Goal: Task Accomplishment & Management: Manage account settings

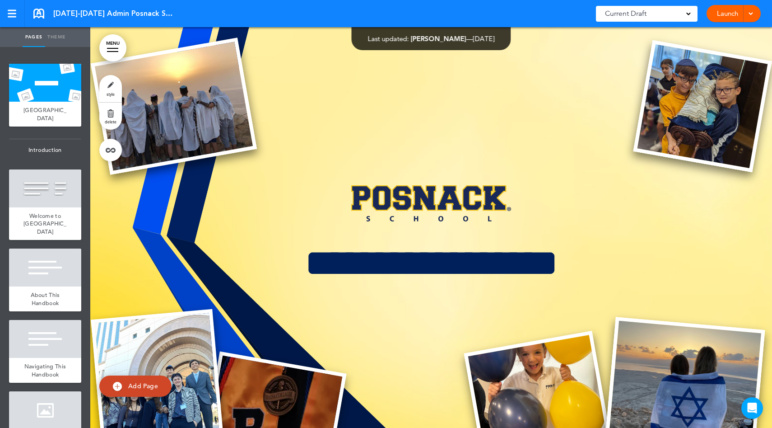
click at [735, 15] on link "Launch" at bounding box center [728, 13] width 28 height 17
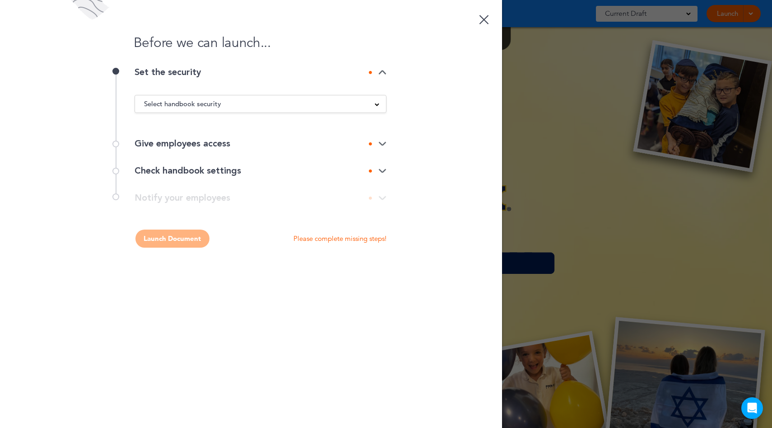
click at [369, 102] on div "Select handbook security" at bounding box center [260, 104] width 251 height 10
click at [225, 136] on li "Private link" at bounding box center [260, 137] width 251 height 11
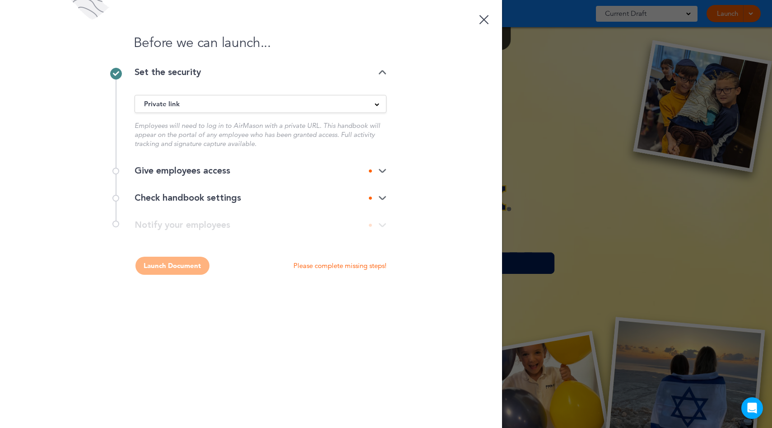
click at [226, 173] on div "Give employees access" at bounding box center [261, 170] width 252 height 9
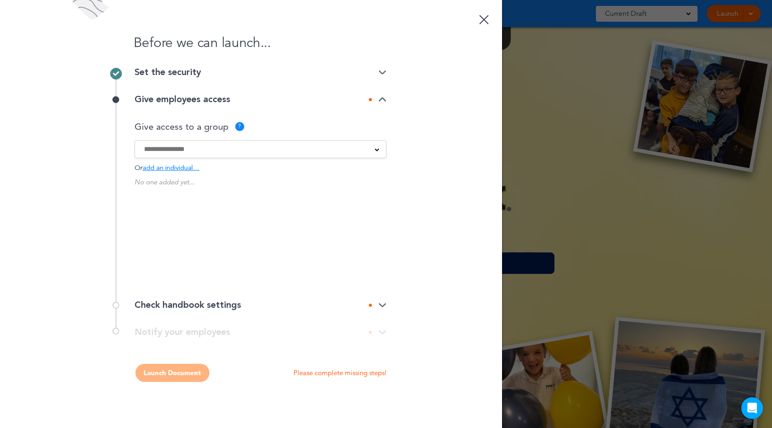
click at [373, 149] on div at bounding box center [260, 149] width 251 height 10
click at [194, 204] on div "No one added yet... Would you like to create a group?" at bounding box center [261, 227] width 252 height 99
click at [197, 150] on input at bounding box center [254, 149] width 221 height 10
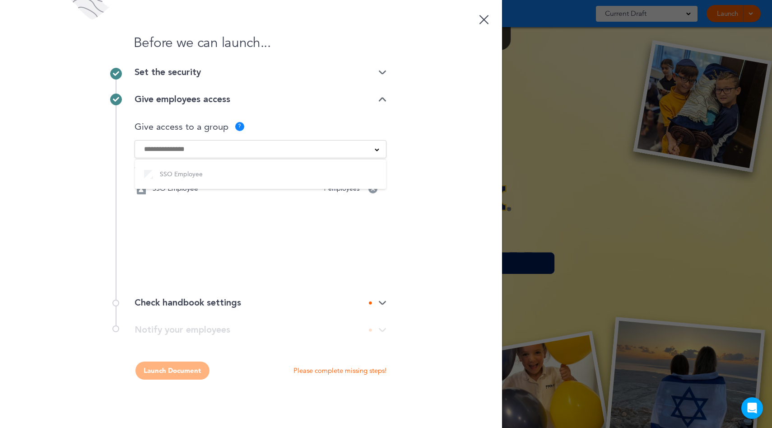
click at [422, 179] on div "Before we can launch... Set the security Private link Public link Private link …" at bounding box center [251, 214] width 502 height 428
click at [377, 303] on div at bounding box center [378, 303] width 18 height 6
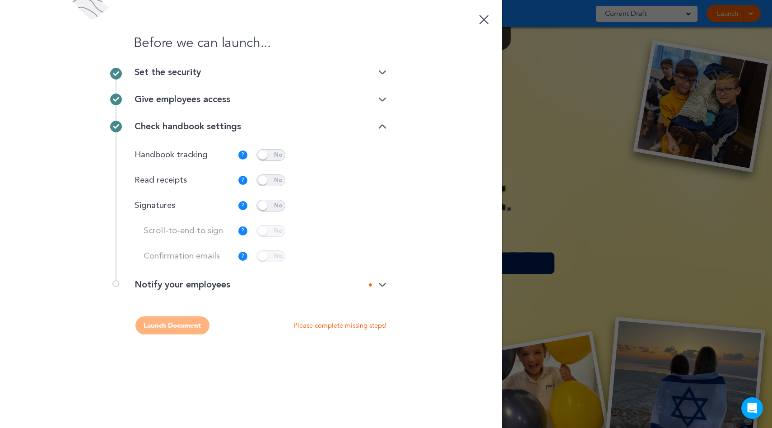
click at [283, 287] on div "Notify your employees" at bounding box center [261, 284] width 252 height 9
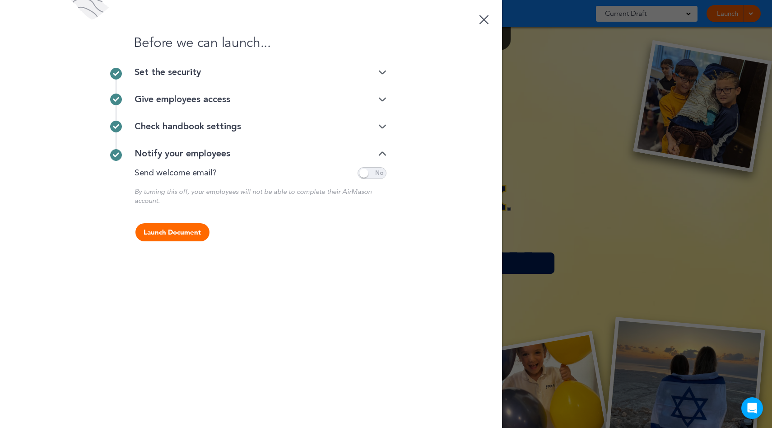
click at [375, 175] on span at bounding box center [372, 173] width 29 height 12
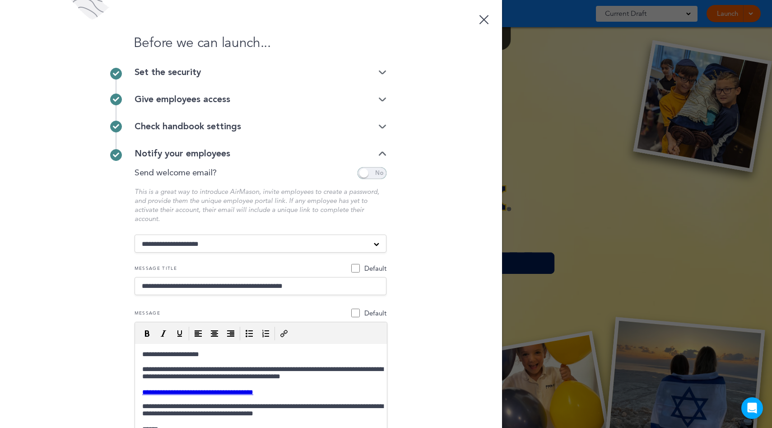
scroll to position [72, 0]
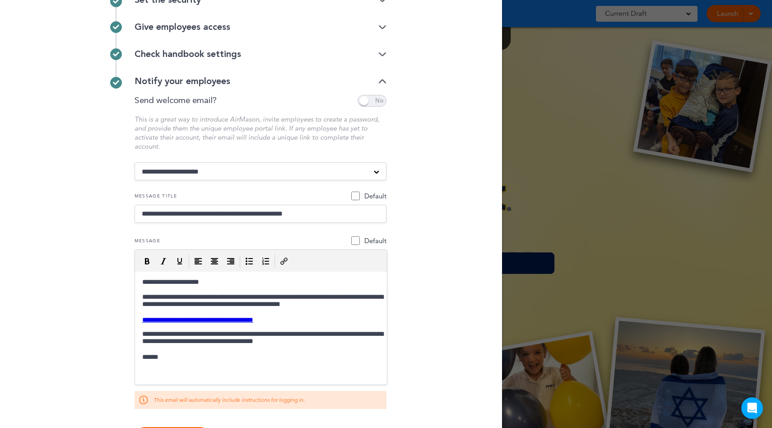
drag, startPoint x: 136, startPoint y: 85, endPoint x: 223, endPoint y: 87, distance: 87.2
click at [223, 86] on div "Notify your employees" at bounding box center [261, 81] width 252 height 9
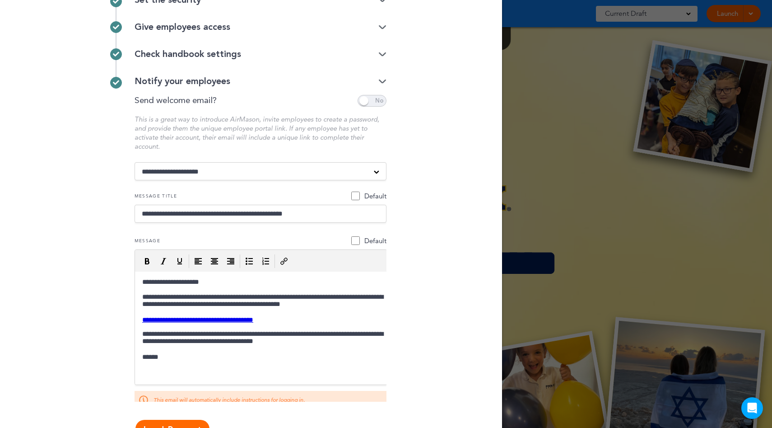
scroll to position [0, 0]
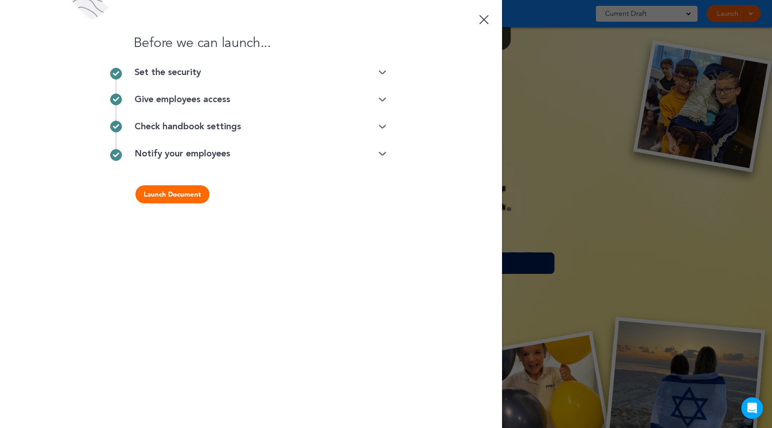
click at [380, 155] on img at bounding box center [383, 154] width 8 height 6
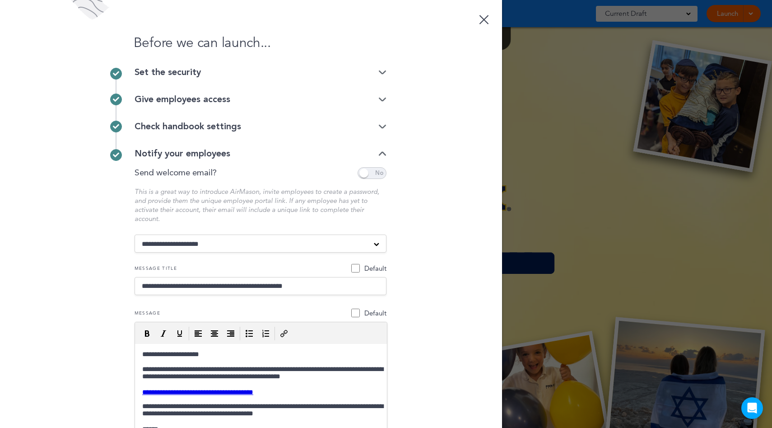
click at [379, 125] on img at bounding box center [383, 127] width 8 height 6
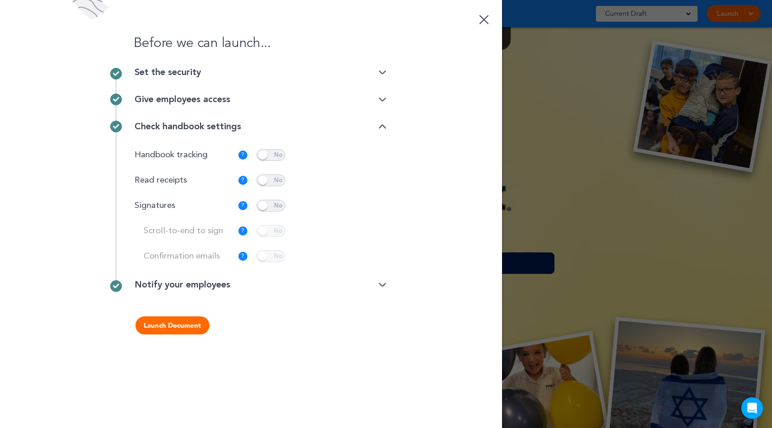
click at [354, 98] on div "Give employees access" at bounding box center [261, 99] width 252 height 9
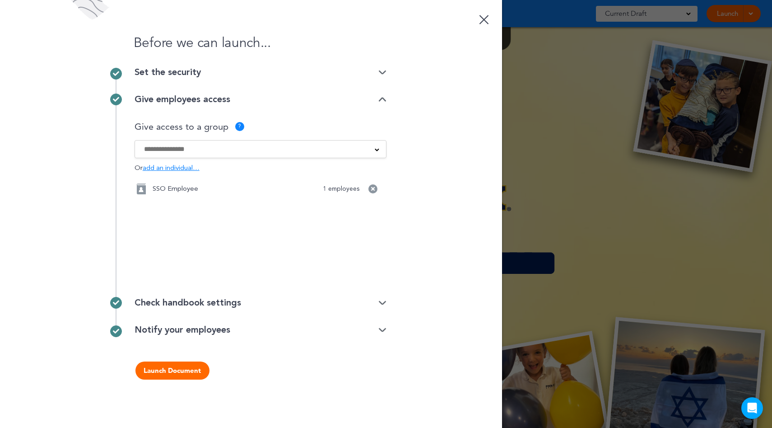
click at [177, 167] on span "add an individual…" at bounding box center [171, 168] width 57 height 7
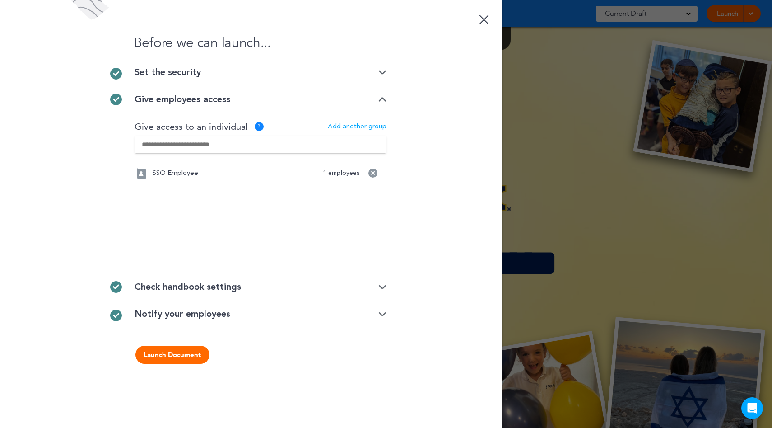
click at [190, 141] on input "text" at bounding box center [261, 145] width 252 height 18
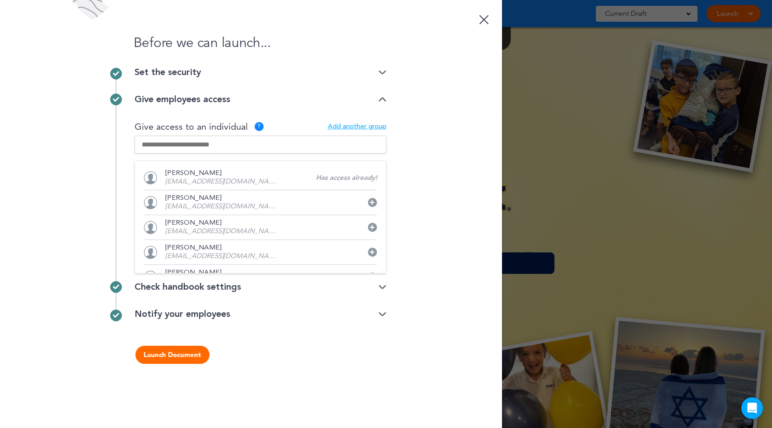
click at [425, 149] on div "Before we can launch... Set the security Private link Public link Private link …" at bounding box center [251, 214] width 502 height 428
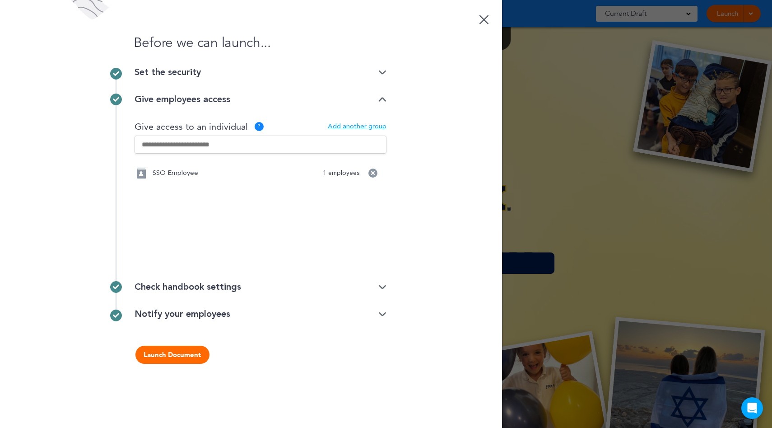
click at [485, 23] on link at bounding box center [484, 18] width 18 height 18
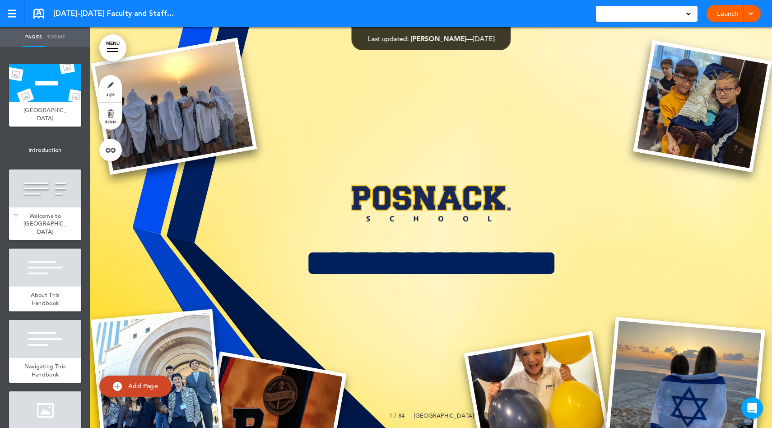
click at [55, 227] on div "Welcome to [GEOGRAPHIC_DATA]" at bounding box center [45, 223] width 72 height 33
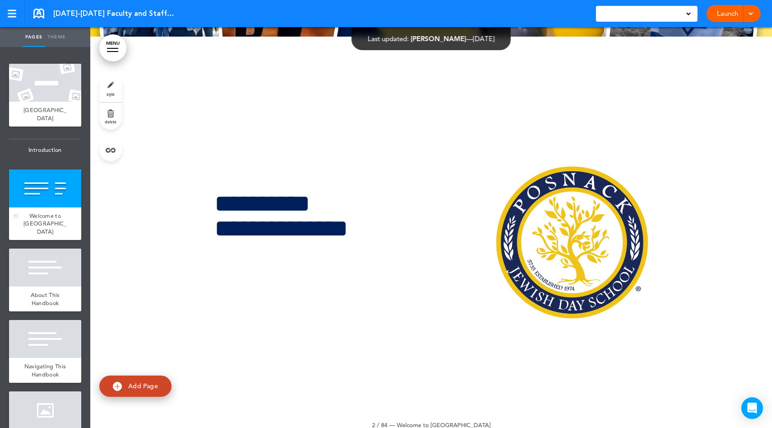
scroll to position [401, 0]
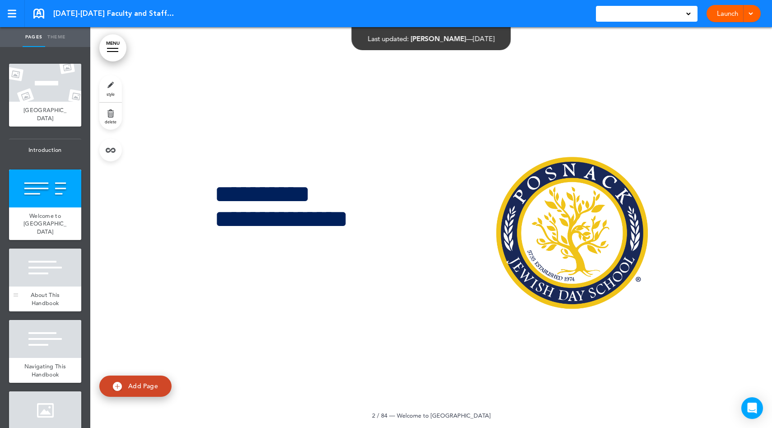
click at [55, 295] on span "About This Handbook" at bounding box center [45, 299] width 29 height 16
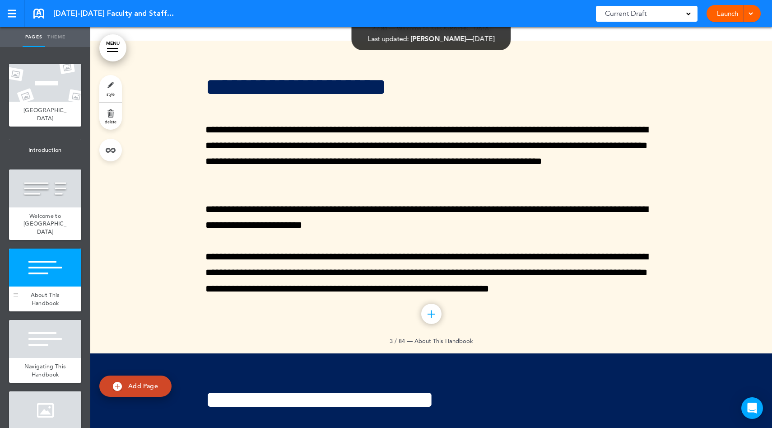
scroll to position [801, 0]
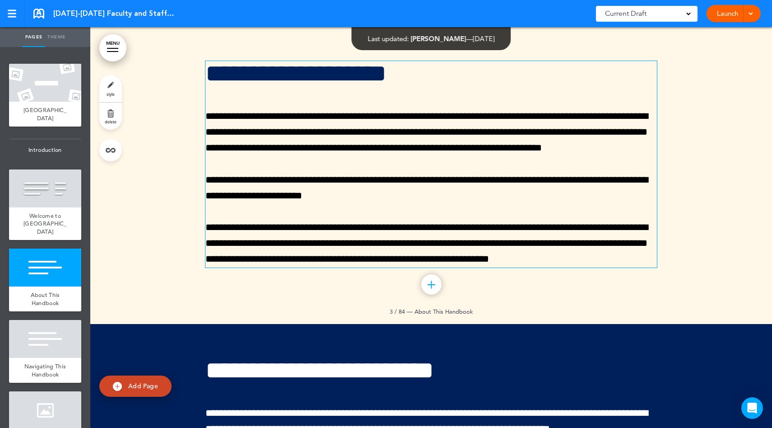
click at [340, 164] on div "**********" at bounding box center [432, 164] width 452 height 206
click at [343, 180] on p "**********" at bounding box center [432, 188] width 452 height 32
click at [390, 253] on p "**********" at bounding box center [432, 244] width 452 height 48
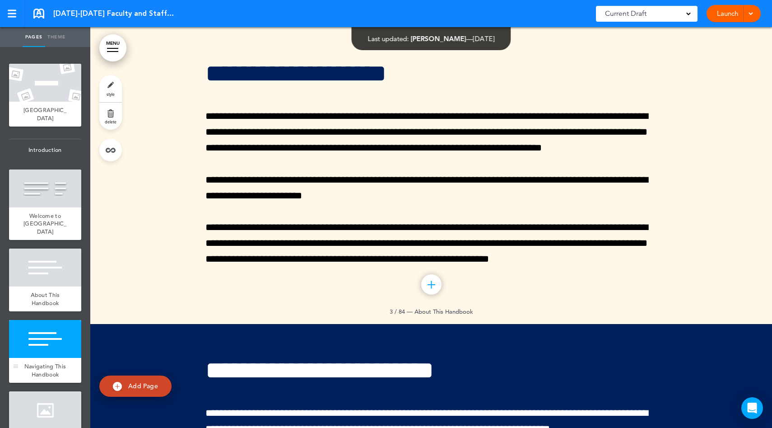
click at [61, 372] on div "Navigating This Handbook" at bounding box center [45, 370] width 72 height 25
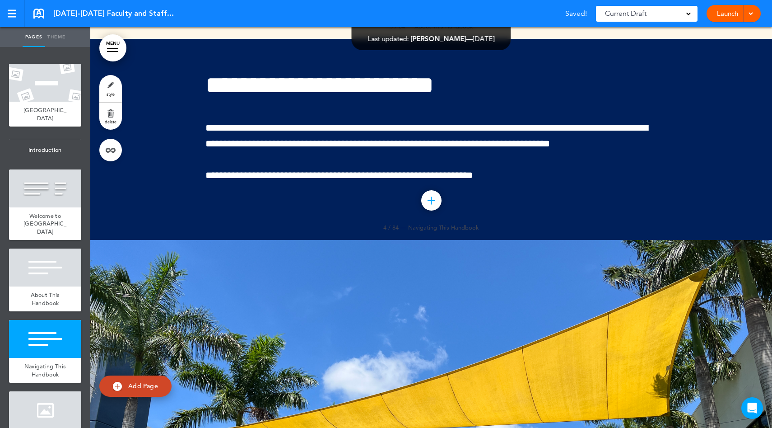
scroll to position [1098, 0]
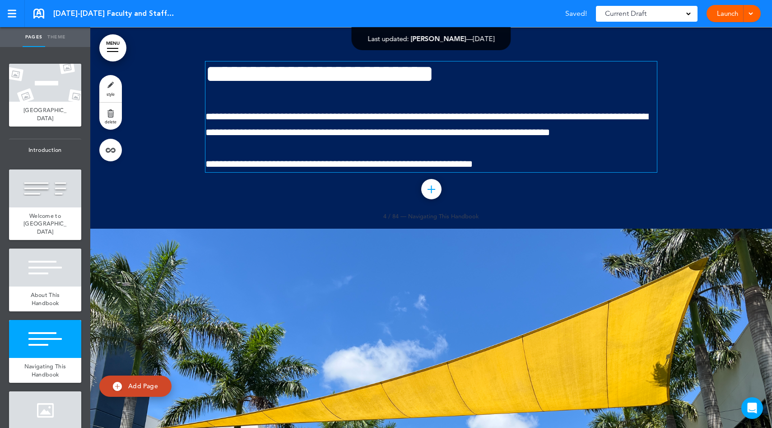
drag, startPoint x: 421, startPoint y: 148, endPoint x: 422, endPoint y: 161, distance: 12.7
click at [421, 149] on div "**********" at bounding box center [432, 116] width 452 height 111
click at [43, 198] on div at bounding box center [45, 188] width 72 height 38
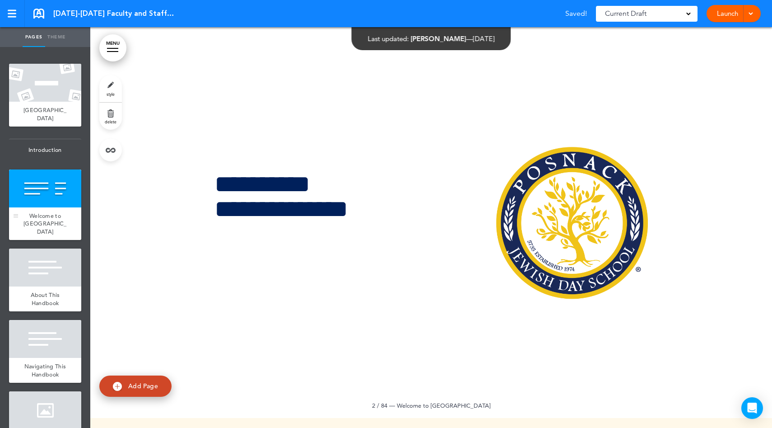
scroll to position [401, 0]
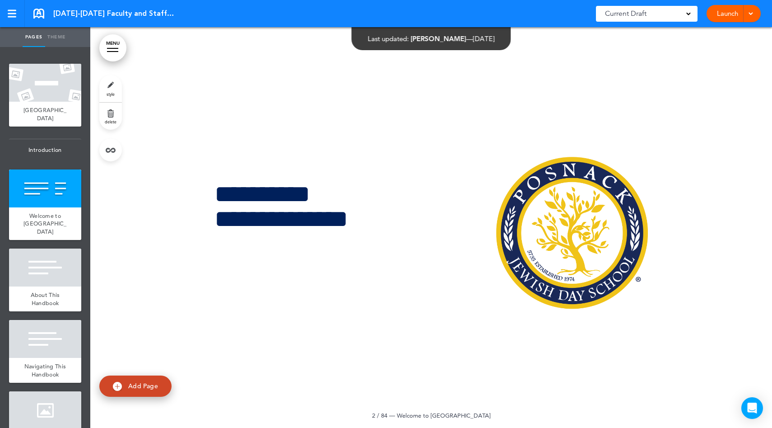
click at [113, 88] on link "style" at bounding box center [110, 88] width 23 height 27
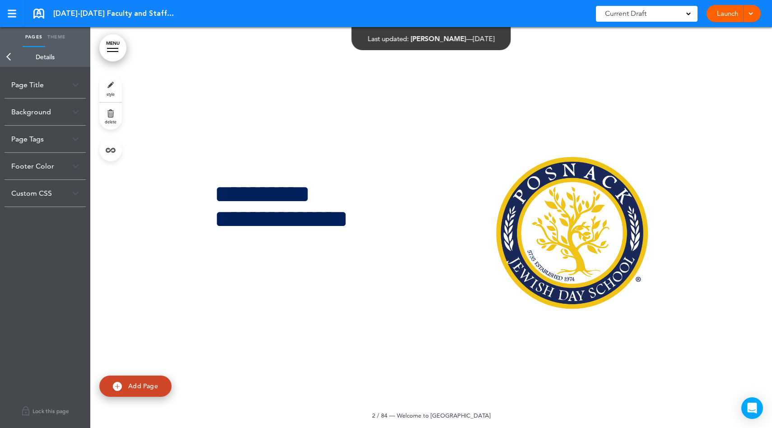
click at [60, 84] on div "Page Title" at bounding box center [45, 84] width 81 height 27
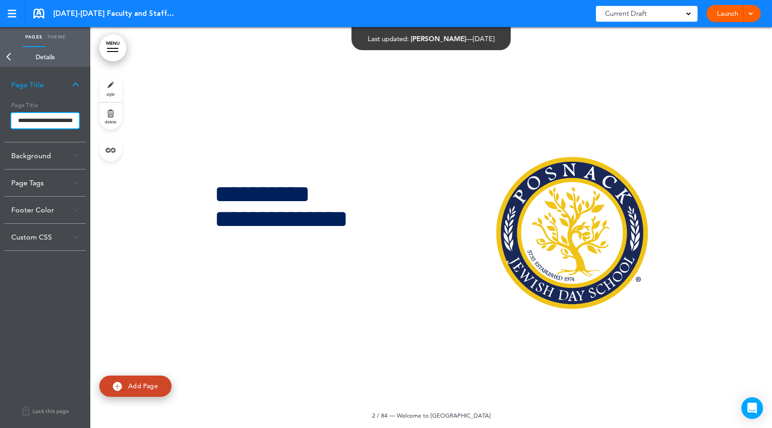
drag, startPoint x: 15, startPoint y: 123, endPoint x: 84, endPoint y: 124, distance: 69.6
click at [84, 124] on div "**********" at bounding box center [45, 120] width 81 height 44
click at [10, 63] on link "Back" at bounding box center [9, 57] width 18 height 20
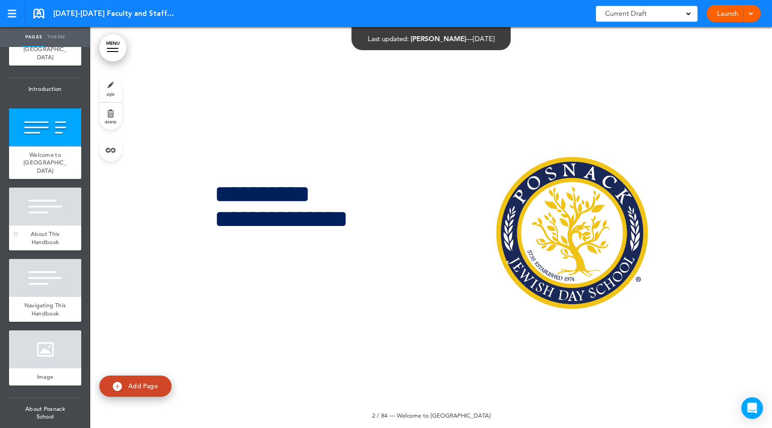
scroll to position [65, 0]
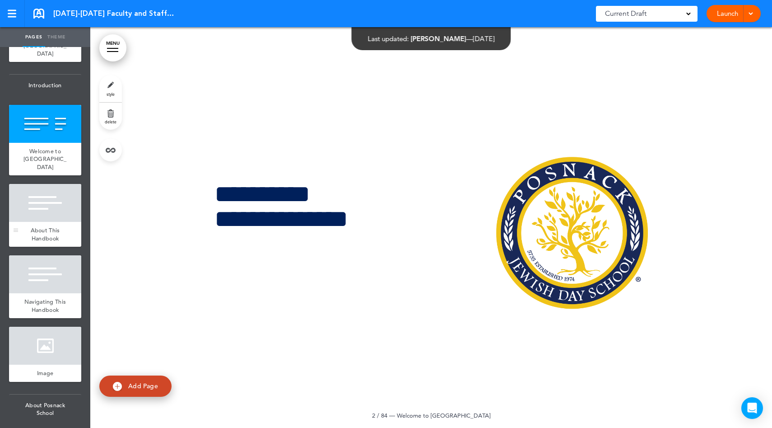
click at [56, 230] on span "About This Handbook" at bounding box center [45, 234] width 29 height 16
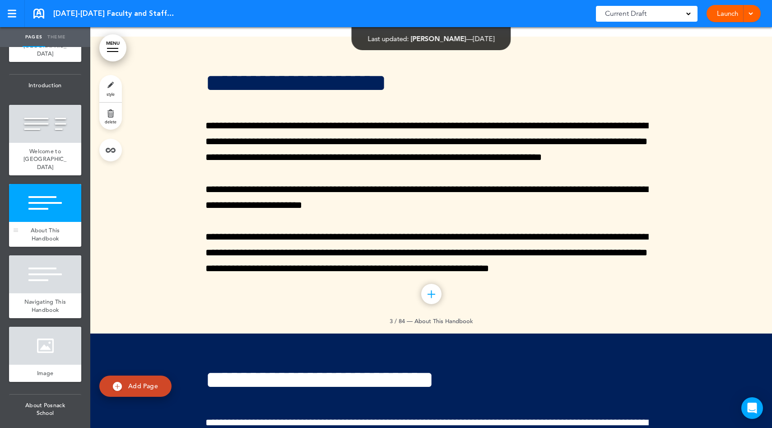
scroll to position [801, 0]
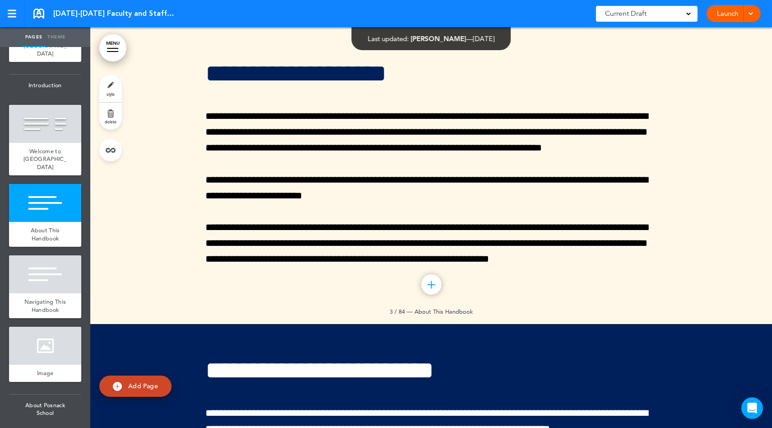
click at [108, 89] on link "style" at bounding box center [110, 88] width 23 height 27
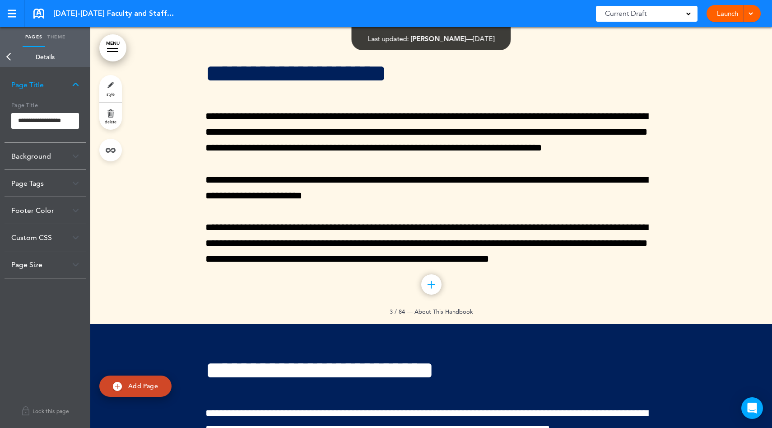
click at [4, 62] on link "Back" at bounding box center [9, 57] width 18 height 20
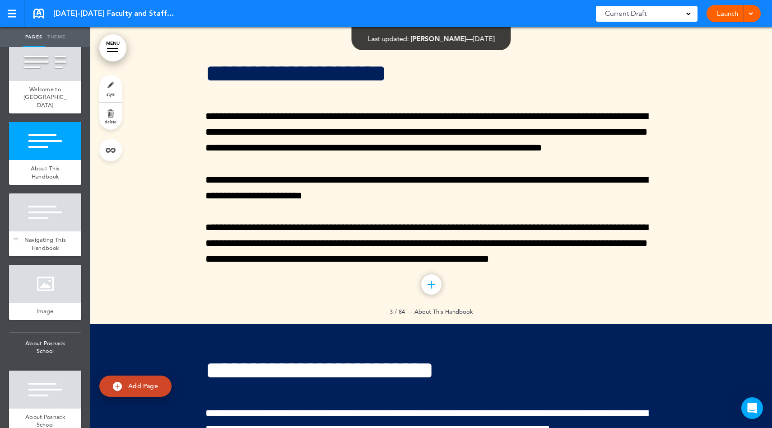
scroll to position [143, 0]
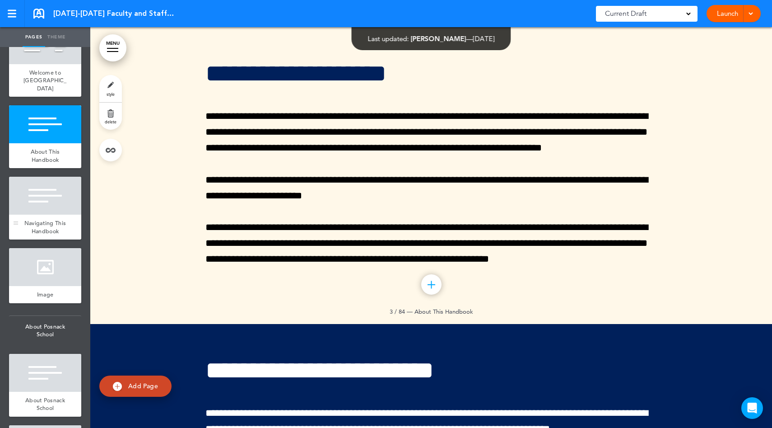
click at [37, 229] on span "Navigating This Handbook" at bounding box center [45, 227] width 42 height 16
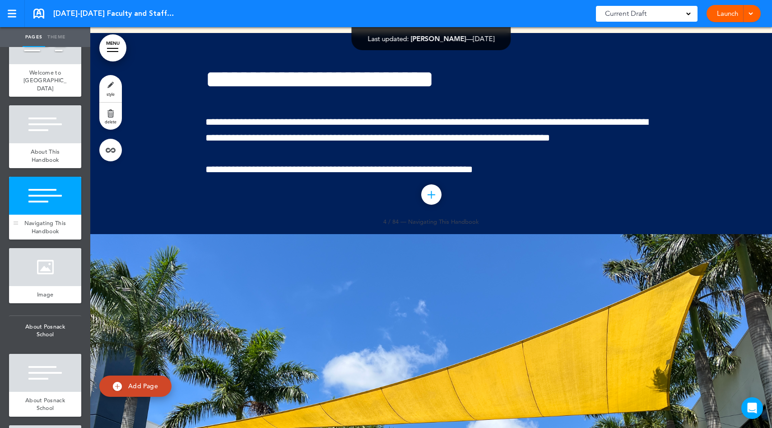
scroll to position [1098, 0]
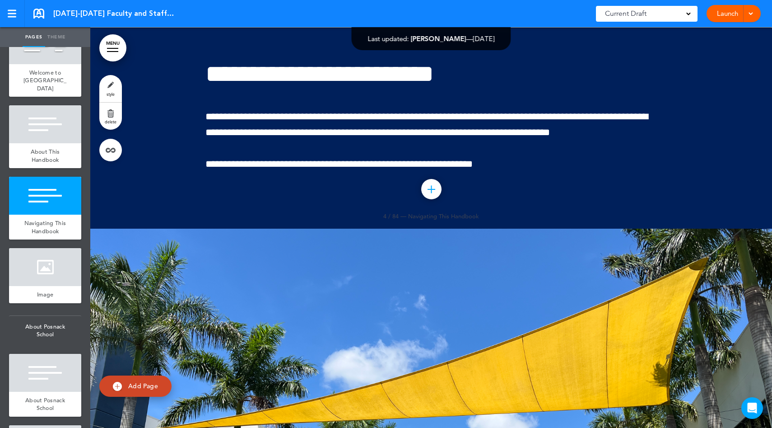
click at [112, 86] on link "style" at bounding box center [110, 88] width 23 height 27
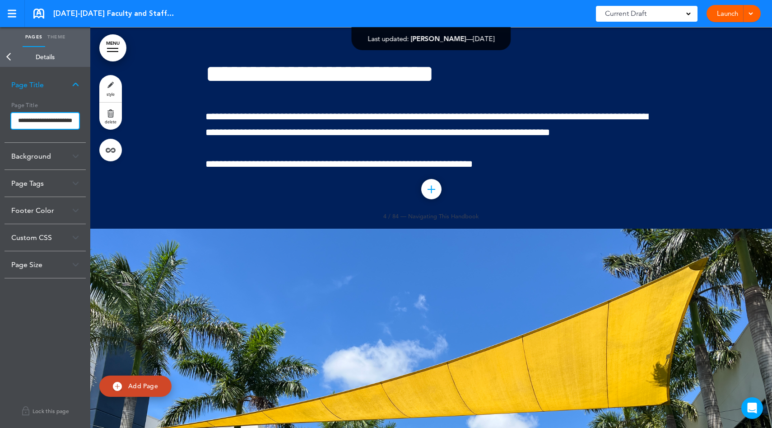
drag, startPoint x: 27, startPoint y: 121, endPoint x: 47, endPoint y: 116, distance: 20.5
click at [32, 117] on input "**********" at bounding box center [45, 121] width 68 height 16
click at [117, 52] on link "MENU" at bounding box center [112, 47] width 27 height 27
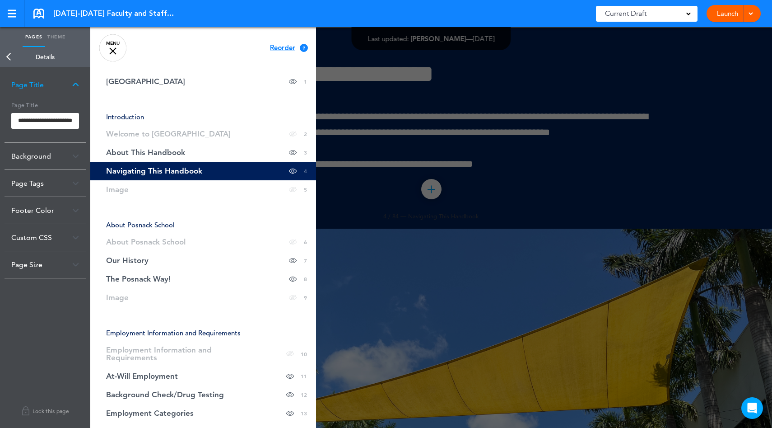
click at [116, 58] on link "MENU" at bounding box center [112, 47] width 27 height 27
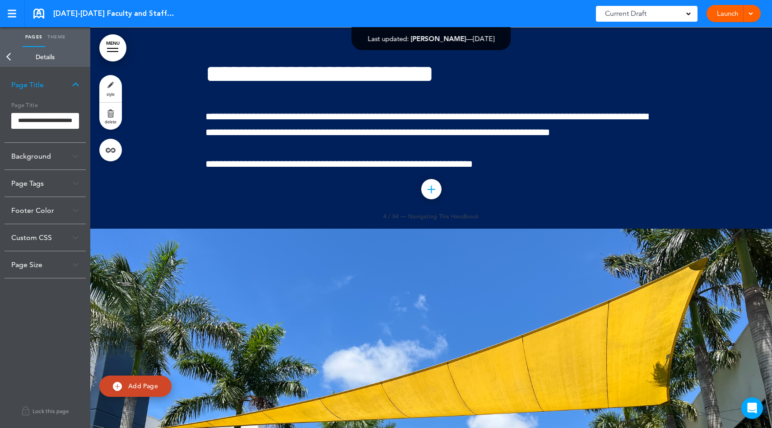
click at [14, 65] on link "Back" at bounding box center [9, 57] width 18 height 20
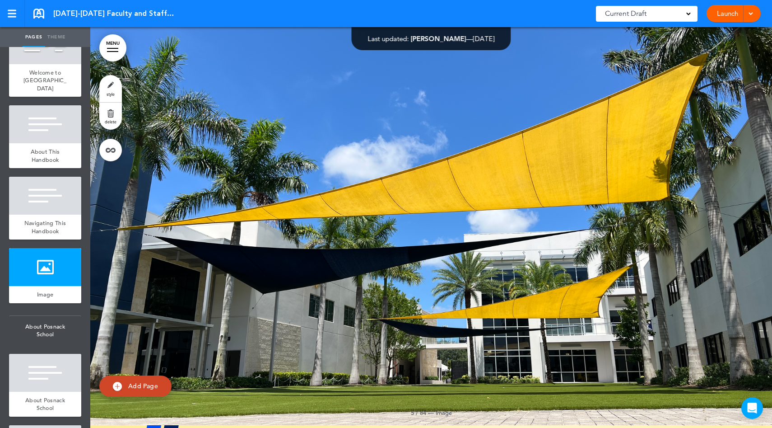
scroll to position [1302, 0]
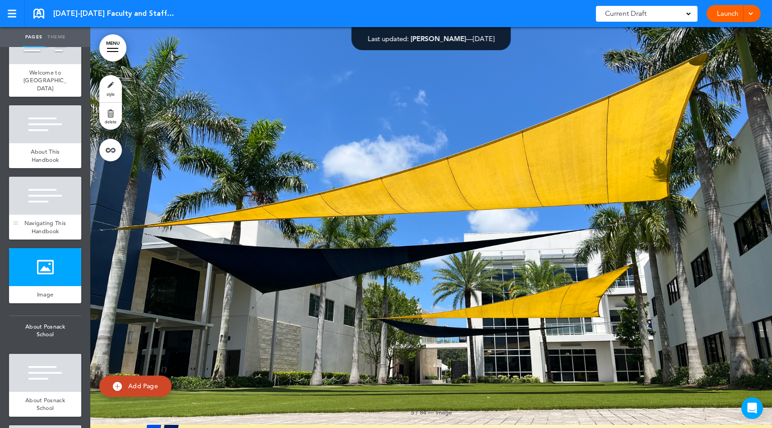
click at [49, 208] on div at bounding box center [45, 196] width 72 height 38
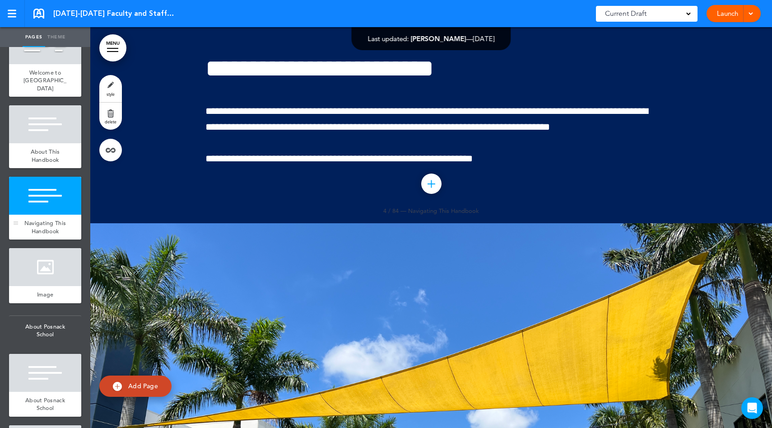
scroll to position [1098, 0]
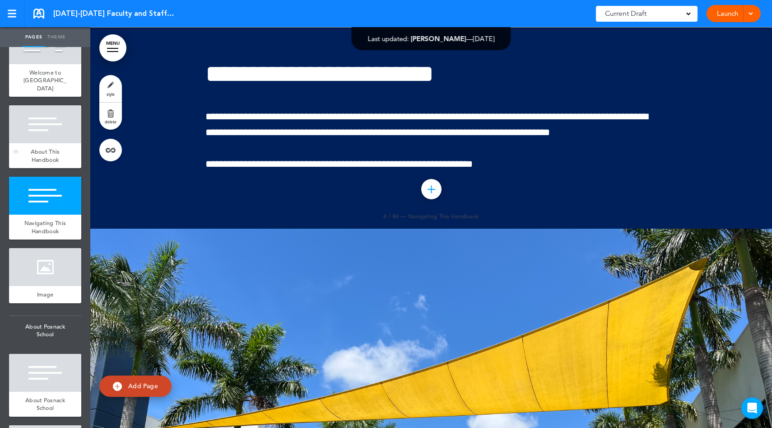
click at [50, 145] on div "About This Handbook" at bounding box center [45, 155] width 72 height 25
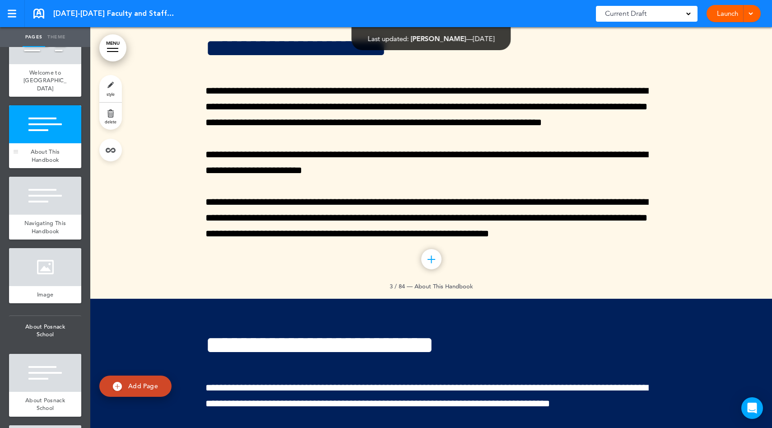
scroll to position [801, 0]
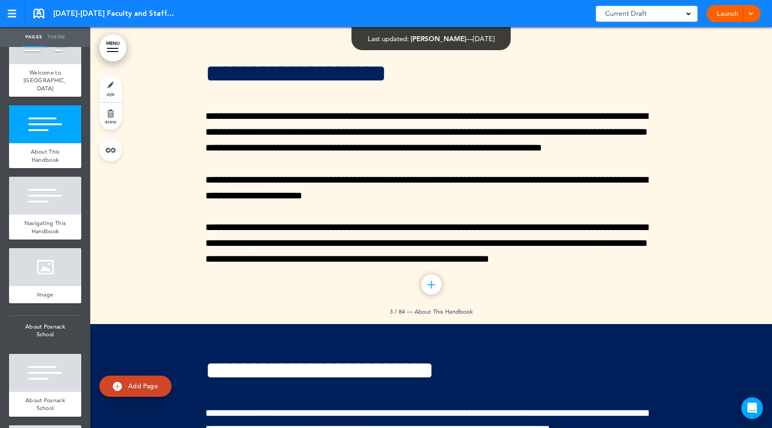
click at [117, 88] on link "style" at bounding box center [110, 88] width 23 height 27
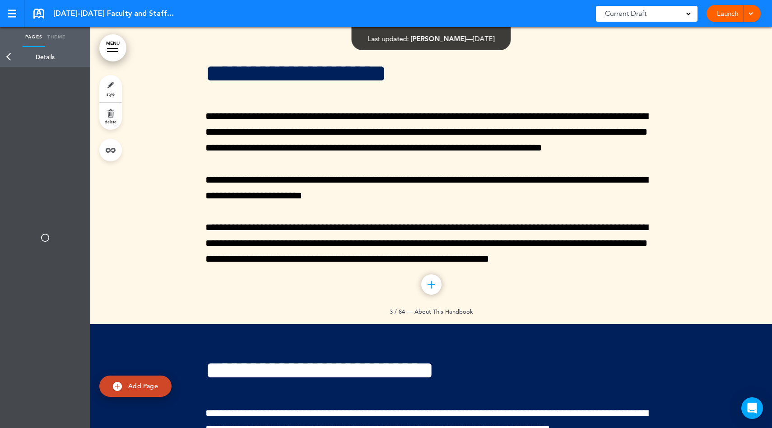
type input "**********"
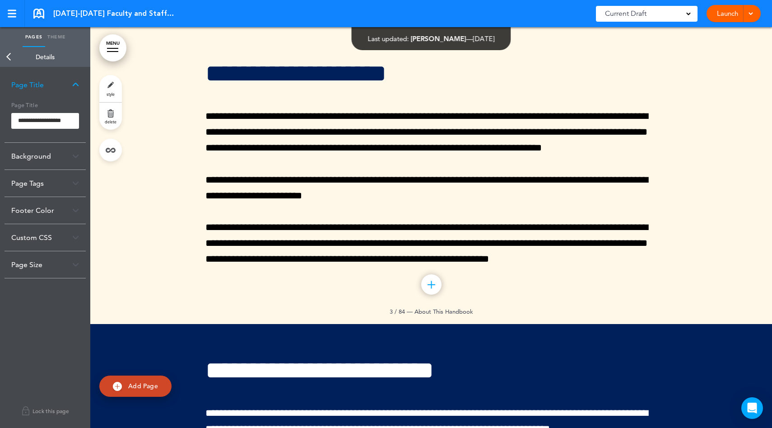
click at [63, 160] on div "Background" at bounding box center [45, 156] width 81 height 27
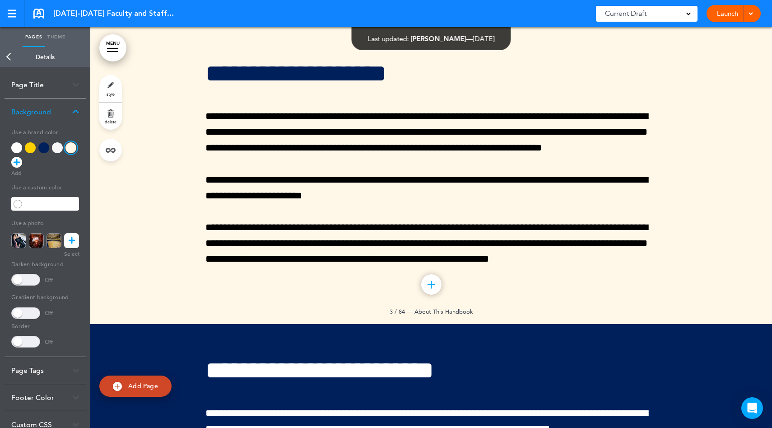
click at [10, 60] on link "Back" at bounding box center [9, 57] width 18 height 20
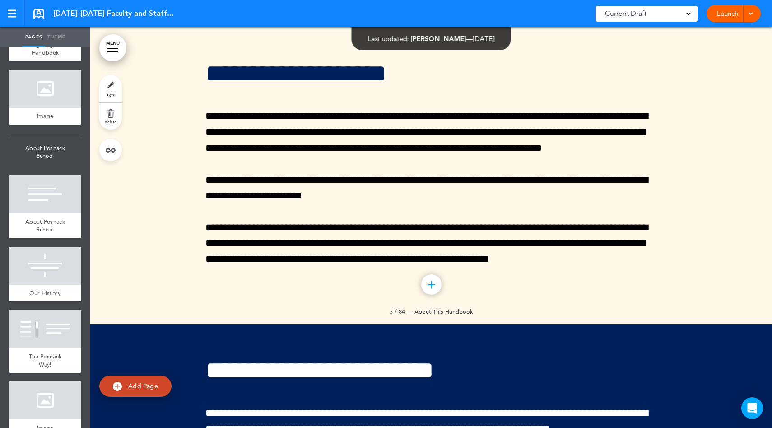
scroll to position [354, 0]
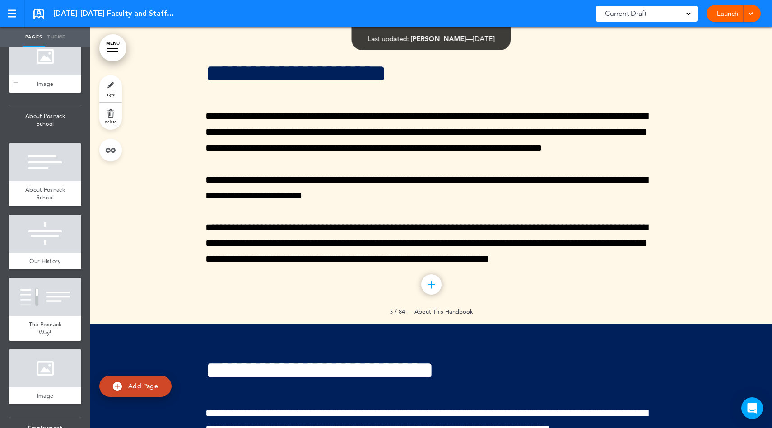
click at [38, 88] on span "Image" at bounding box center [45, 84] width 17 height 8
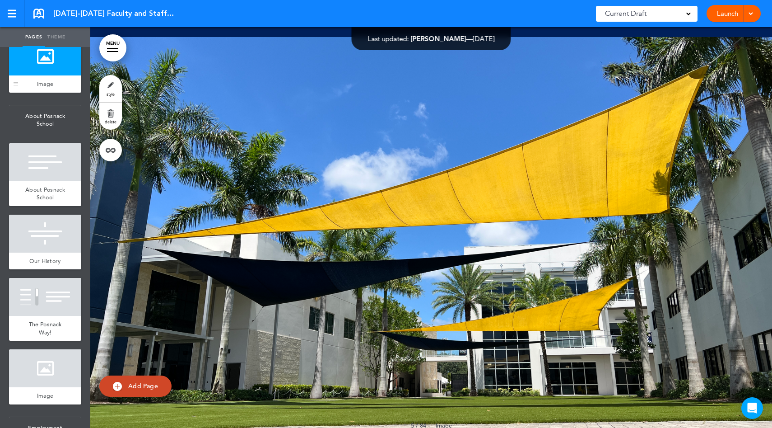
scroll to position [1299, 0]
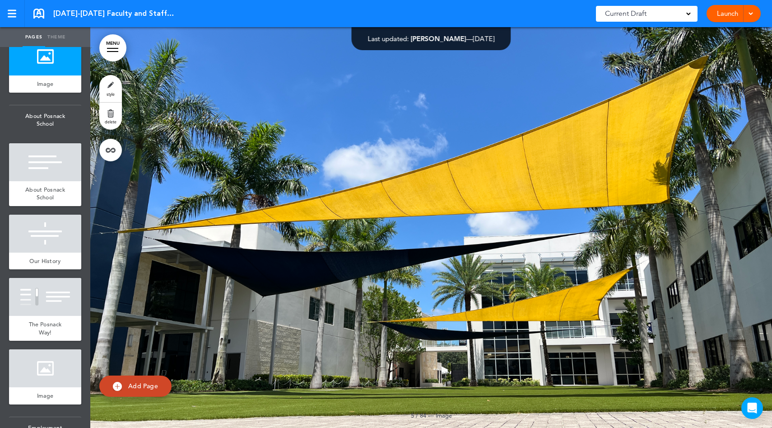
click at [111, 86] on link "style" at bounding box center [110, 88] width 23 height 27
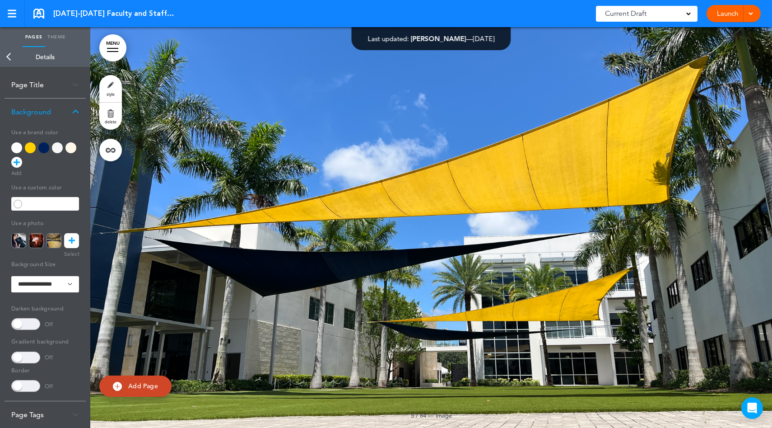
click at [14, 62] on link "Back" at bounding box center [9, 57] width 18 height 20
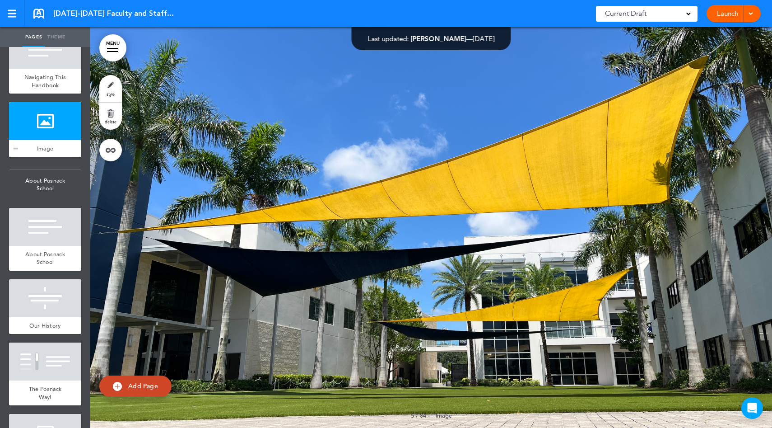
scroll to position [289, 0]
click at [112, 87] on link "style" at bounding box center [110, 88] width 23 height 27
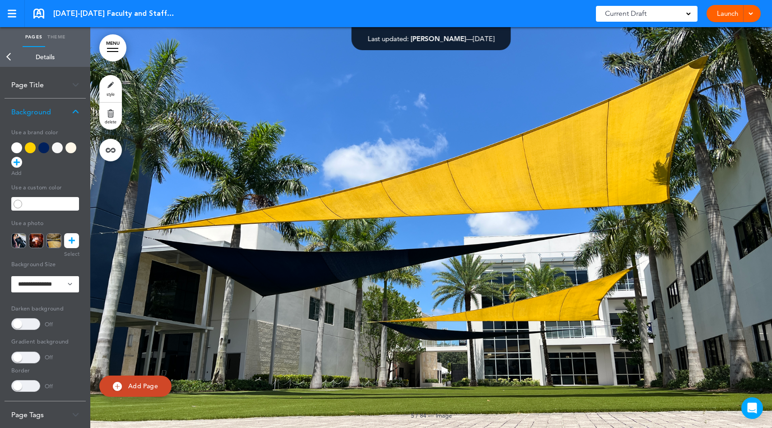
click at [37, 82] on div "Page Title" at bounding box center [45, 84] width 81 height 27
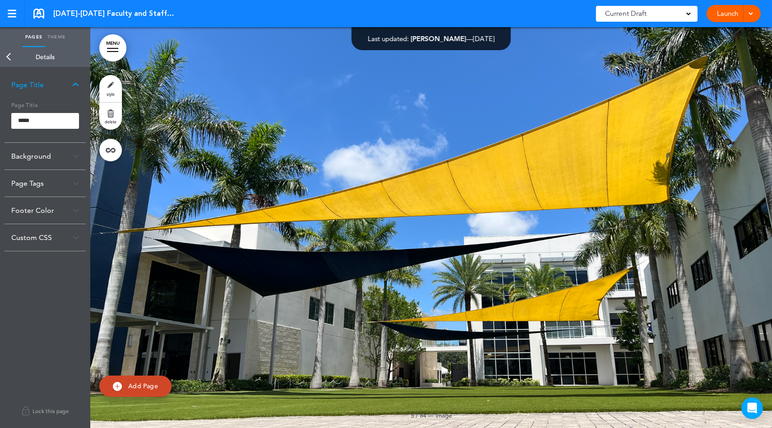
click at [49, 151] on div "Background" at bounding box center [45, 156] width 81 height 27
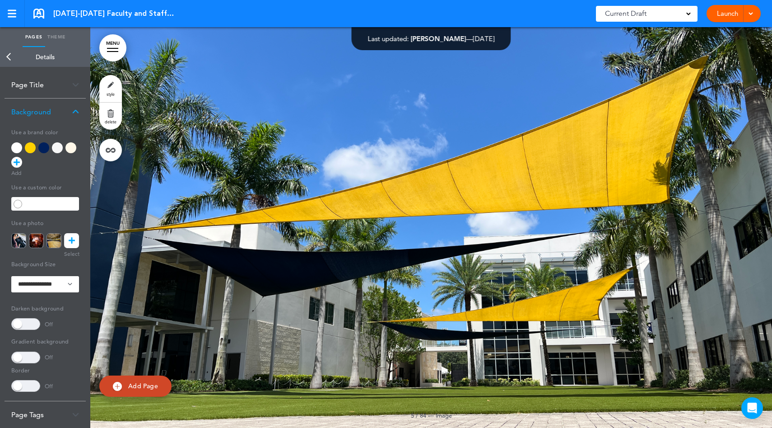
click at [9, 62] on link "Back" at bounding box center [9, 57] width 18 height 20
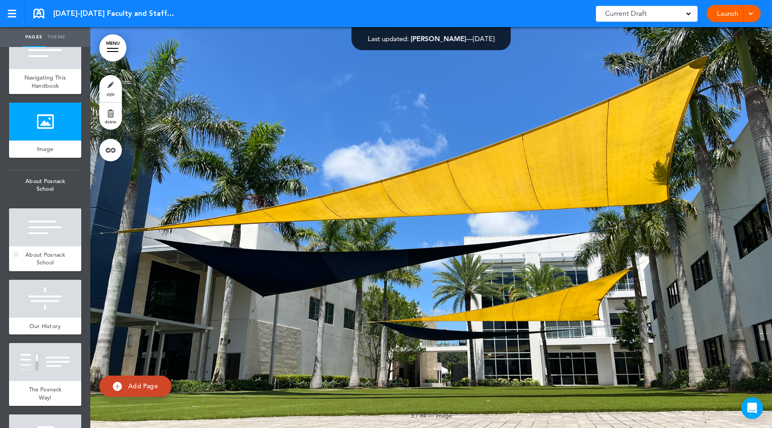
click at [44, 242] on div at bounding box center [45, 227] width 72 height 38
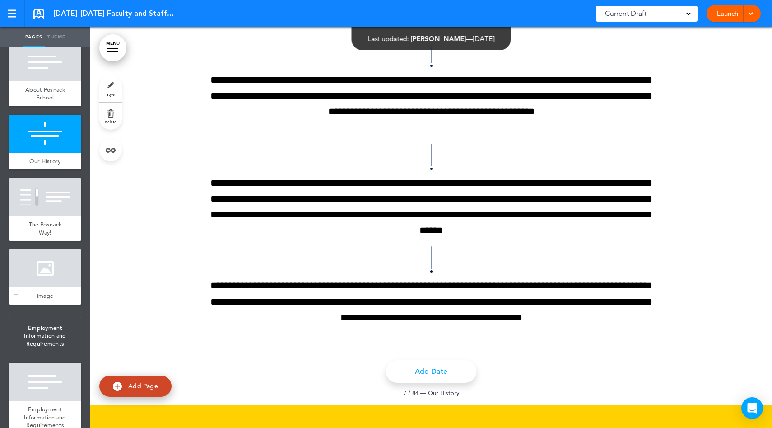
scroll to position [462, 0]
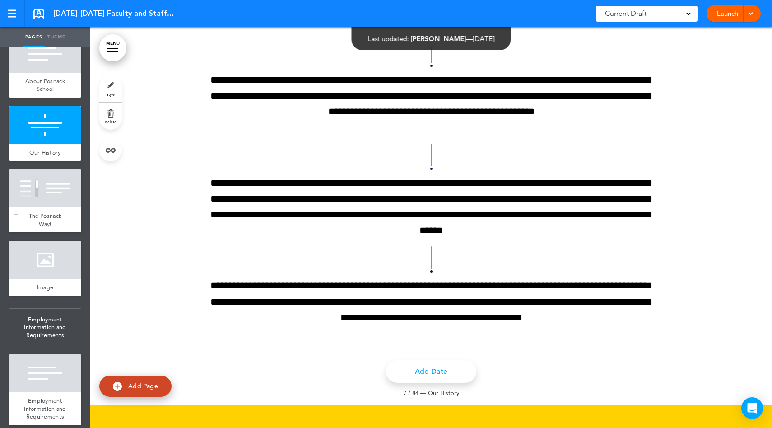
click at [57, 228] on span "The Posnack Way!" at bounding box center [45, 220] width 33 height 16
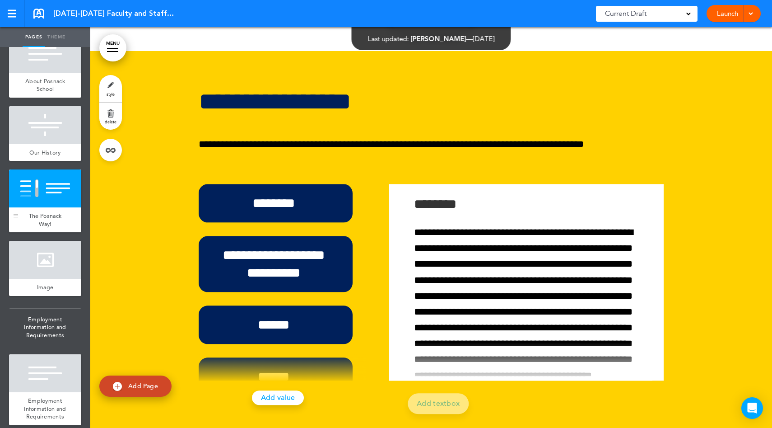
scroll to position [2757, 0]
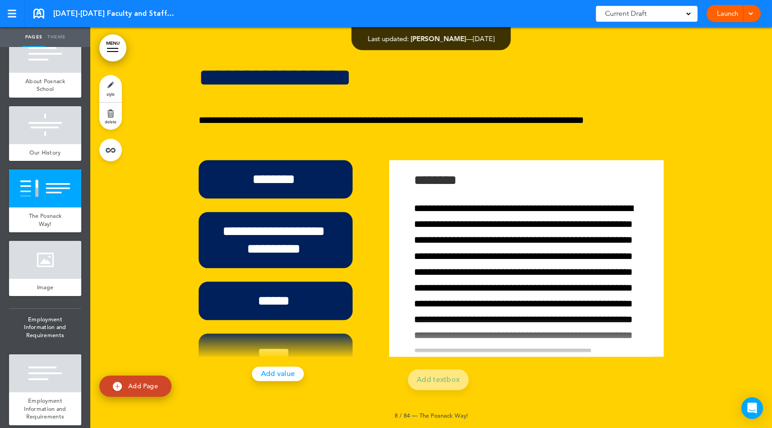
click at [537, 330] on div at bounding box center [520, 337] width 263 height 38
click at [525, 304] on p "**********" at bounding box center [524, 280] width 220 height 159
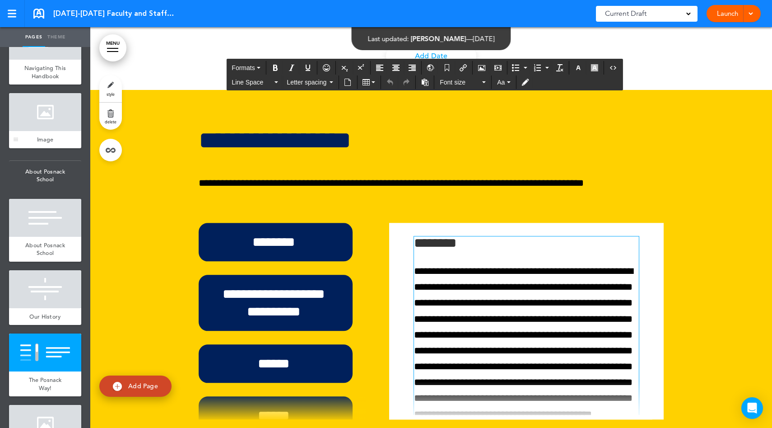
scroll to position [290, 0]
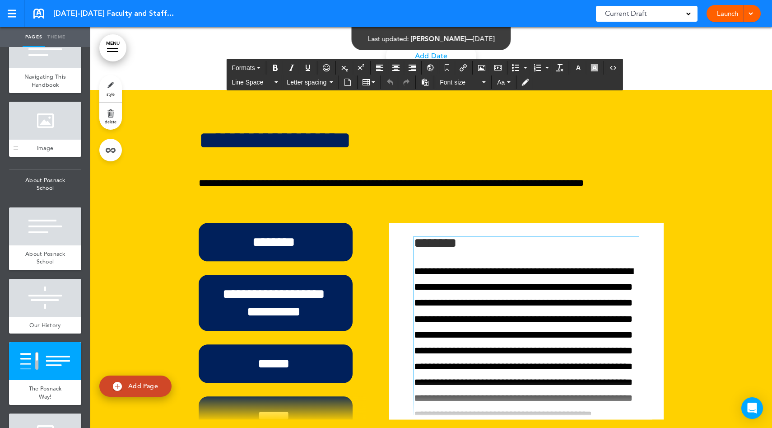
click at [50, 140] on div at bounding box center [45, 121] width 72 height 38
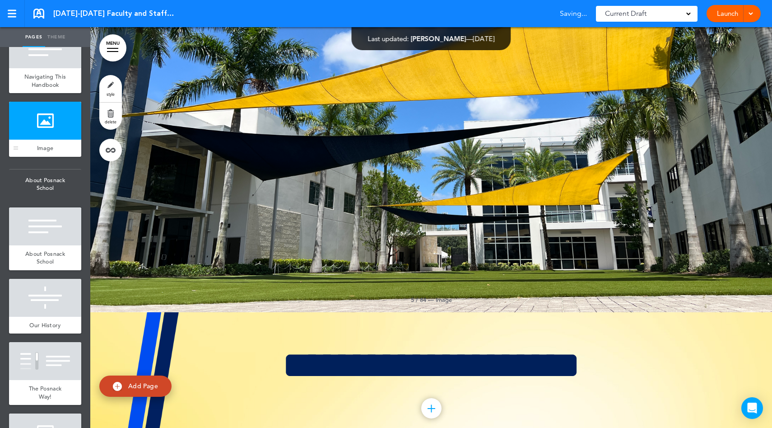
scroll to position [1299, 0]
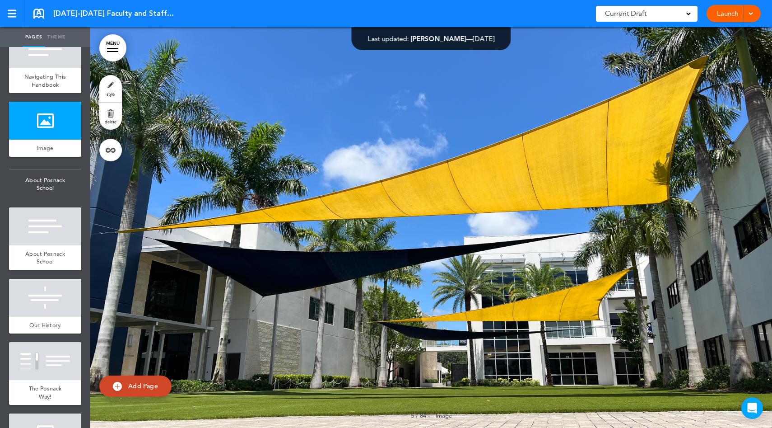
click at [112, 90] on link "style" at bounding box center [110, 88] width 23 height 27
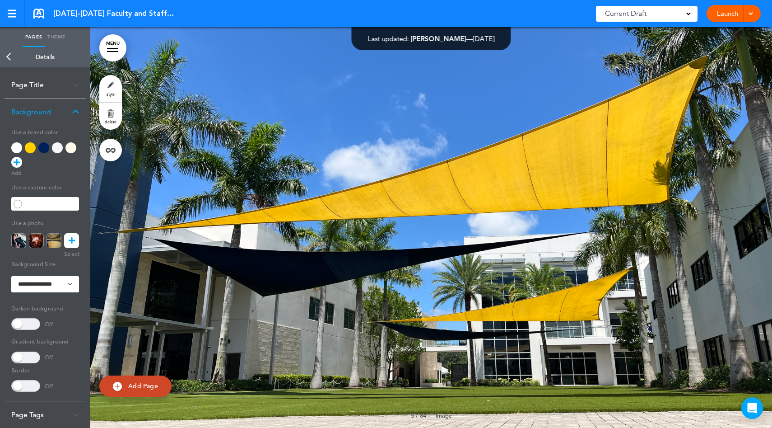
click at [12, 60] on link "Back" at bounding box center [9, 57] width 18 height 20
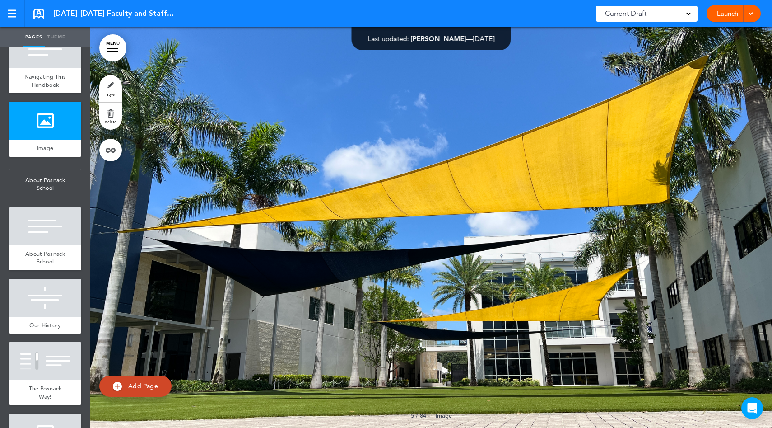
click at [109, 82] on link "style" at bounding box center [110, 88] width 23 height 27
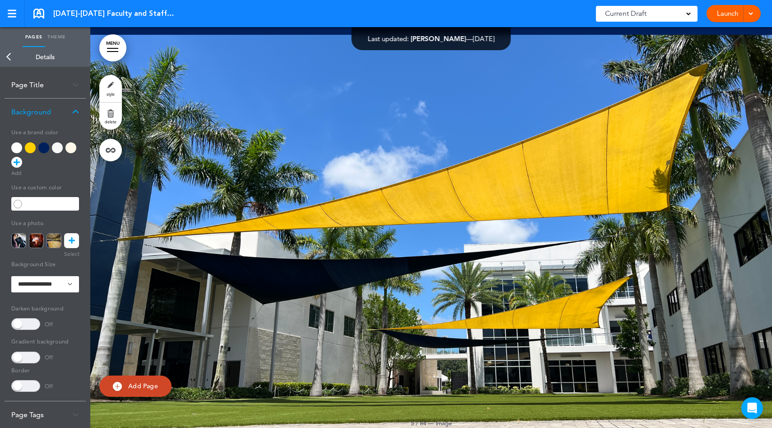
scroll to position [1293, 0]
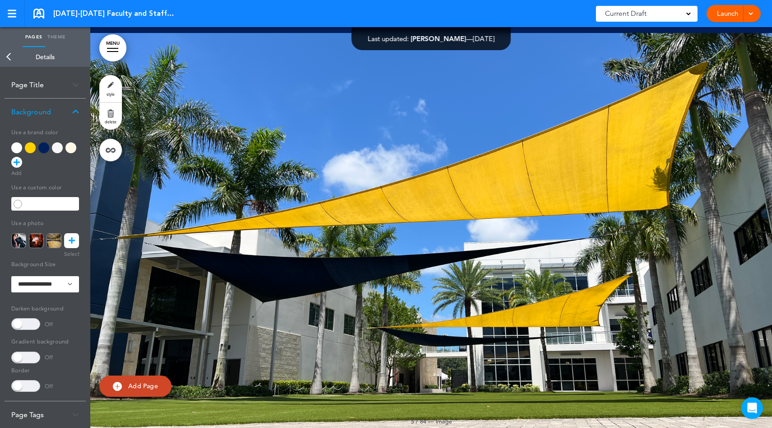
click at [136, 389] on span "Add Page" at bounding box center [143, 386] width 30 height 8
type input "********"
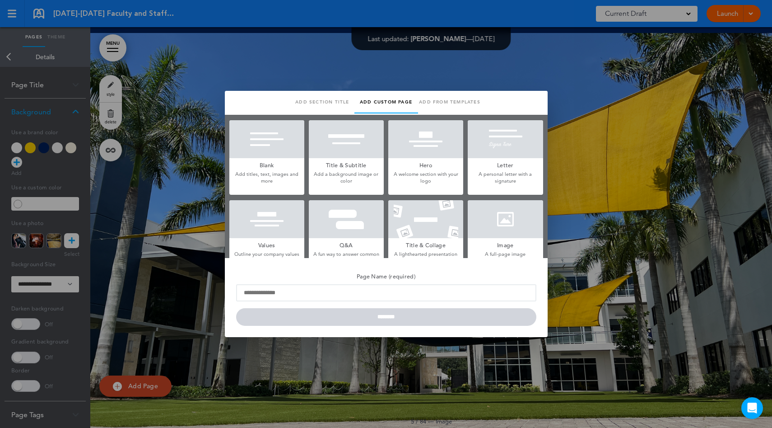
click at [177, 254] on div at bounding box center [386, 214] width 772 height 428
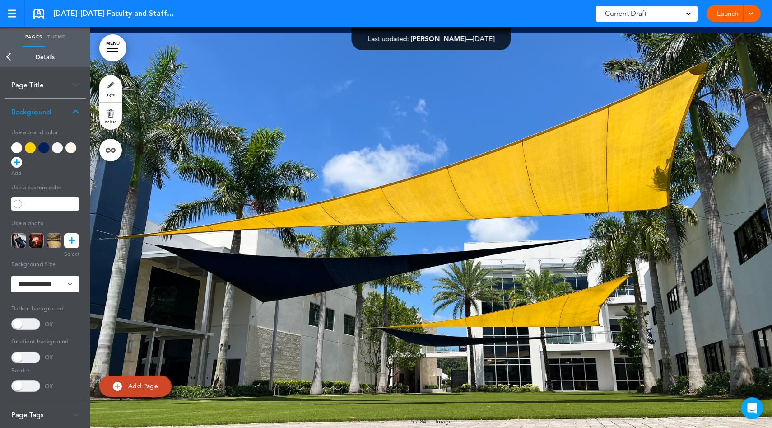
click at [11, 55] on link "Back" at bounding box center [9, 57] width 18 height 20
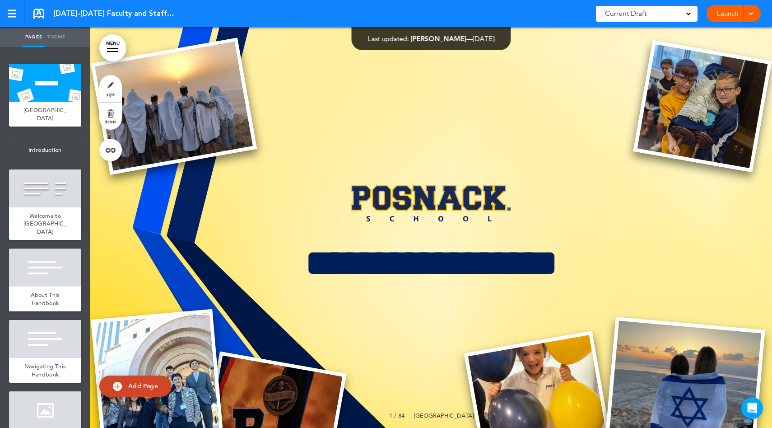
click at [121, 47] on link "MENU" at bounding box center [112, 47] width 27 height 27
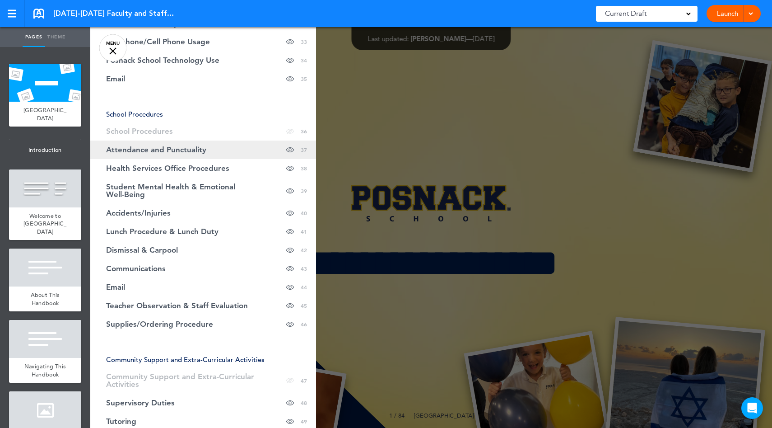
scroll to position [792, 0]
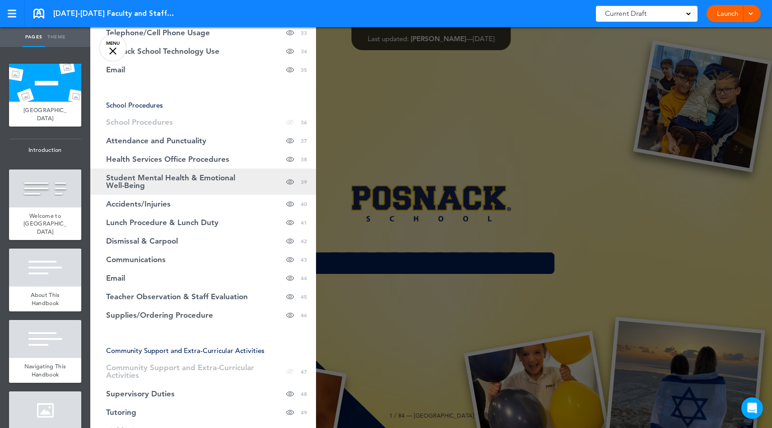
click at [170, 174] on span "Student Mental Health & Emotional Well-Being" at bounding box center [180, 181] width 149 height 15
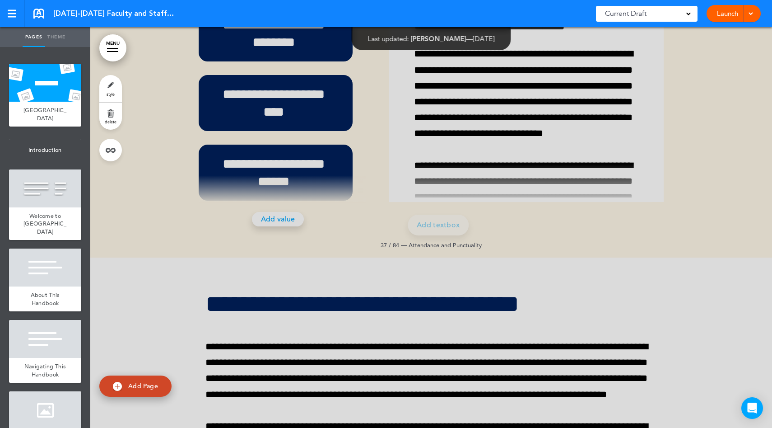
scroll to position [13660, 0]
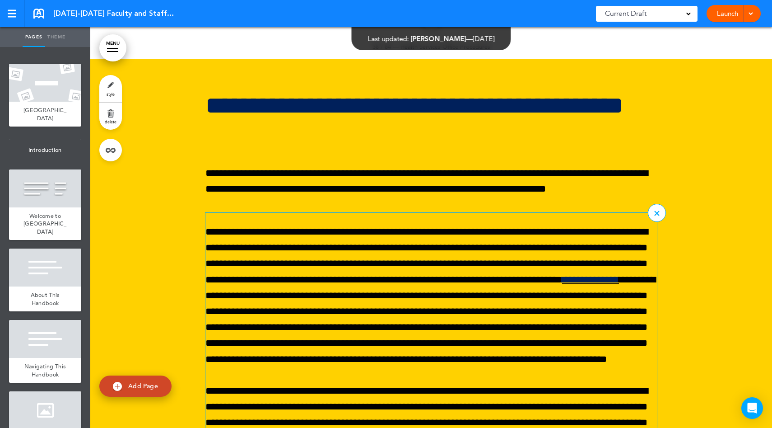
click at [562, 275] on link "**********" at bounding box center [590, 280] width 57 height 10
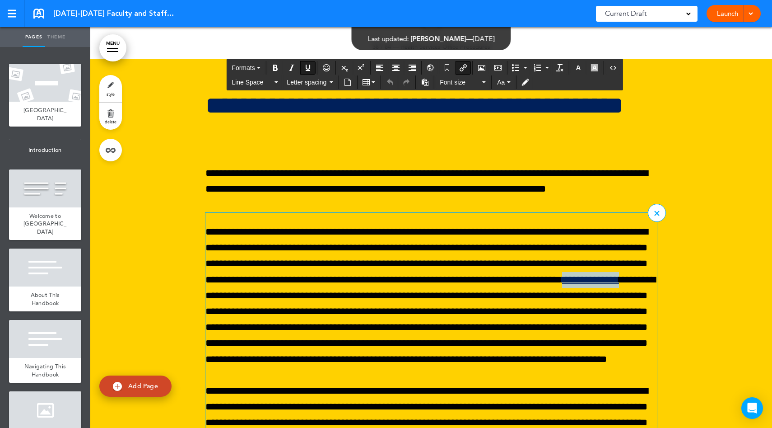
drag, startPoint x: 538, startPoint y: 248, endPoint x: 478, endPoint y: 253, distance: 60.3
click at [478, 253] on p "**********" at bounding box center [432, 295] width 452 height 143
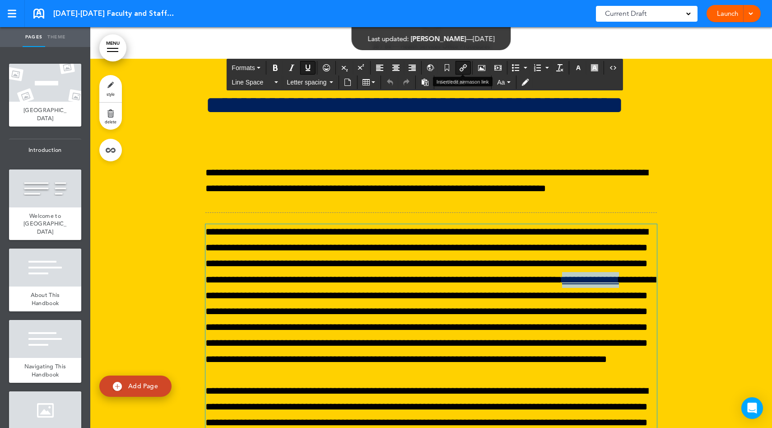
click at [464, 68] on icon "Insert/edit airmason link" at bounding box center [463, 67] width 7 height 7
type input "**********"
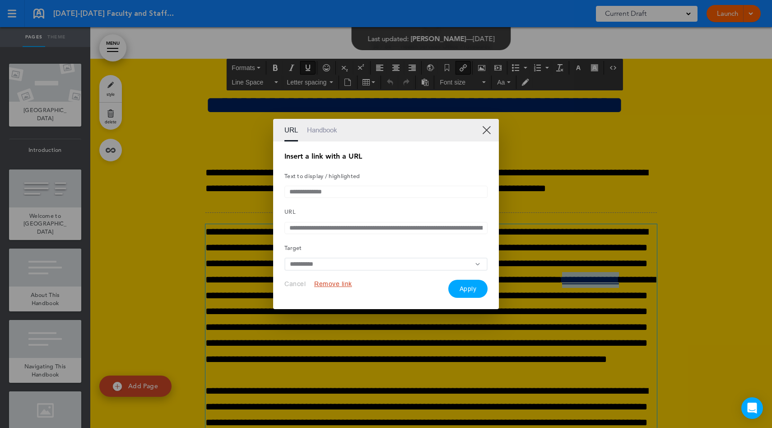
click at [310, 229] on input "**********" at bounding box center [386, 228] width 203 height 12
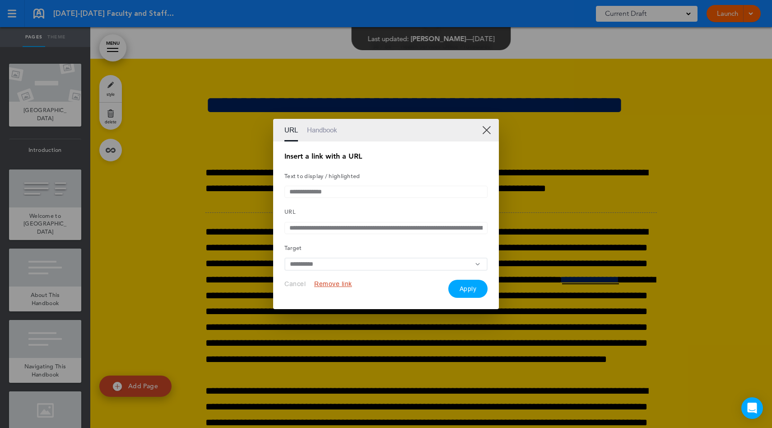
click at [486, 130] on link "XX" at bounding box center [486, 130] width 9 height 9
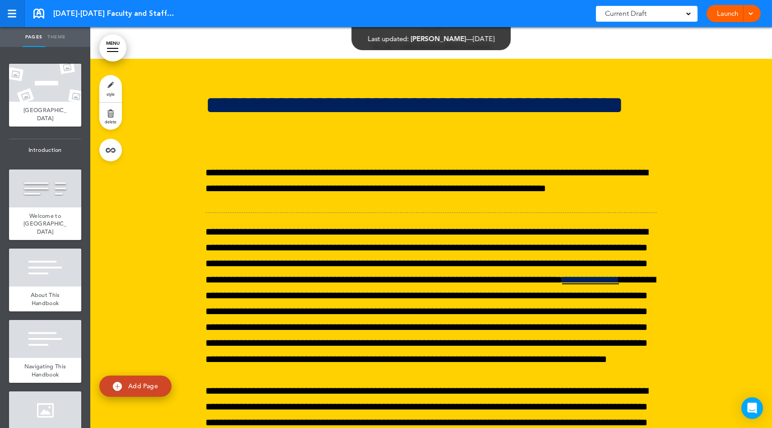
click at [17, 19] on link at bounding box center [12, 13] width 25 height 27
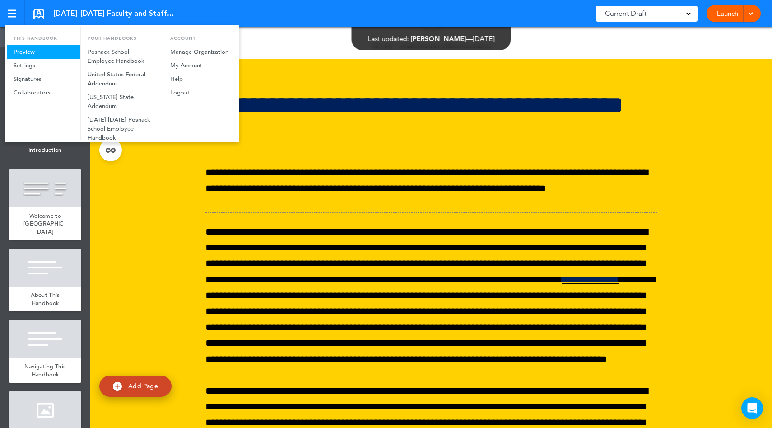
click at [30, 50] on link "Preview" at bounding box center [44, 52] width 74 height 14
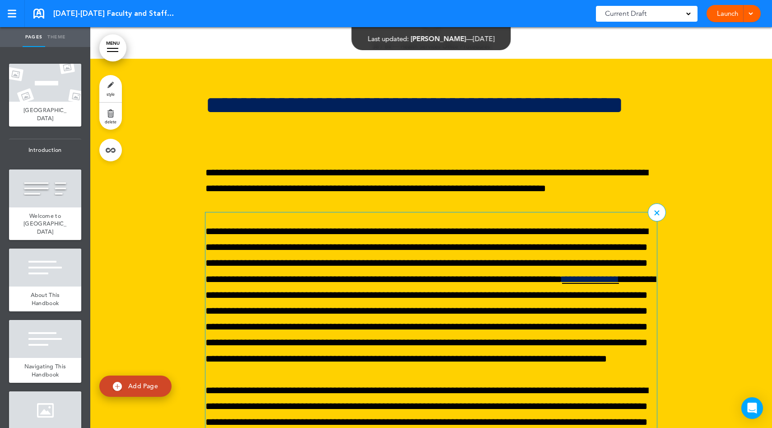
click at [562, 274] on link "**********" at bounding box center [590, 279] width 57 height 10
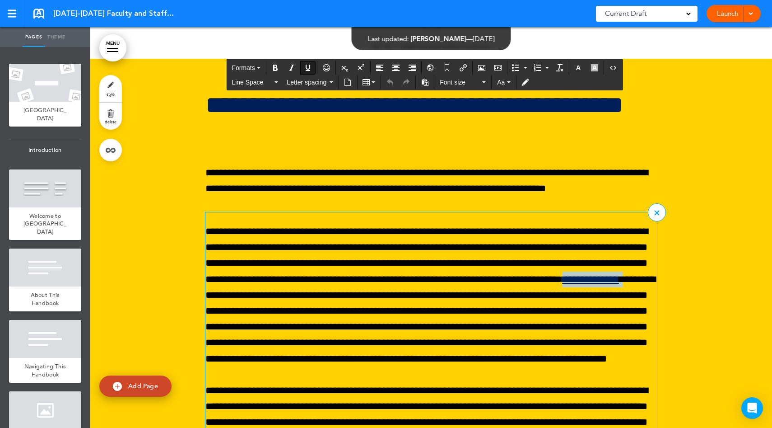
drag, startPoint x: 540, startPoint y: 250, endPoint x: 477, endPoint y: 246, distance: 63.4
click at [477, 246] on p "**********" at bounding box center [432, 295] width 452 height 143
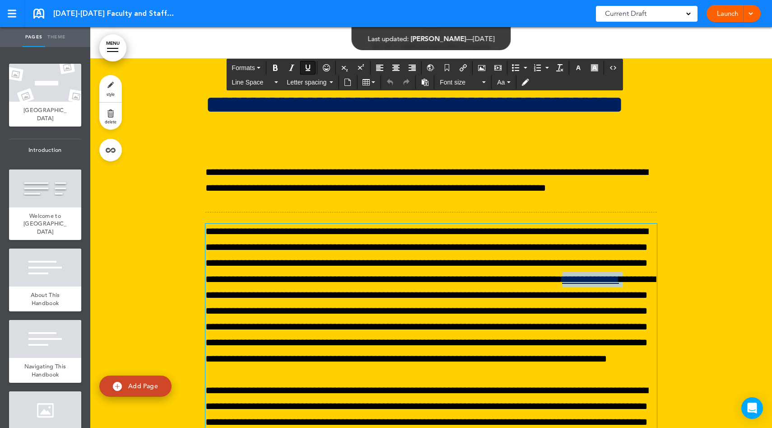
click at [58, 42] on link "Theme" at bounding box center [56, 37] width 23 height 20
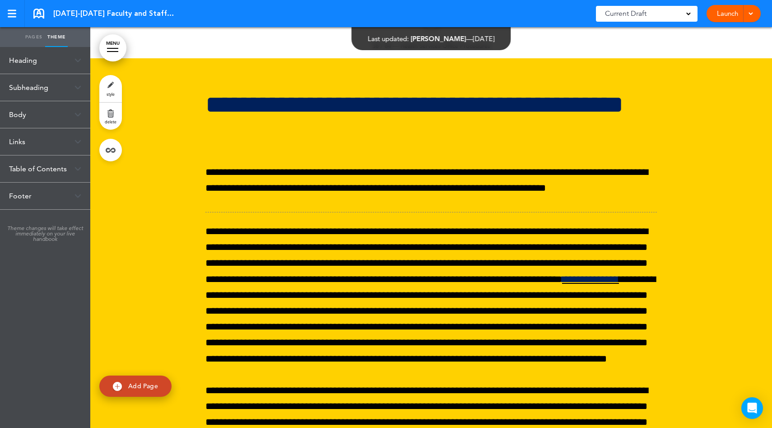
click at [57, 69] on div "Heading" at bounding box center [45, 60] width 90 height 27
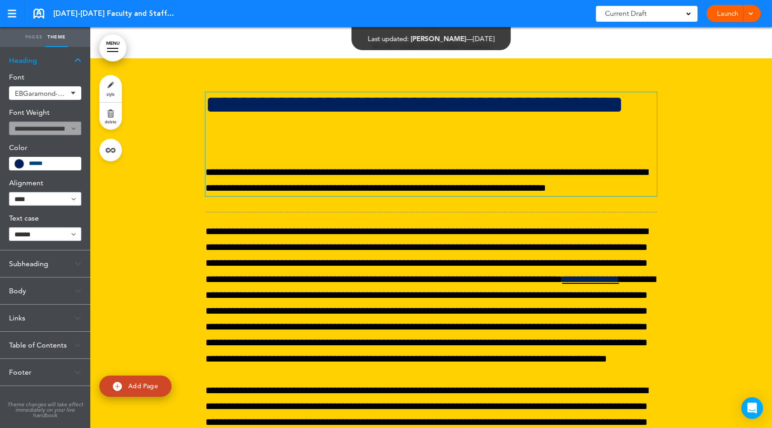
drag, startPoint x: 57, startPoint y: 62, endPoint x: 244, endPoint y: 75, distance: 187.9
click at [243, 75] on div "Pages Theme add page Posnack School add page Introduction add page Welcome to P…" at bounding box center [386, 214] width 772 height 428
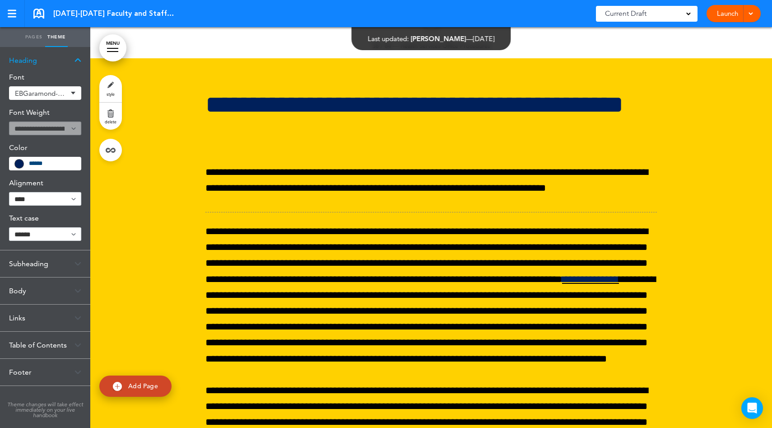
click at [61, 61] on div "Heading" at bounding box center [45, 60] width 90 height 27
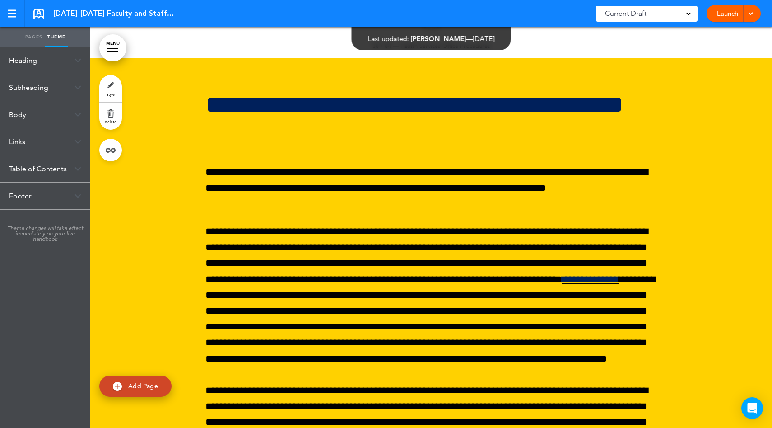
click at [66, 141] on div "Links" at bounding box center [45, 141] width 90 height 27
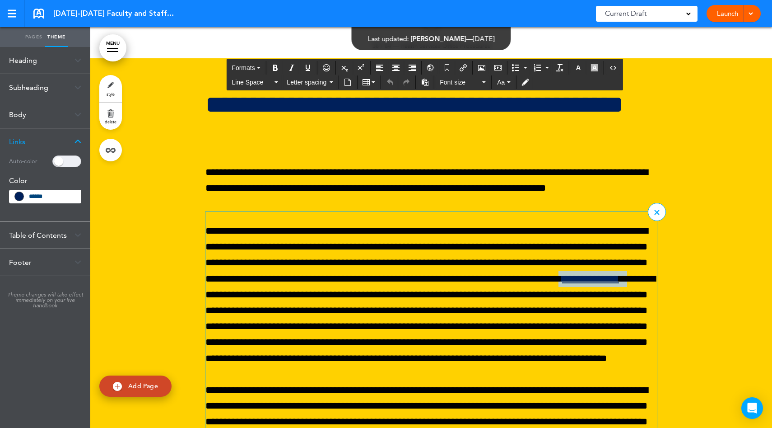
drag, startPoint x: 542, startPoint y: 249, endPoint x: 475, endPoint y: 244, distance: 67.0
click at [475, 244] on p "**********" at bounding box center [432, 294] width 452 height 143
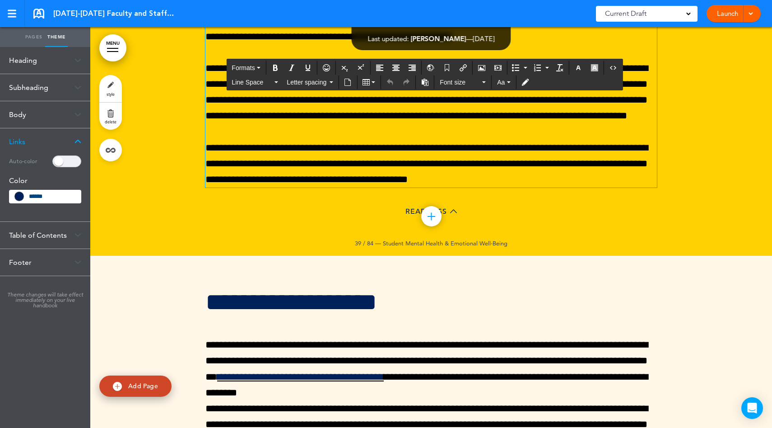
scroll to position [14151, 0]
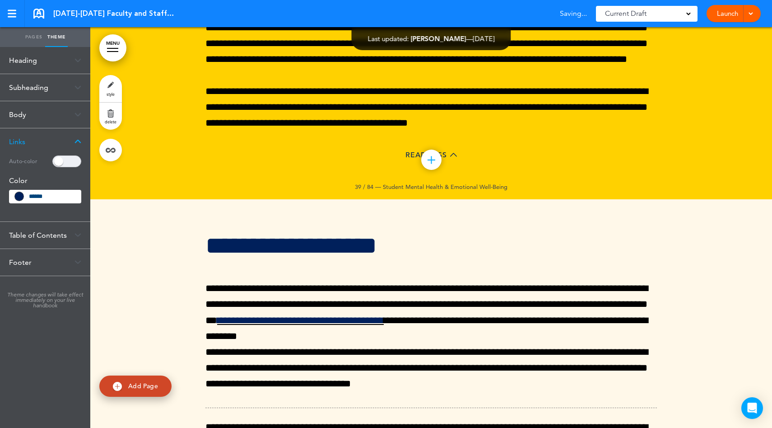
click at [75, 144] on div "Links" at bounding box center [45, 141] width 90 height 27
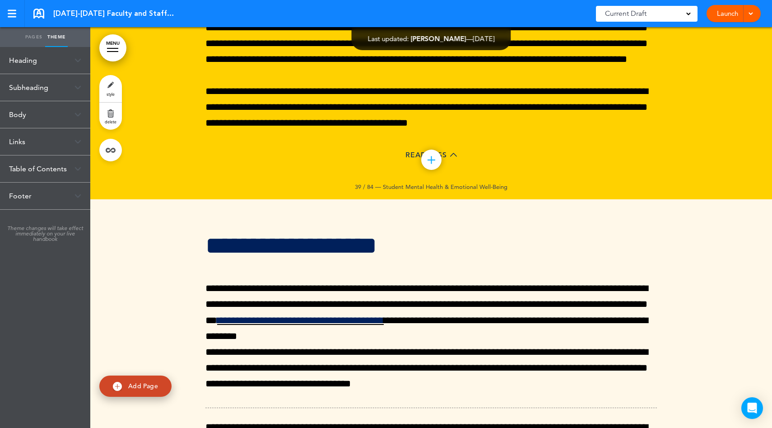
click at [32, 40] on link "Pages" at bounding box center [34, 37] width 23 height 20
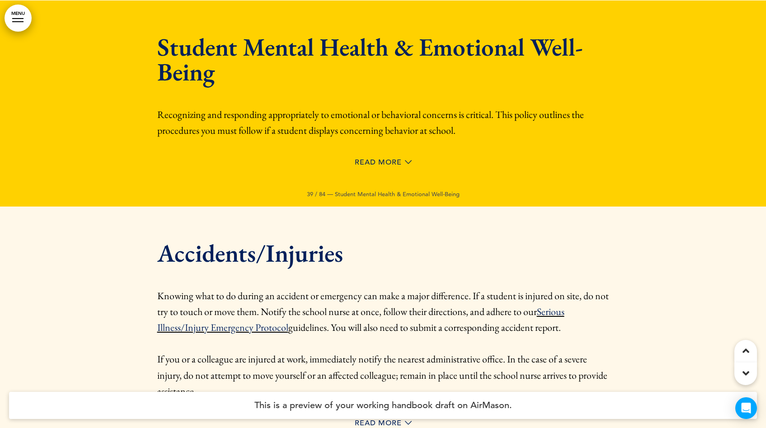
scroll to position [12482, 0]
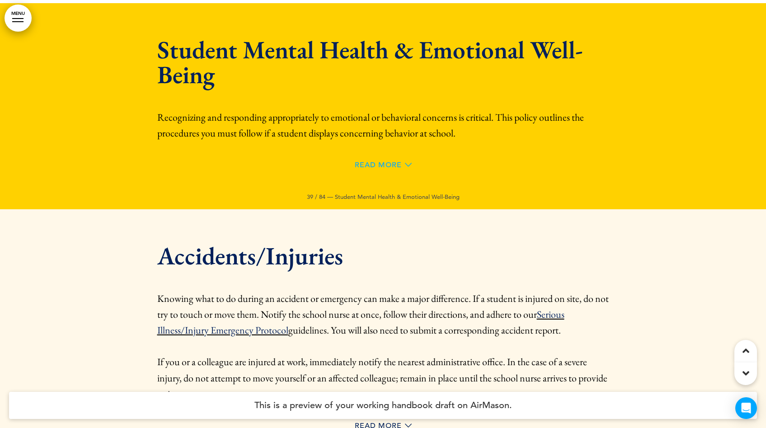
click at [380, 161] on span "Read More" at bounding box center [378, 164] width 47 height 7
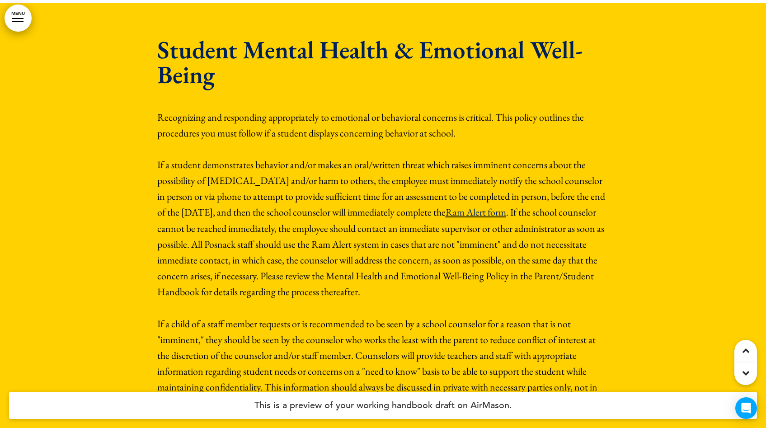
click at [448, 206] on link "Ram Alert form" at bounding box center [475, 212] width 61 height 13
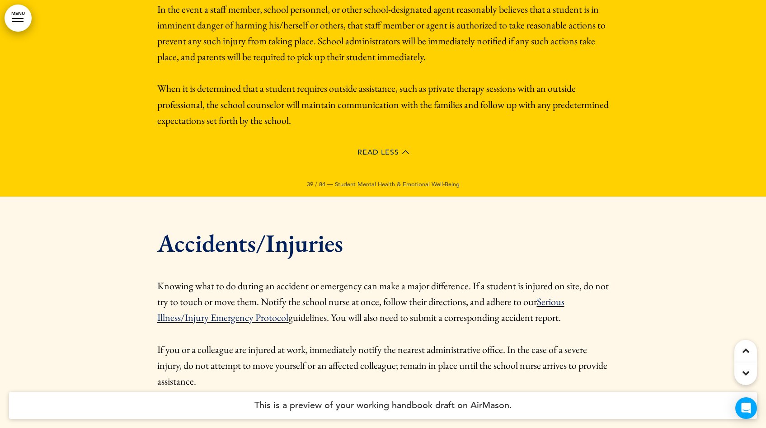
scroll to position [12911, 0]
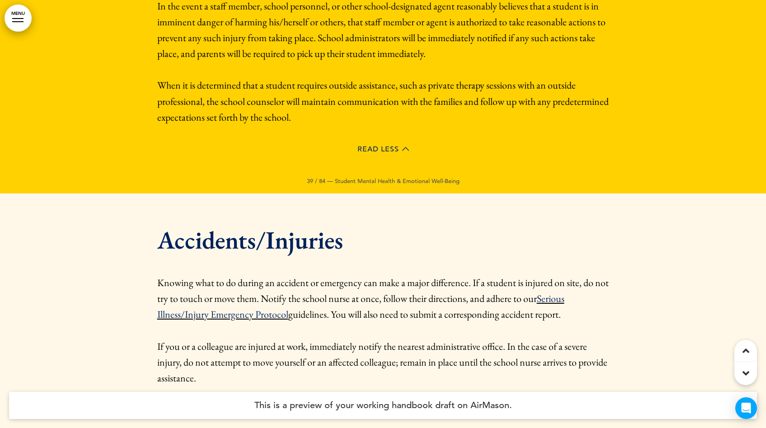
click at [269, 292] on link "Serious Illness/Injury Emergency Protocol" at bounding box center [360, 306] width 407 height 29
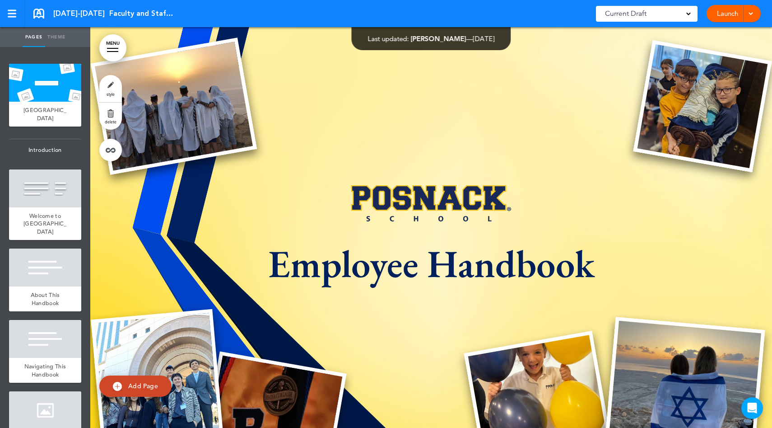
click at [146, 384] on span "Add Page" at bounding box center [143, 386] width 30 height 8
click at [0, 0] on div at bounding box center [0, 0] width 0 height 0
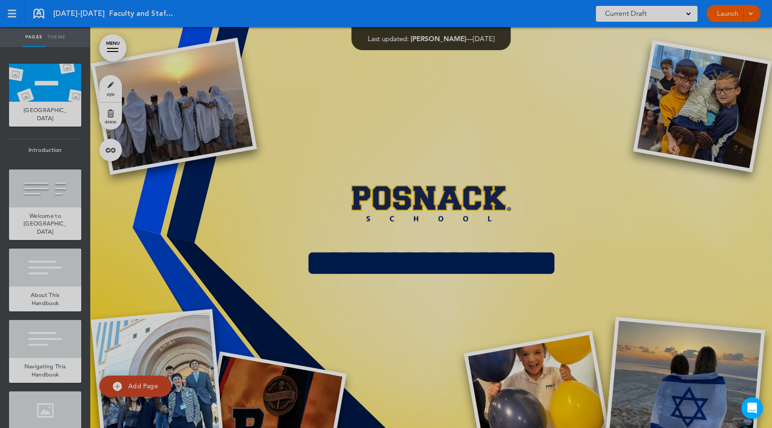
type input "********"
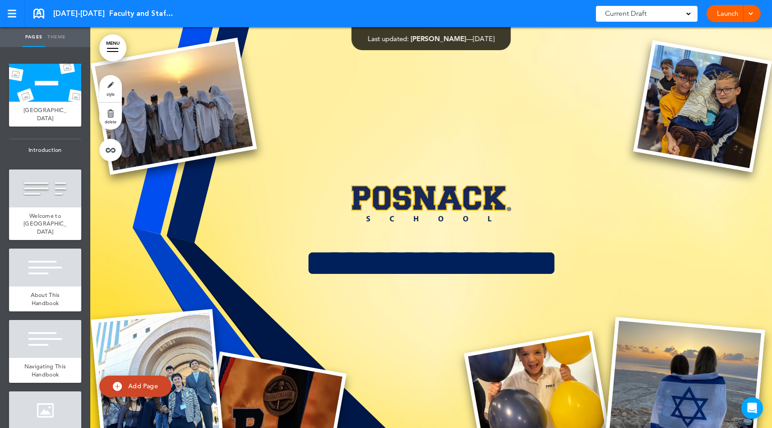
click at [153, 381] on link "Add Page" at bounding box center [135, 385] width 72 height 21
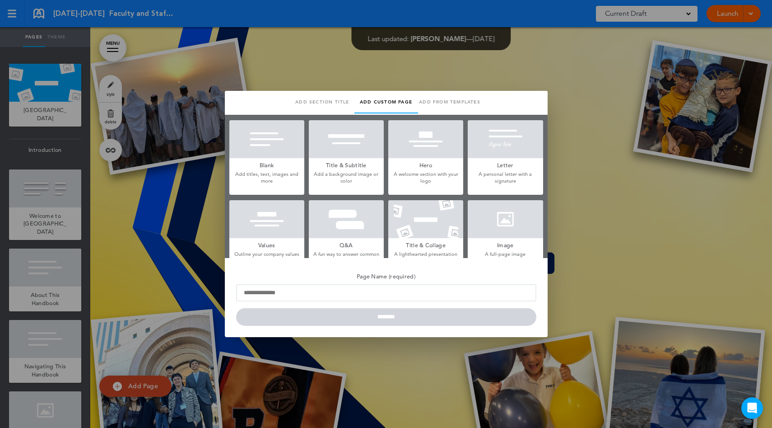
click at [178, 215] on div at bounding box center [386, 214] width 772 height 428
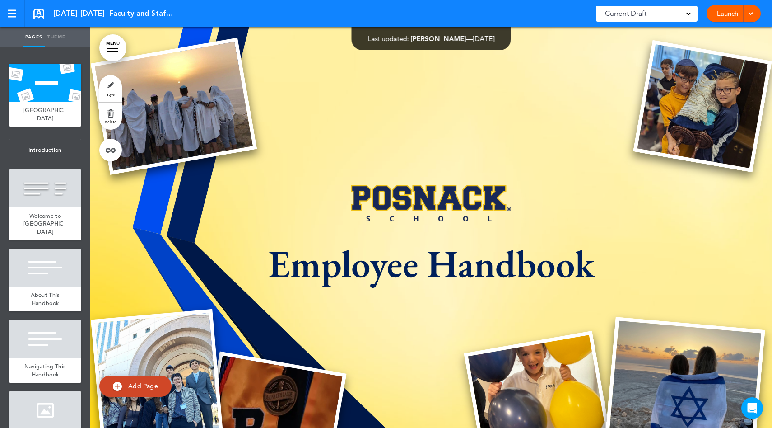
click at [64, 111] on div "[GEOGRAPHIC_DATA]" at bounding box center [45, 114] width 72 height 25
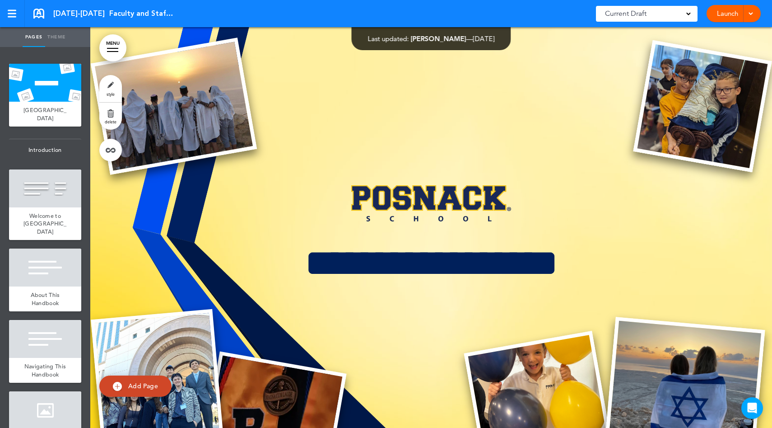
click at [110, 89] on link "style" at bounding box center [110, 88] width 23 height 27
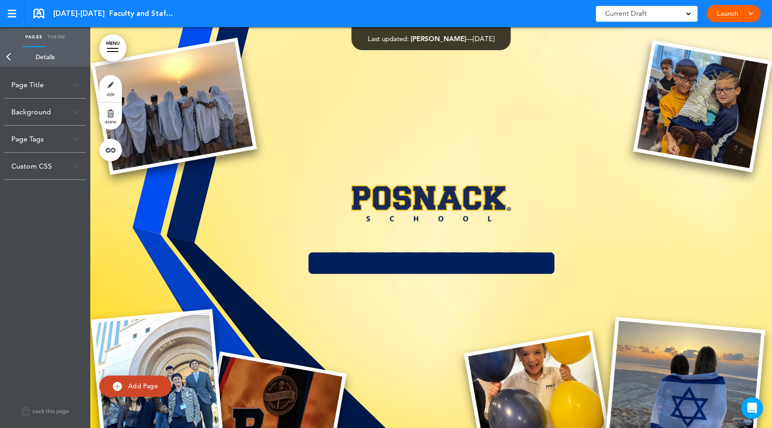
click at [66, 108] on div "Background" at bounding box center [45, 111] width 81 height 27
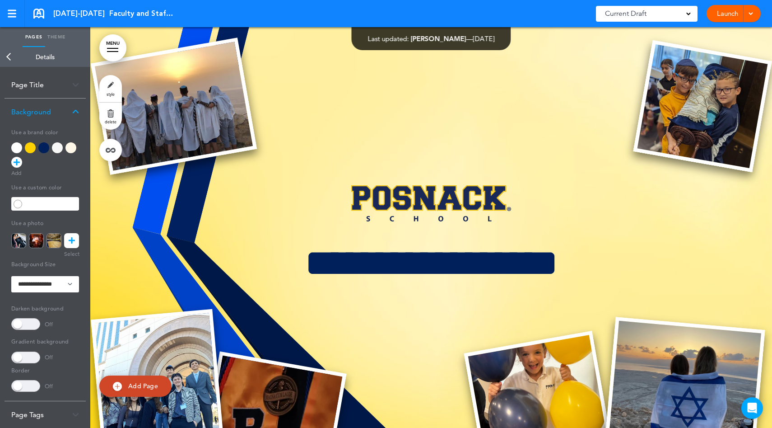
click at [17, 59] on link "Back" at bounding box center [9, 57] width 18 height 20
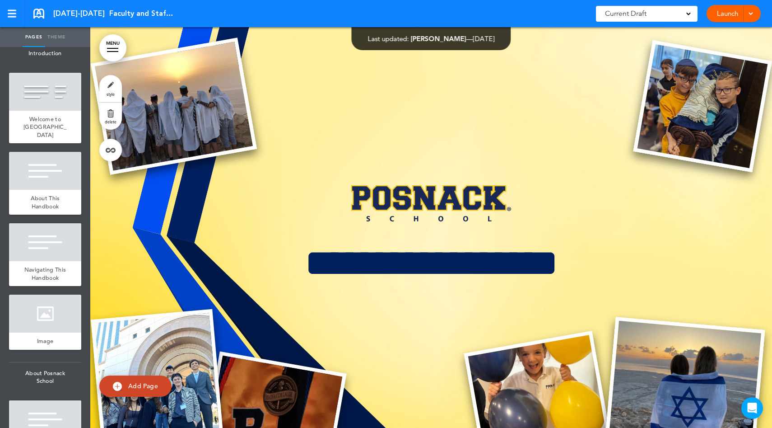
scroll to position [108, 0]
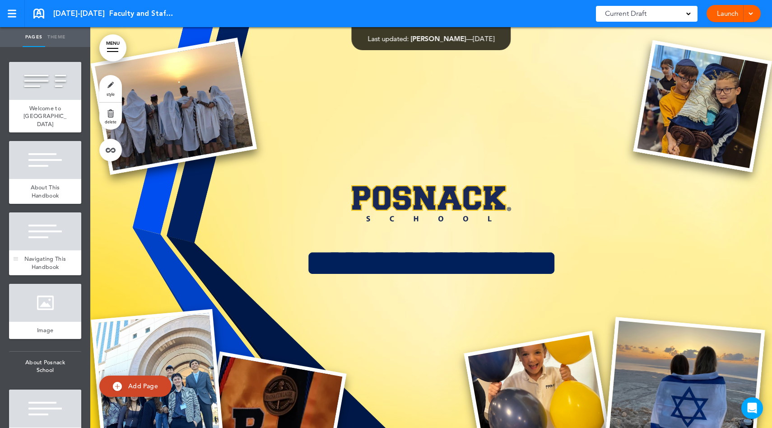
click at [42, 248] on div at bounding box center [45, 231] width 72 height 38
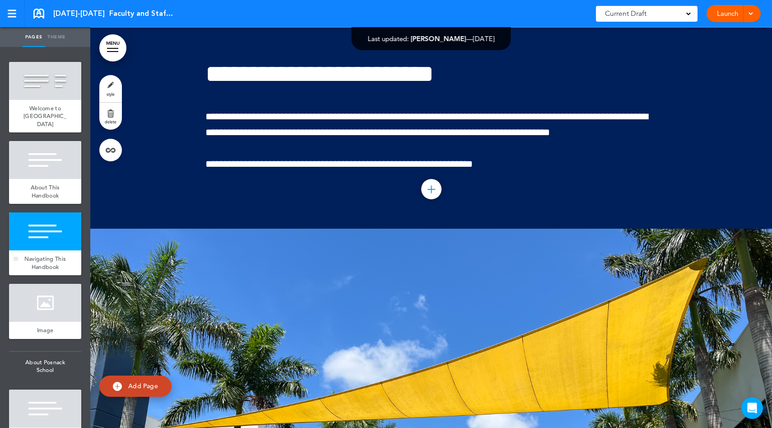
scroll to position [1098, 0]
click at [111, 86] on link "style" at bounding box center [110, 88] width 23 height 27
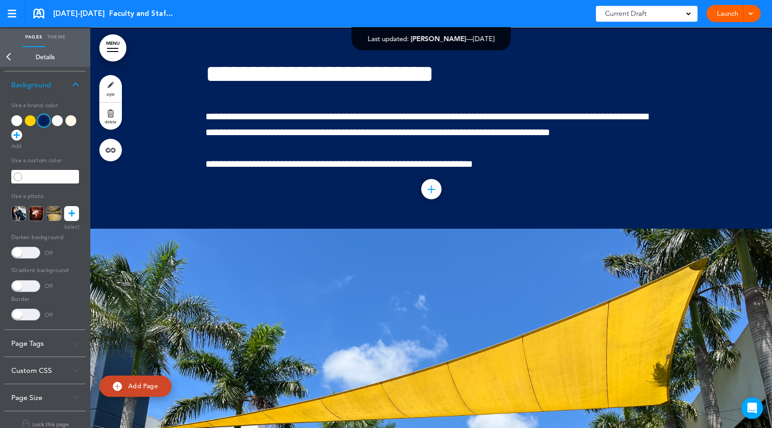
scroll to position [26, 0]
click at [16, 139] on icon at bounding box center [17, 136] width 6 height 11
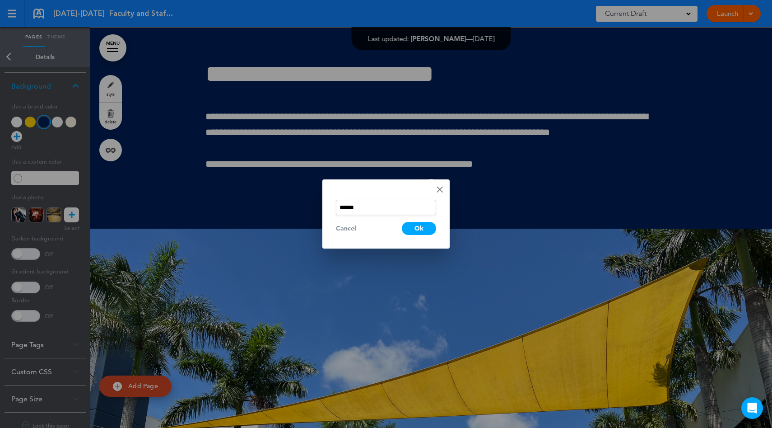
click at [379, 206] on input "******" at bounding box center [386, 207] width 100 height 15
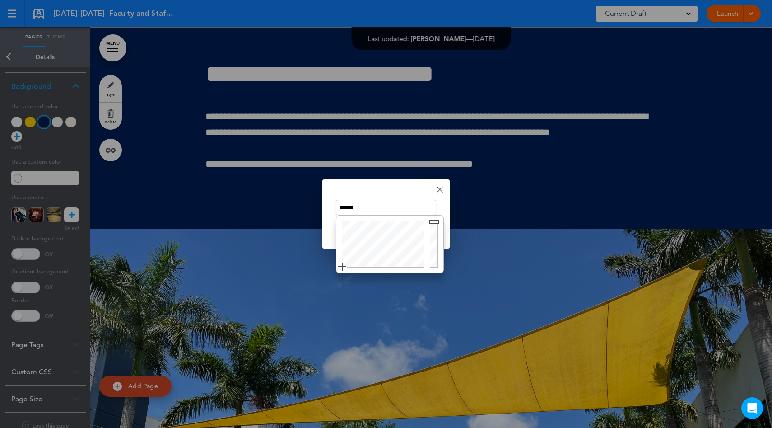
click at [437, 189] on link "Done" at bounding box center [440, 189] width 6 height 6
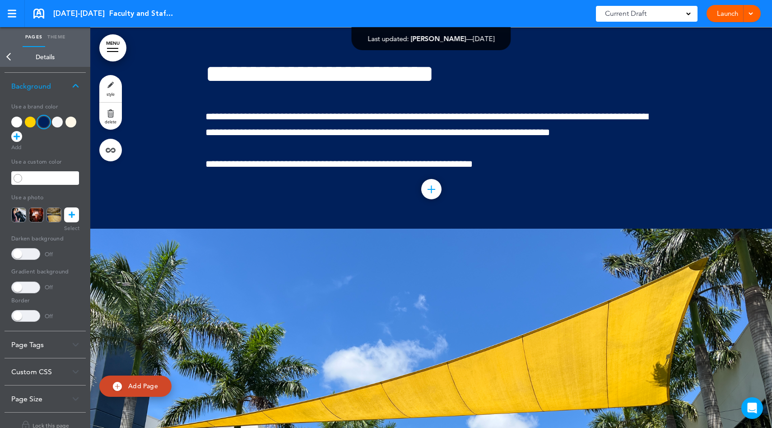
click at [23, 178] on label at bounding box center [17, 178] width 13 height 14
click at [33, 178] on input "text" at bounding box center [51, 178] width 55 height 13
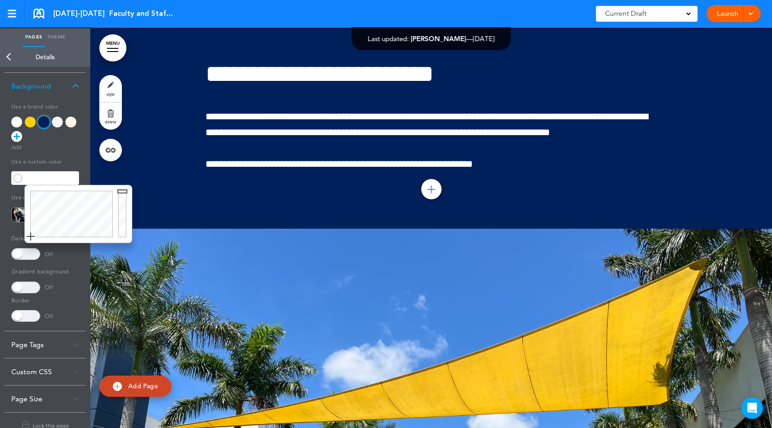
type input "******"
click at [68, 150] on label "Use a brand color" at bounding box center [45, 126] width 68 height 55
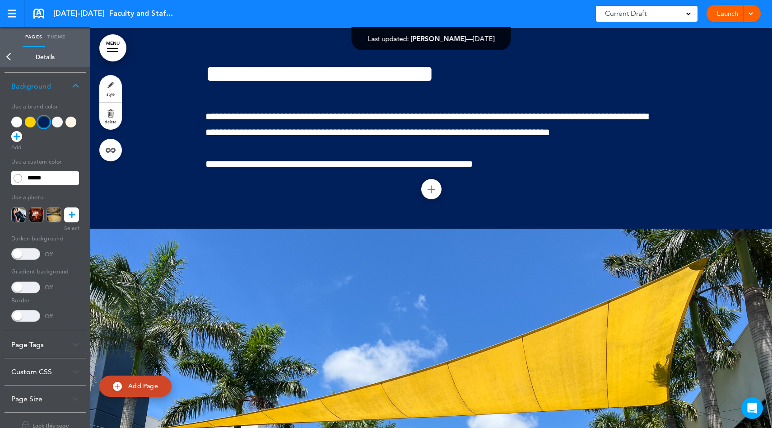
scroll to position [40, 0]
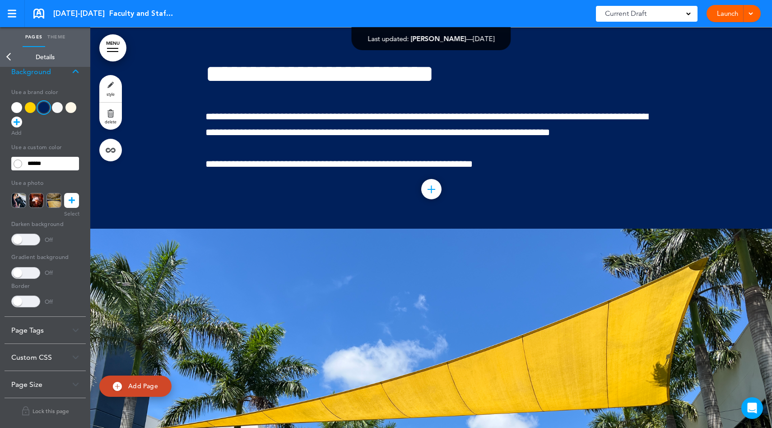
click at [116, 54] on link "MENU" at bounding box center [112, 47] width 27 height 27
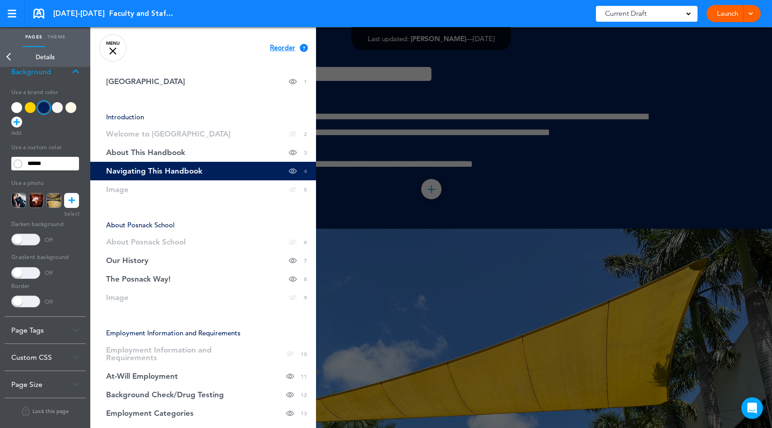
click at [116, 54] on div at bounding box center [112, 50] width 7 height 7
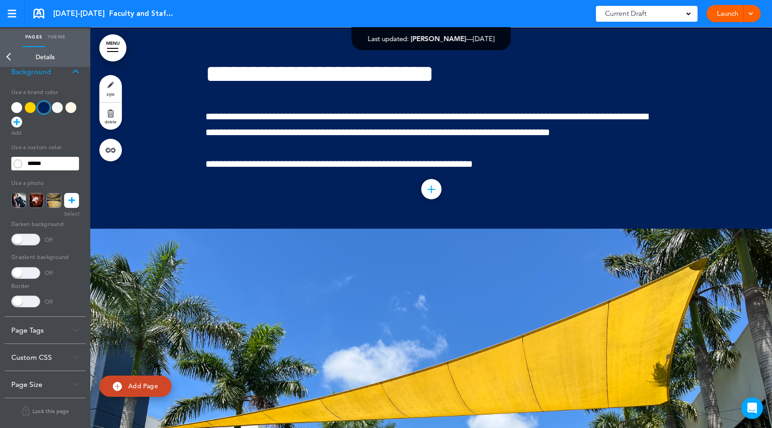
click at [12, 61] on link "Back" at bounding box center [9, 57] width 18 height 20
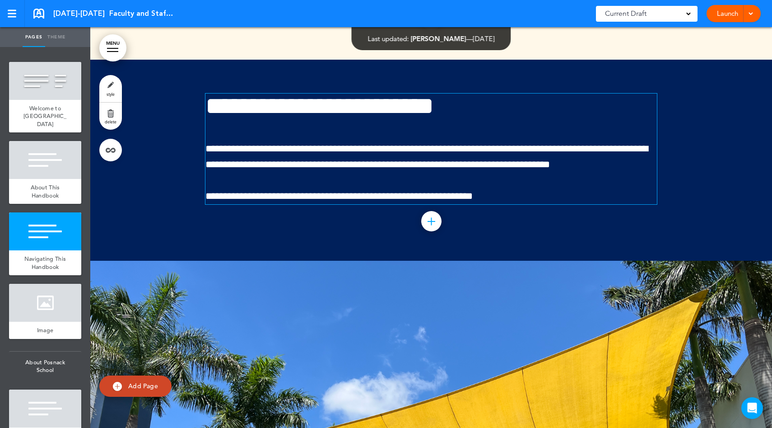
scroll to position [1065, 0]
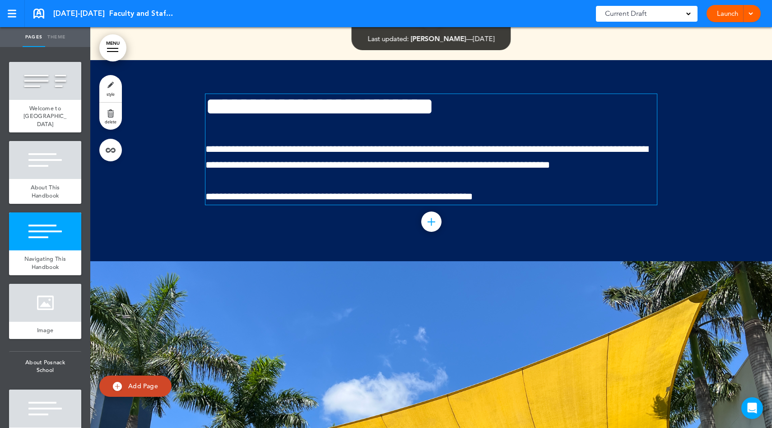
click at [226, 114] on span "**********" at bounding box center [320, 106] width 229 height 25
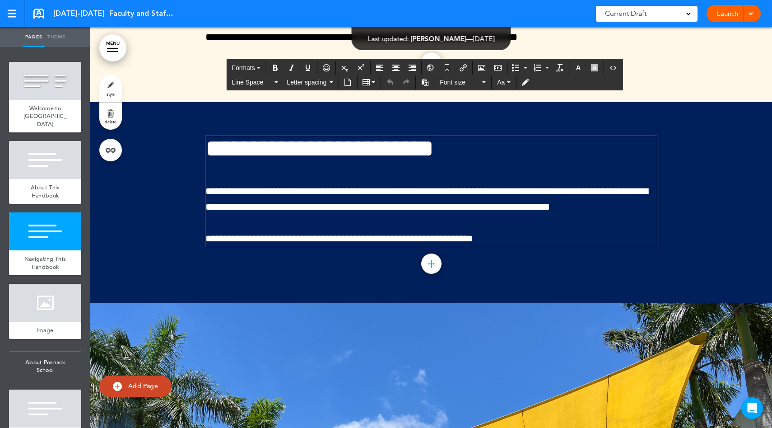
scroll to position [1018, 0]
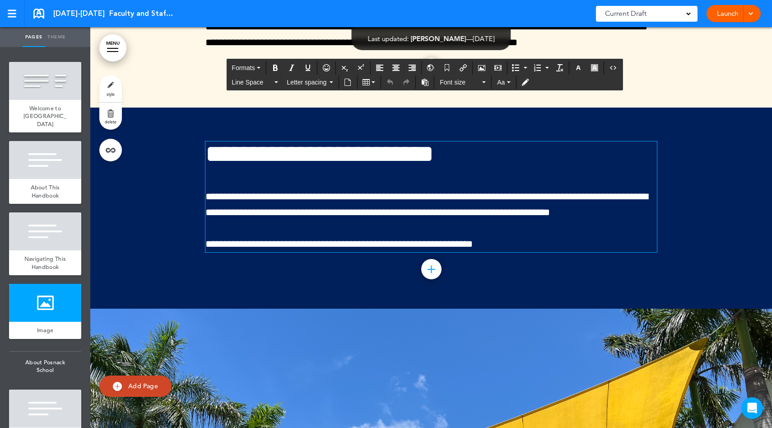
click at [145, 386] on span "Add Page" at bounding box center [143, 386] width 30 height 8
type input "********"
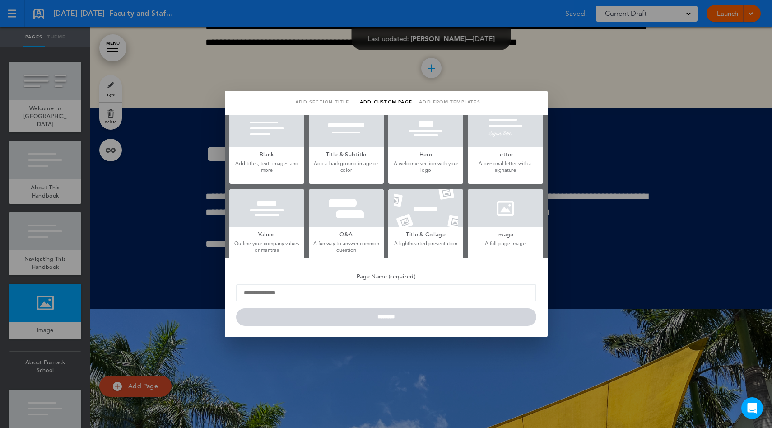
scroll to position [1, 0]
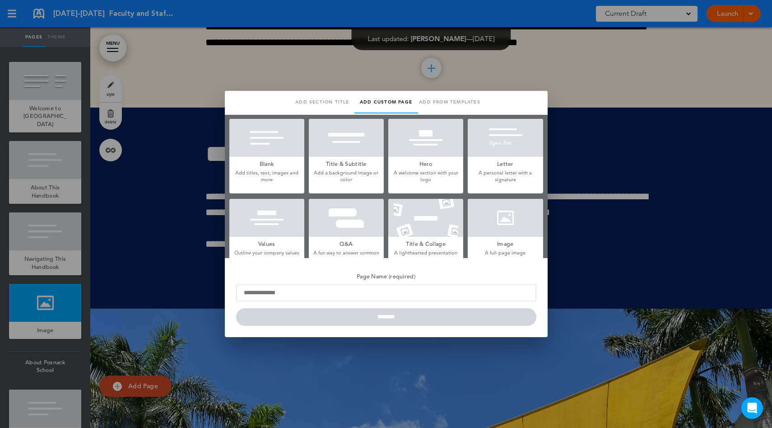
click at [155, 232] on div at bounding box center [386, 214] width 772 height 428
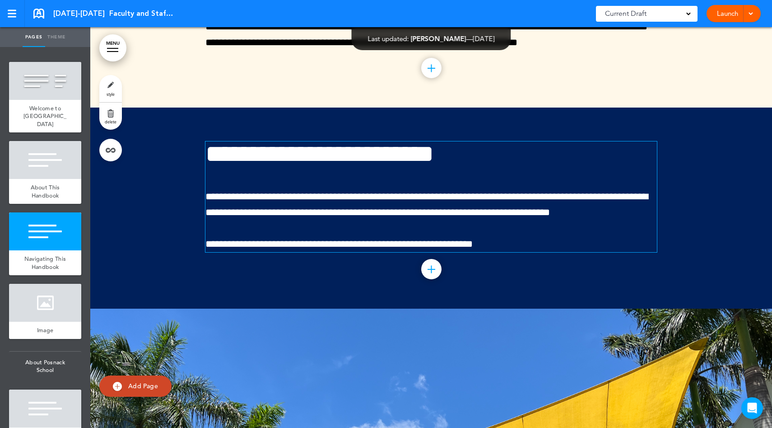
click at [284, 154] on span "**********" at bounding box center [320, 153] width 229 height 25
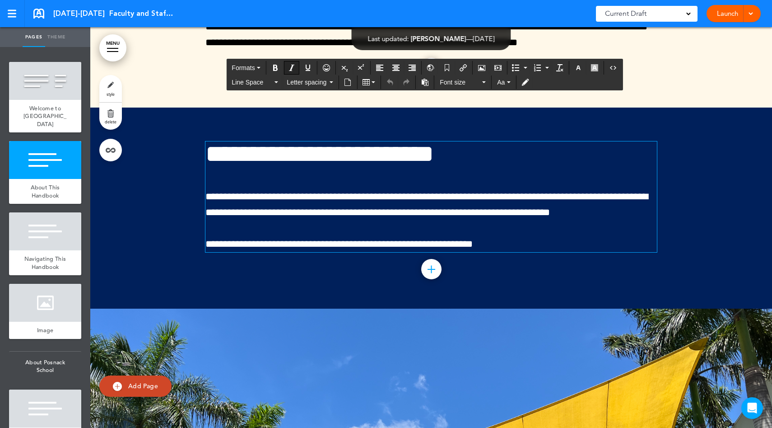
scroll to position [1020, 0]
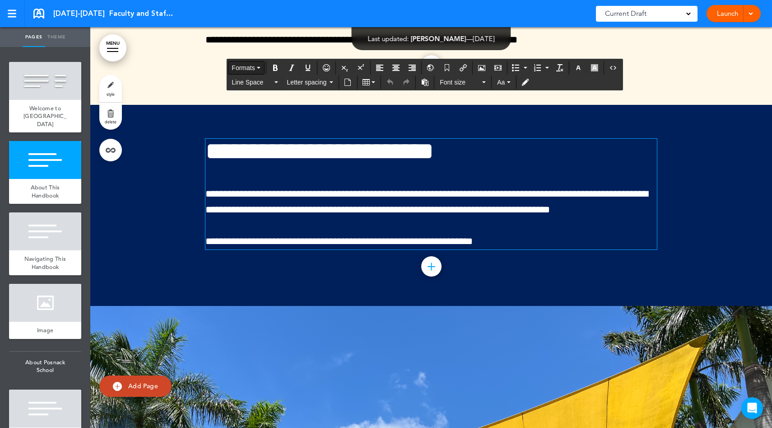
click at [255, 69] on span "Formats" at bounding box center [243, 67] width 23 height 7
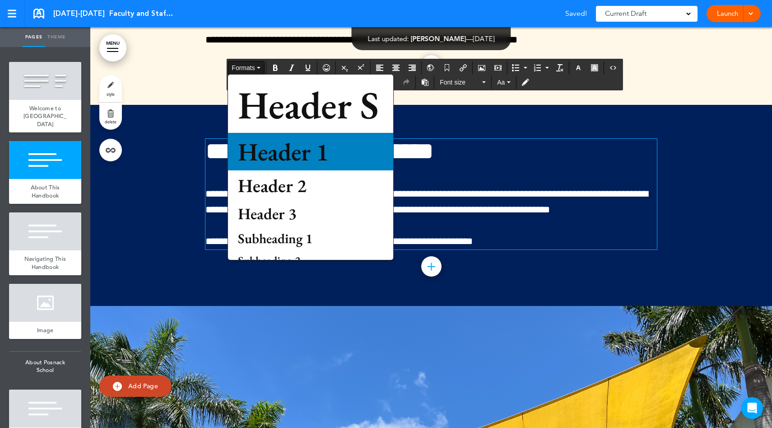
scroll to position [1021, 0]
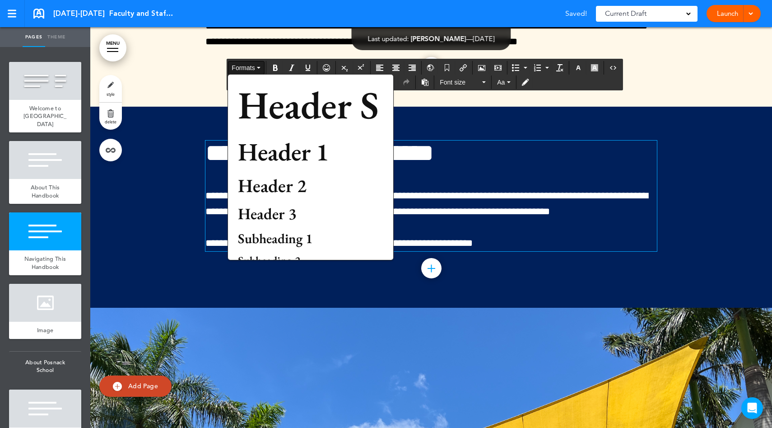
click at [184, 170] on div at bounding box center [431, 207] width 682 height 201
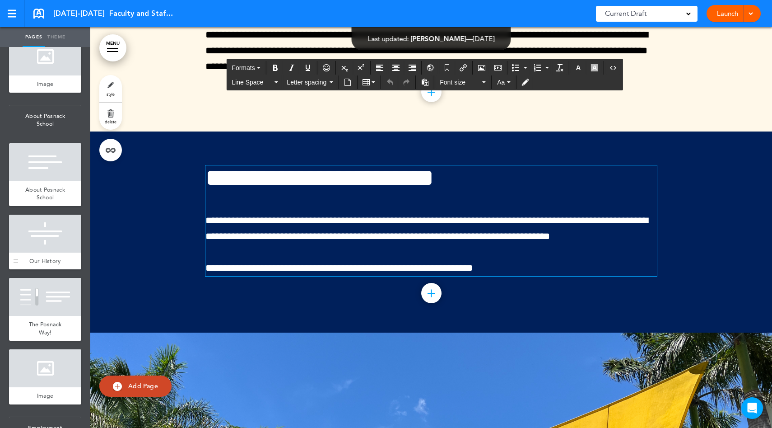
scroll to position [394, 0]
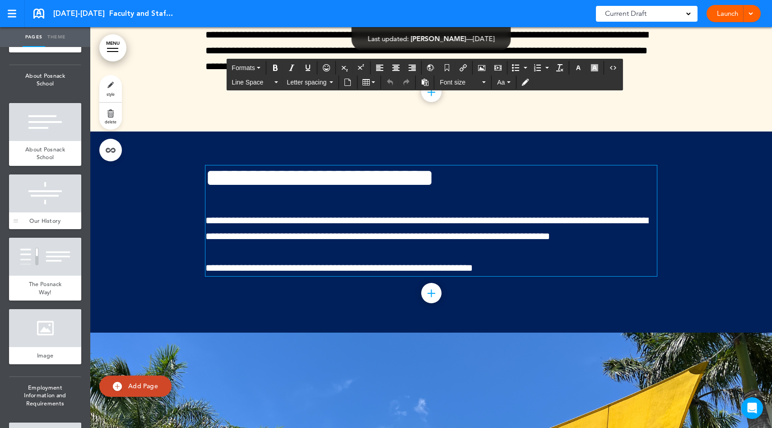
click at [49, 212] on div at bounding box center [45, 193] width 72 height 38
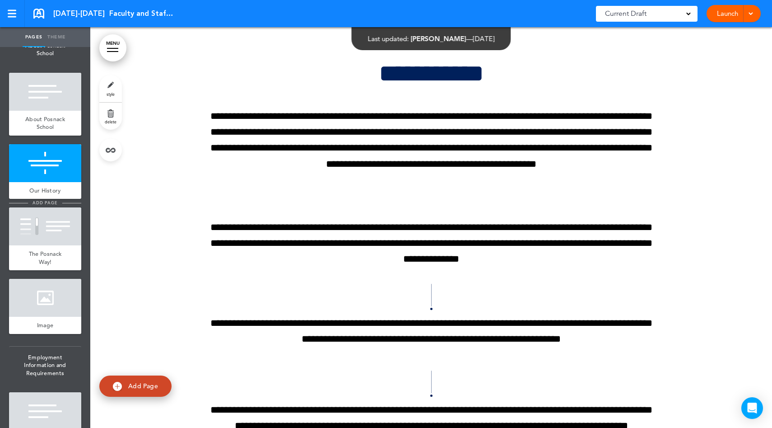
scroll to position [427, 0]
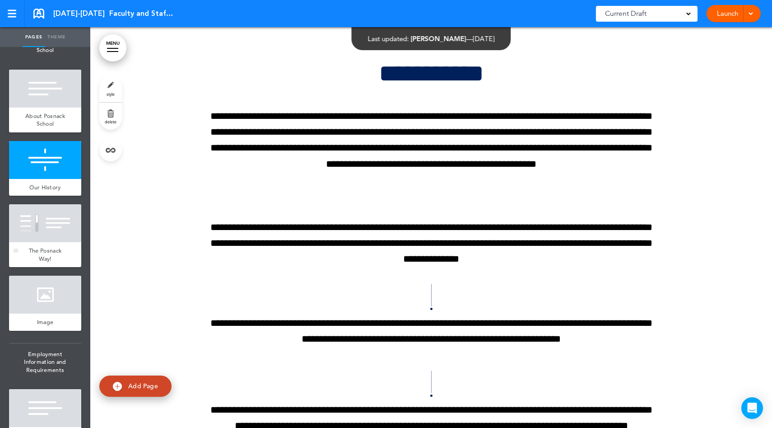
click at [58, 240] on div at bounding box center [45, 223] width 72 height 38
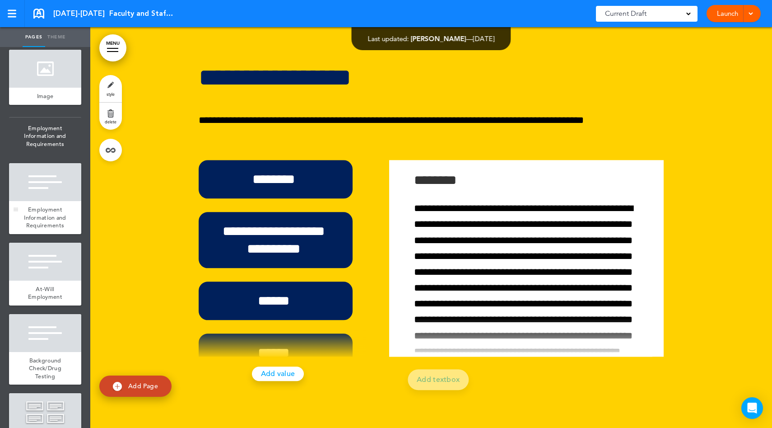
scroll to position [660, 0]
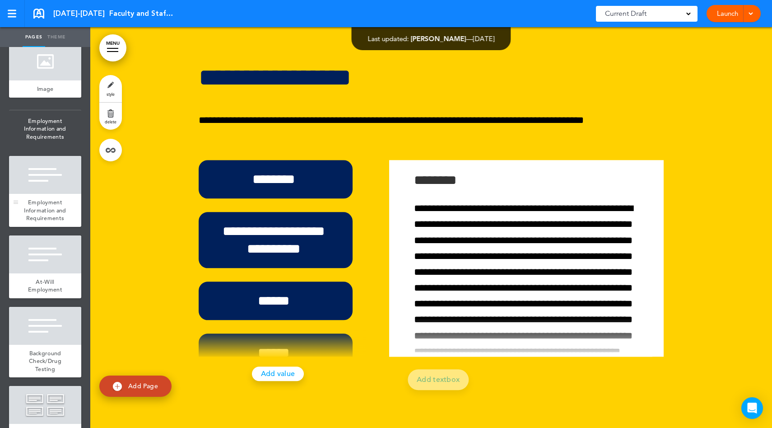
click at [45, 222] on span "Employment Information and Requirements" at bounding box center [45, 209] width 42 height 23
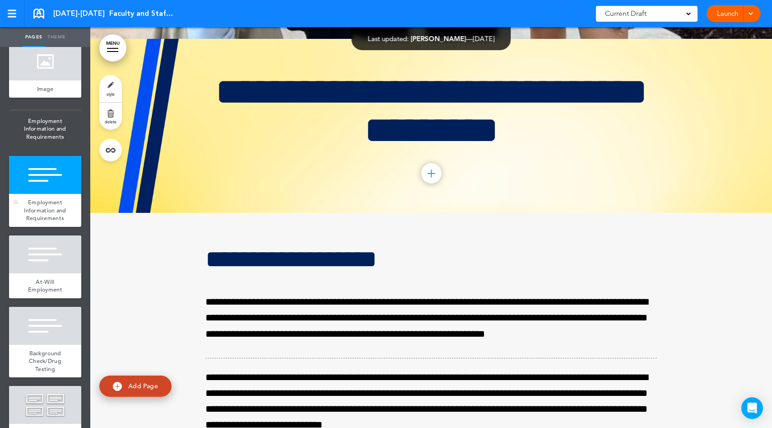
scroll to position [3724, 0]
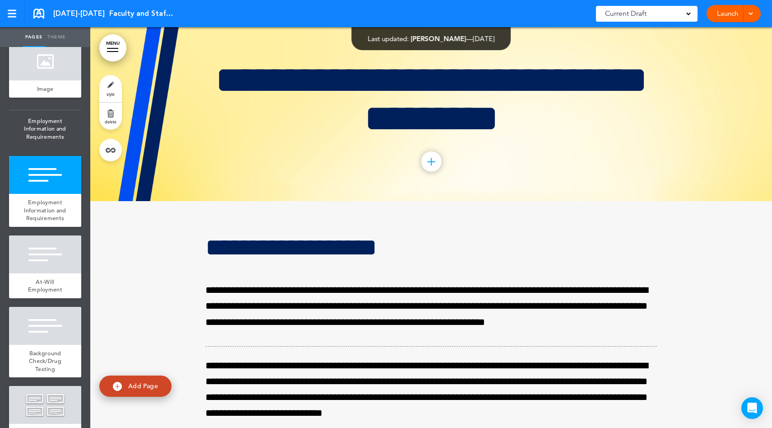
click at [116, 55] on link "MENU" at bounding box center [112, 47] width 27 height 27
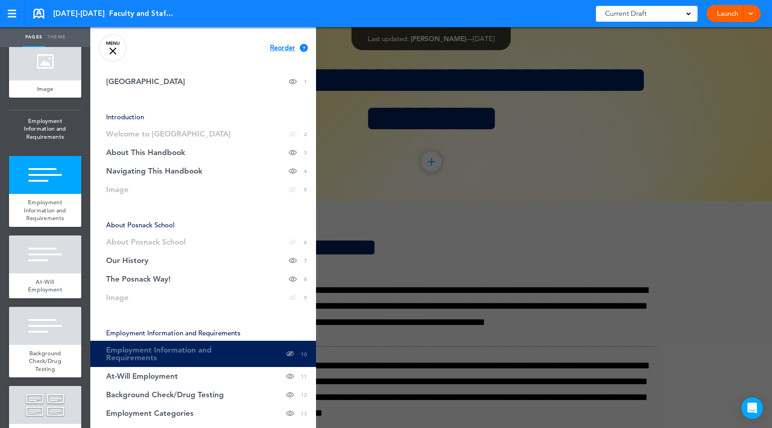
click at [477, 198] on div at bounding box center [476, 214] width 772 height 428
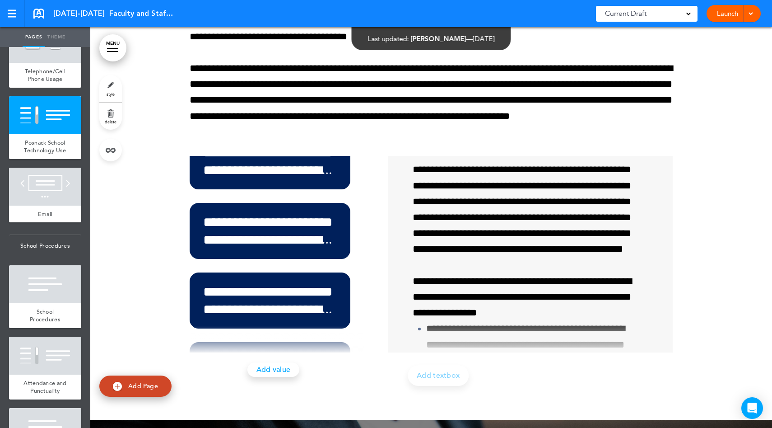
scroll to position [335, 0]
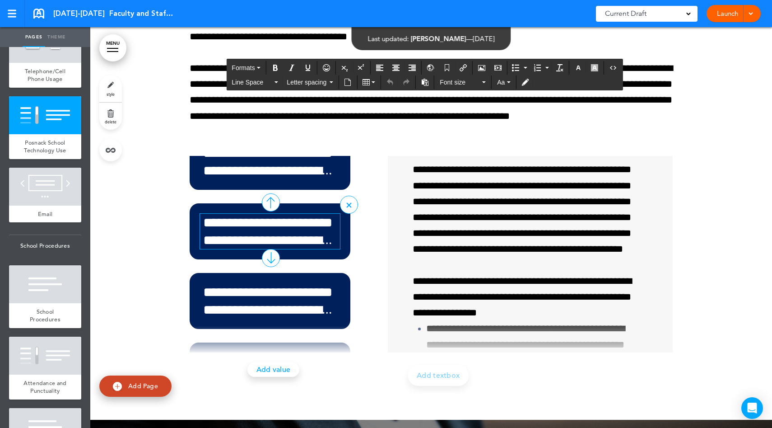
click at [260, 234] on h6 "**********" at bounding box center [268, 231] width 136 height 35
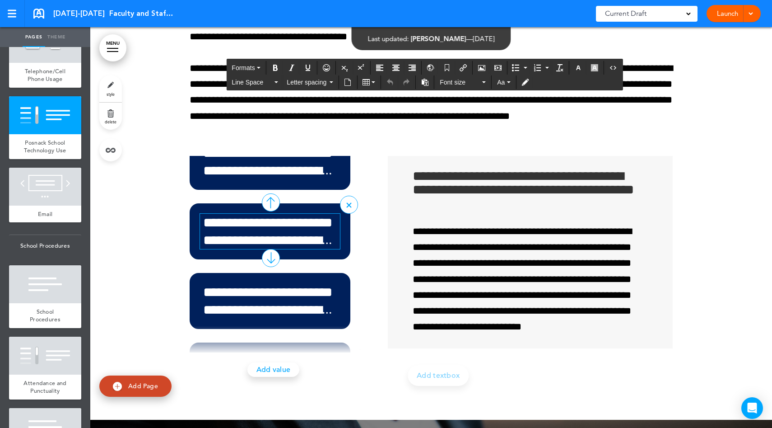
click at [325, 245] on h6 "**********" at bounding box center [268, 231] width 136 height 35
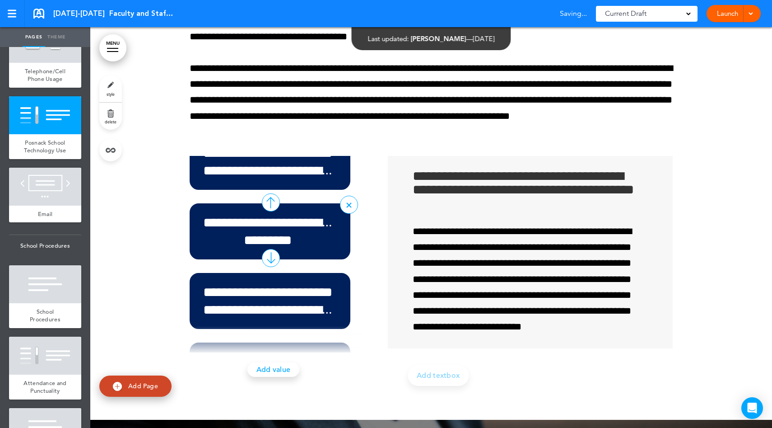
click at [272, 254] on div at bounding box center [271, 258] width 18 height 18
click at [270, 209] on div at bounding box center [271, 202] width 18 height 18
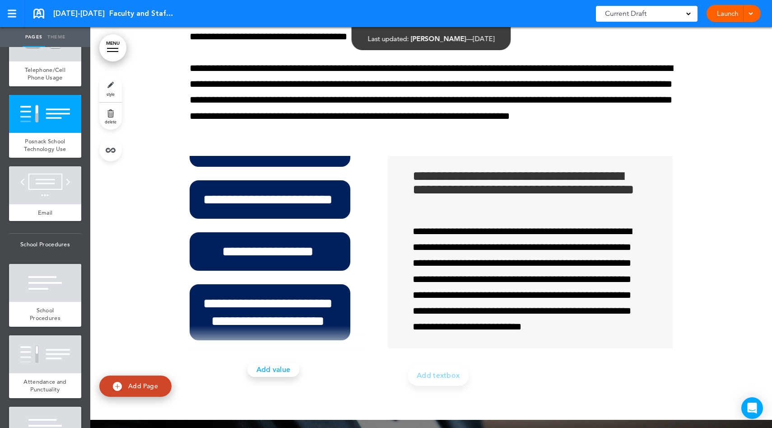
scroll to position [2453, 0]
click at [9, 14] on div at bounding box center [12, 13] width 9 height 1
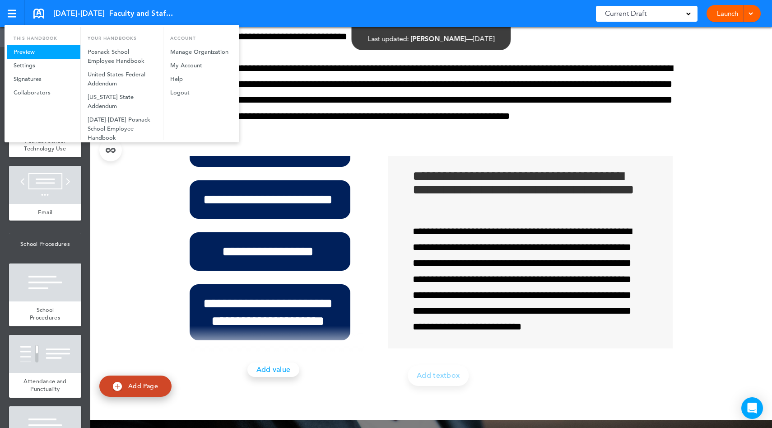
click at [35, 53] on link "Preview" at bounding box center [44, 52] width 74 height 14
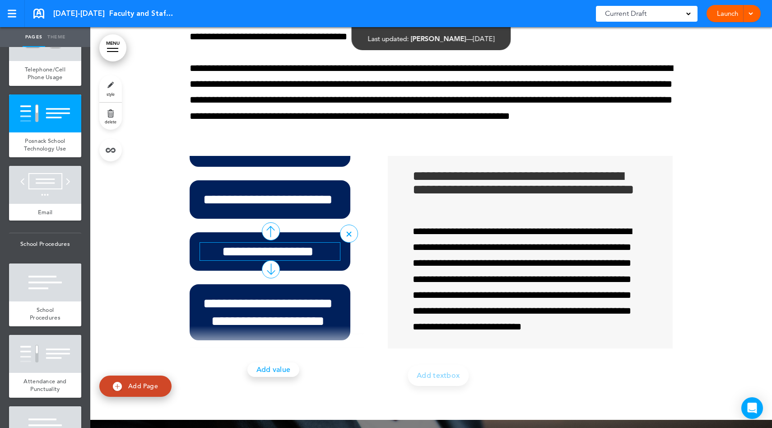
click at [305, 253] on h6 "**********" at bounding box center [268, 252] width 136 height 18
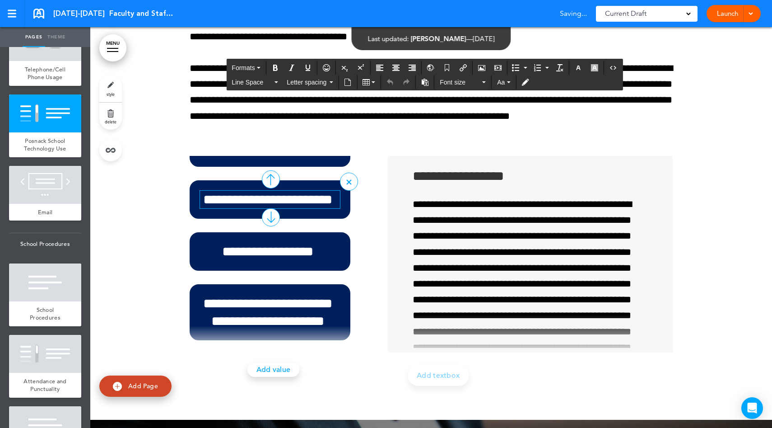
click at [308, 201] on h6 "**********" at bounding box center [268, 200] width 136 height 18
click at [251, 66] on span "Formats" at bounding box center [243, 67] width 23 height 7
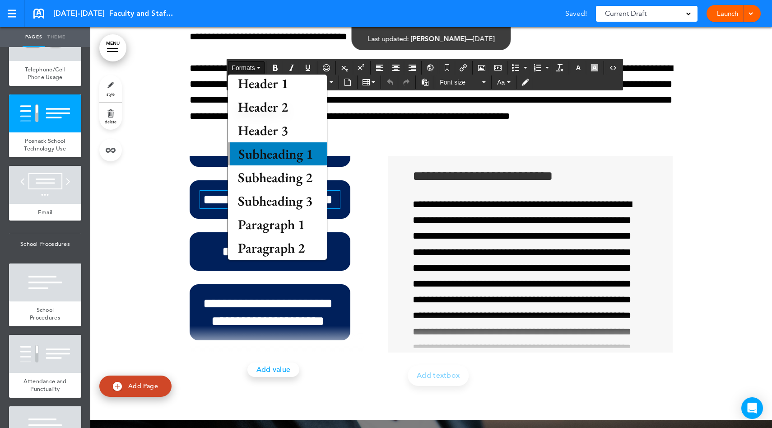
scroll to position [31, 0]
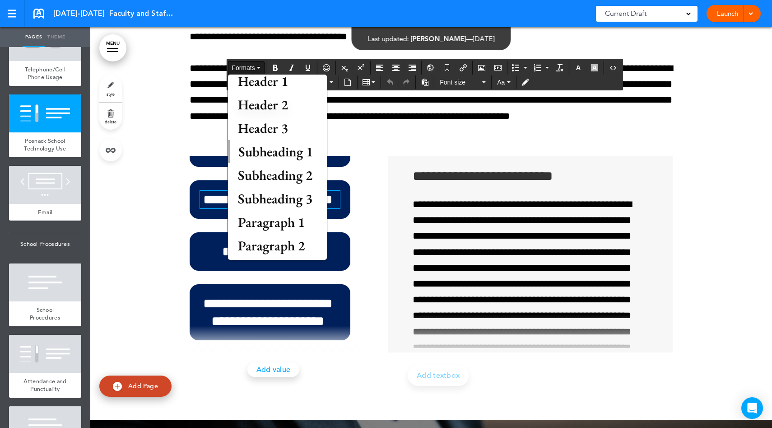
click at [214, 223] on div "**********" at bounding box center [279, 254] width 179 height 197
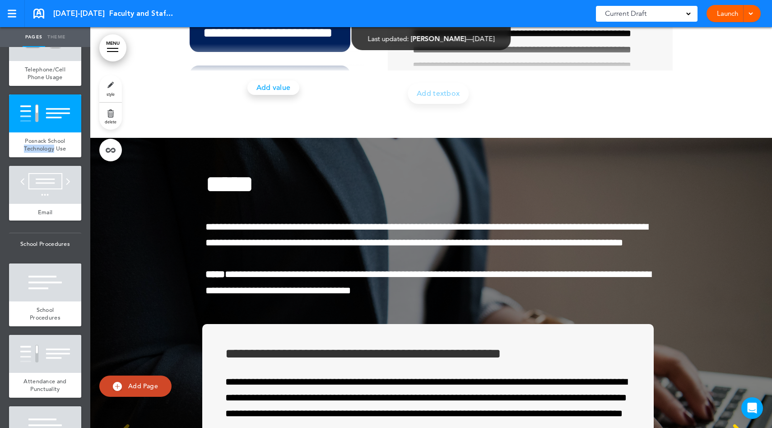
scroll to position [12456, 0]
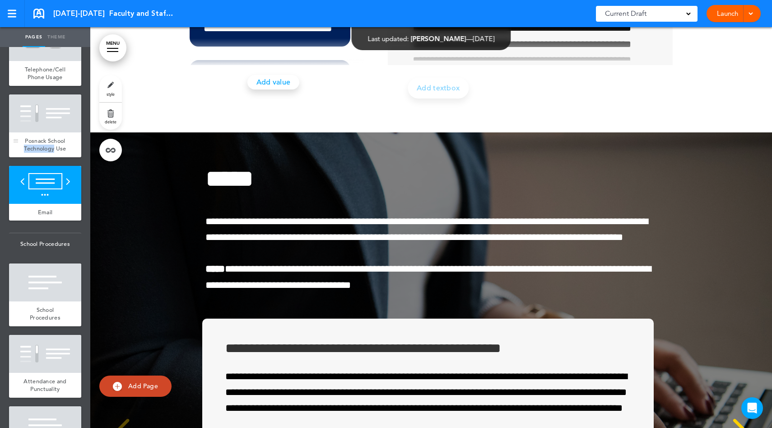
click at [52, 132] on div at bounding box center [45, 113] width 72 height 38
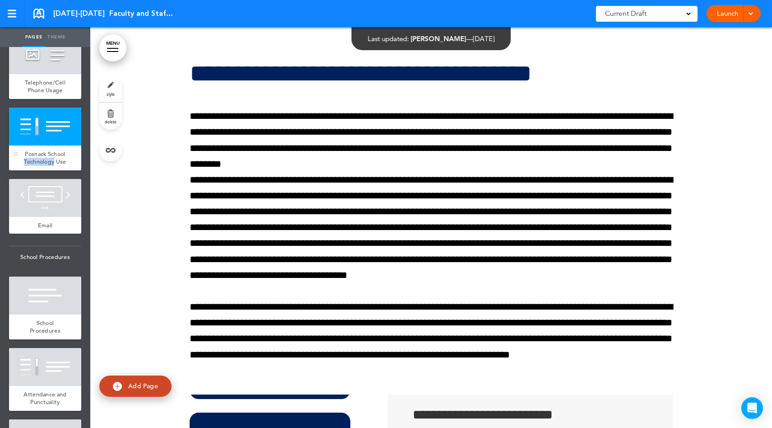
scroll to position [2437, 0]
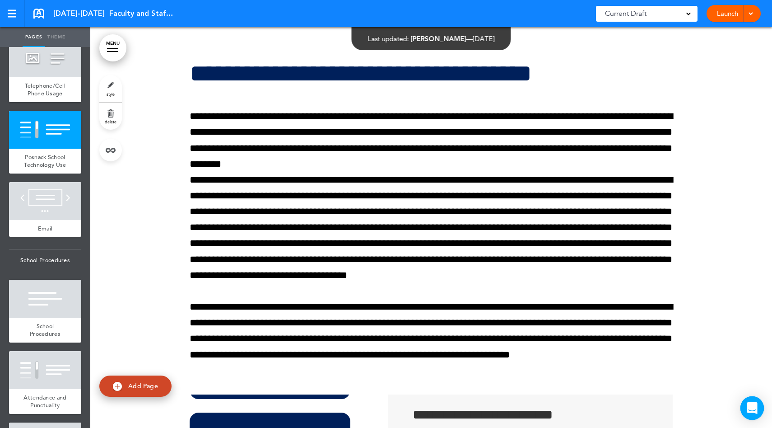
click at [752, 407] on icon "Open Intercom Messenger" at bounding box center [752, 408] width 10 height 12
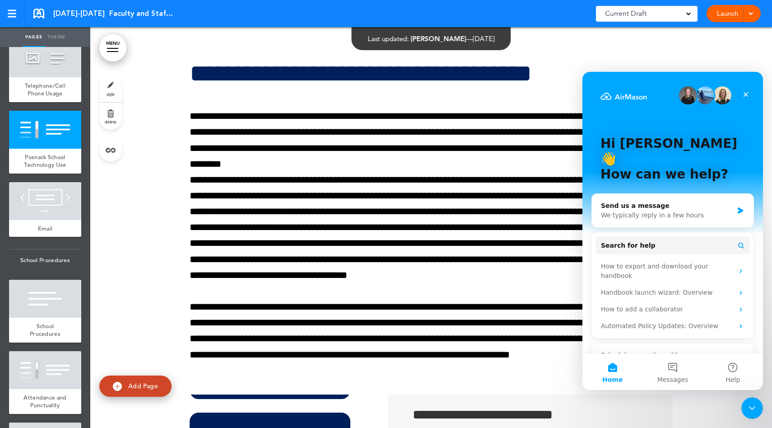
scroll to position [0, 0]
click at [705, 236] on button "Search for help" at bounding box center [673, 245] width 154 height 18
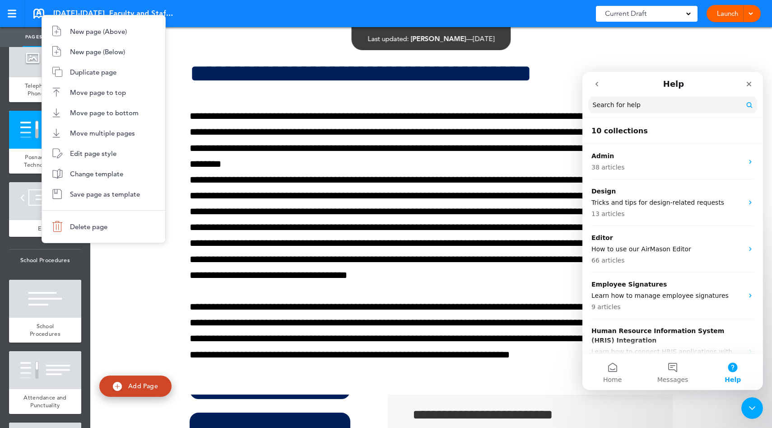
click at [348, 231] on div at bounding box center [386, 214] width 772 height 428
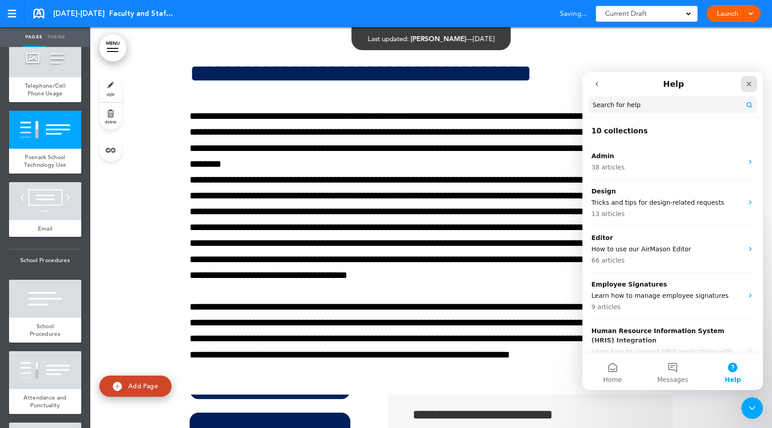
click at [749, 85] on icon "Close" at bounding box center [749, 83] width 7 height 7
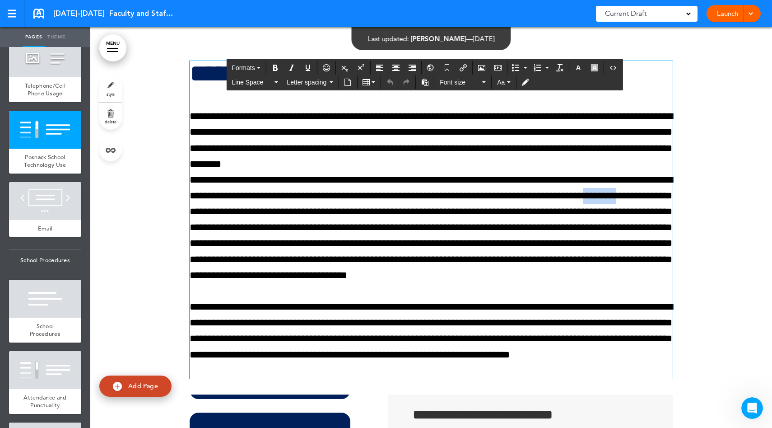
click at [57, 40] on link "Theme" at bounding box center [56, 37] width 23 height 20
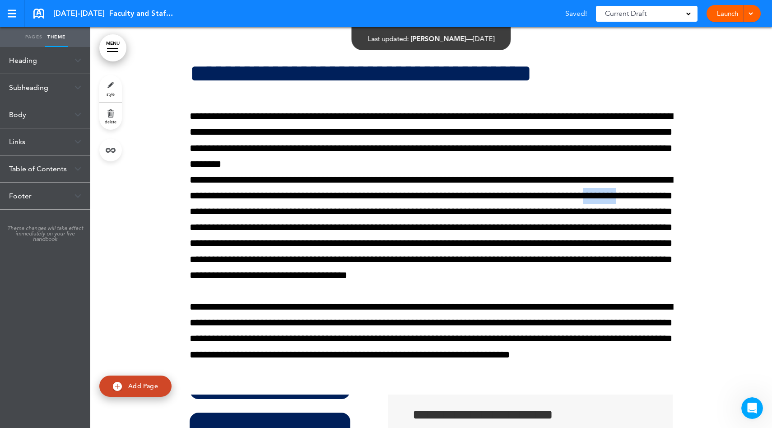
click at [40, 33] on link "Pages" at bounding box center [34, 37] width 23 height 20
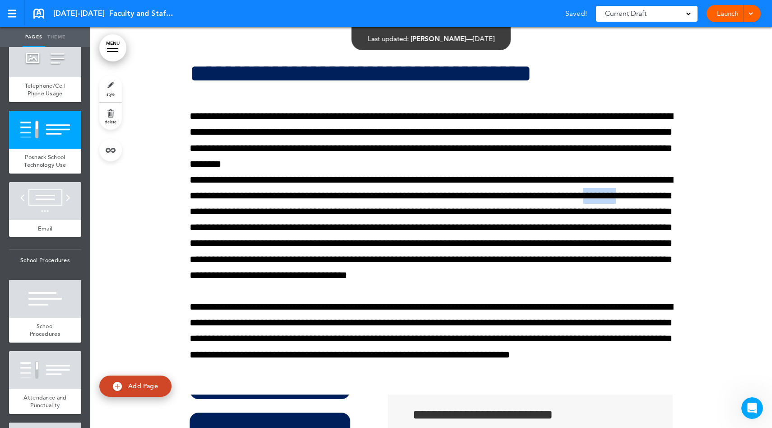
click at [112, 87] on link "style" at bounding box center [110, 88] width 23 height 27
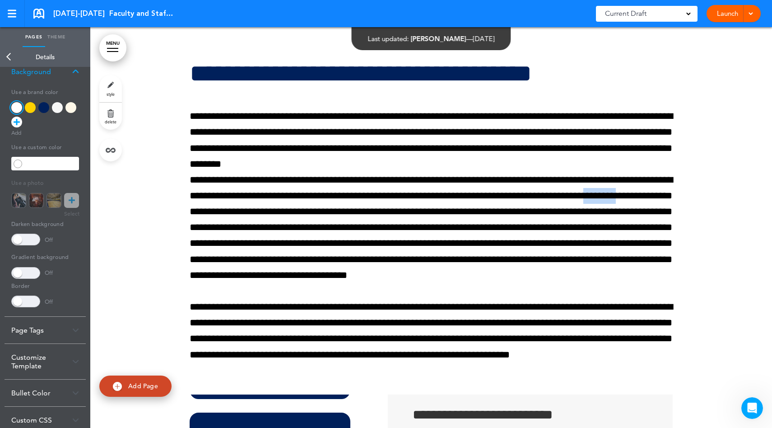
click at [0, 66] on link "Back" at bounding box center [9, 57] width 18 height 20
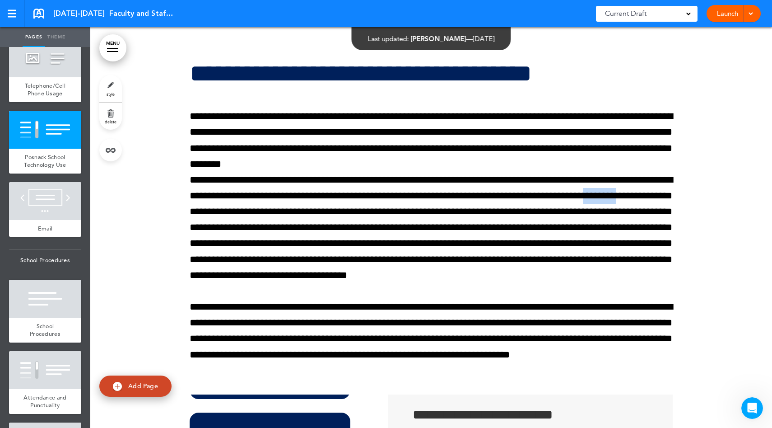
click at [111, 86] on link "style" at bounding box center [110, 88] width 23 height 27
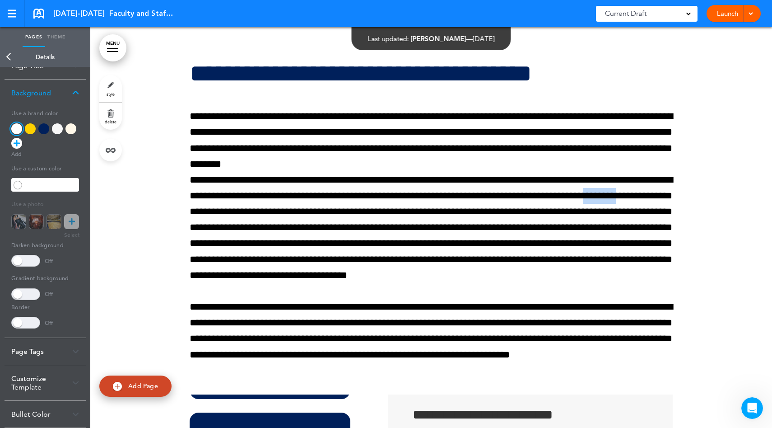
scroll to position [12, 0]
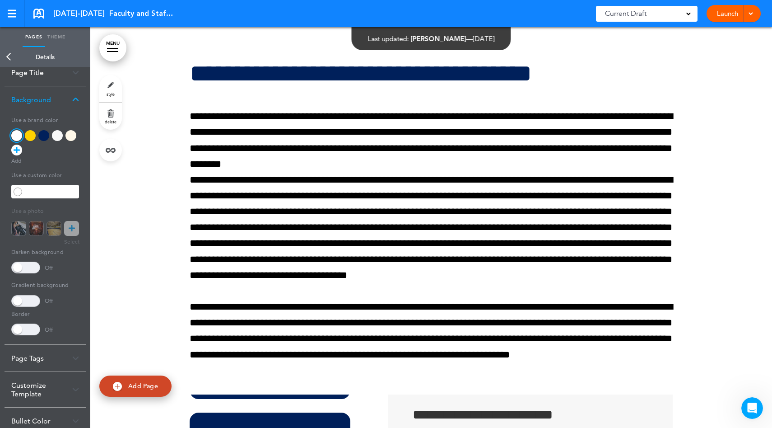
click at [66, 96] on div "Background" at bounding box center [45, 99] width 81 height 27
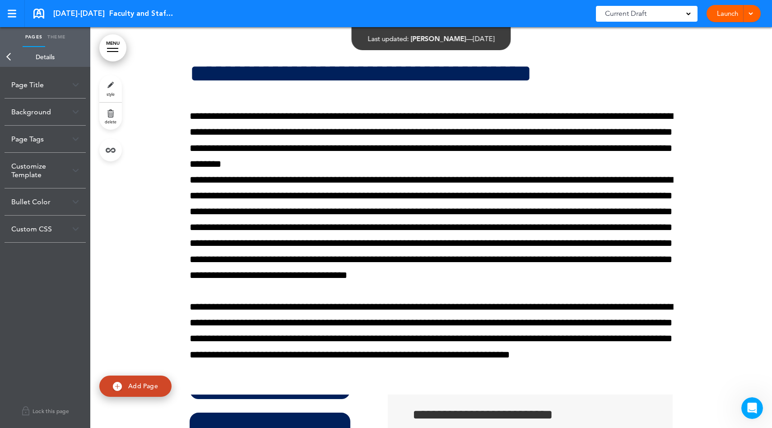
click at [56, 138] on div "Page Tags" at bounding box center [45, 139] width 81 height 27
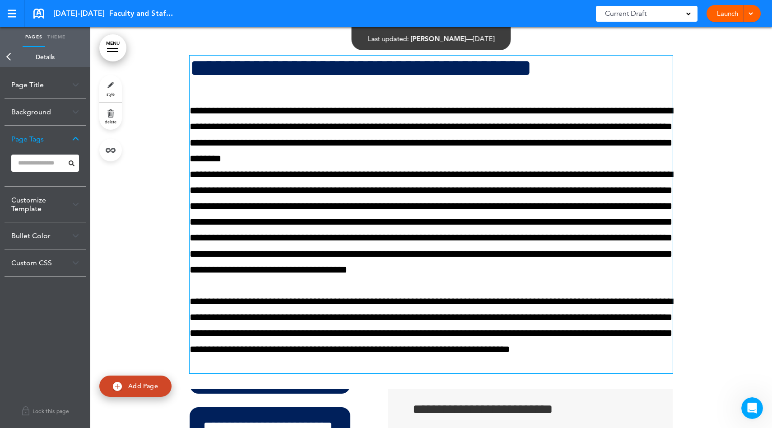
scroll to position [11937, 0]
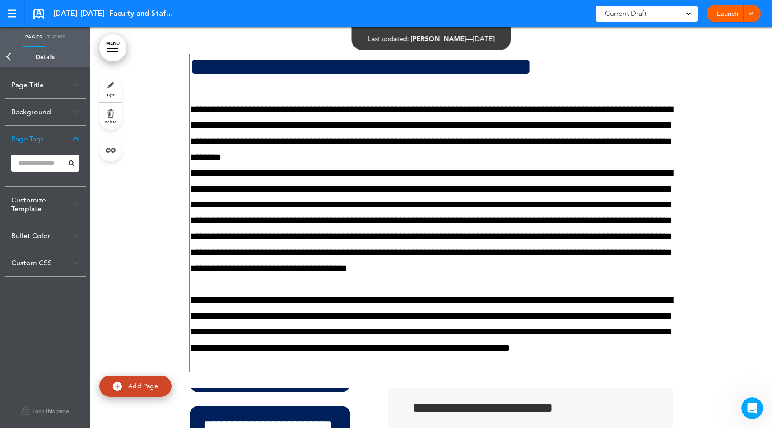
click at [631, 113] on p "**********" at bounding box center [431, 126] width 483 height 48
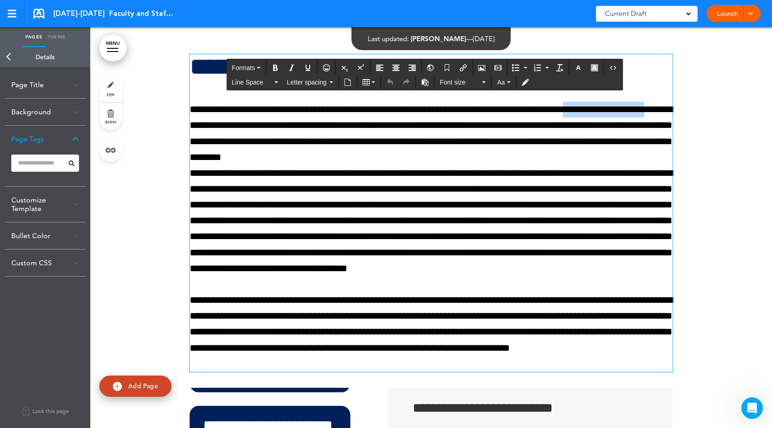
drag, startPoint x: 615, startPoint y: 111, endPoint x: 541, endPoint y: 111, distance: 74.5
click at [541, 111] on p "**********" at bounding box center [431, 126] width 483 height 48
click at [618, 113] on p "**********" at bounding box center [431, 126] width 483 height 48
drag, startPoint x: 620, startPoint y: 112, endPoint x: 543, endPoint y: 109, distance: 77.3
click at [543, 109] on p "**********" at bounding box center [431, 126] width 483 height 48
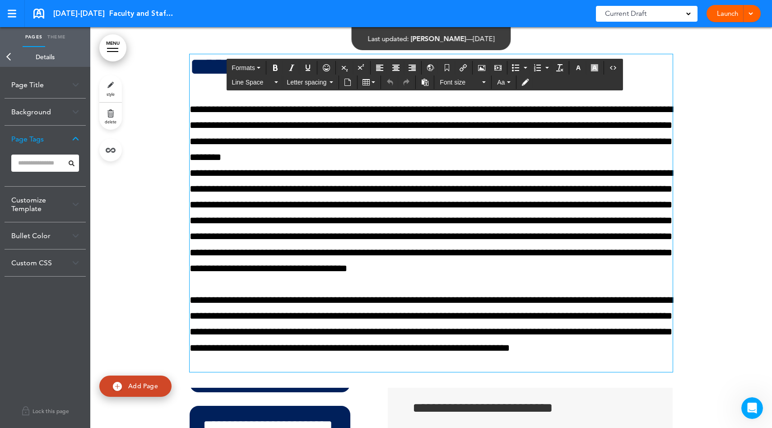
click at [404, 197] on p "**********" at bounding box center [431, 220] width 483 height 111
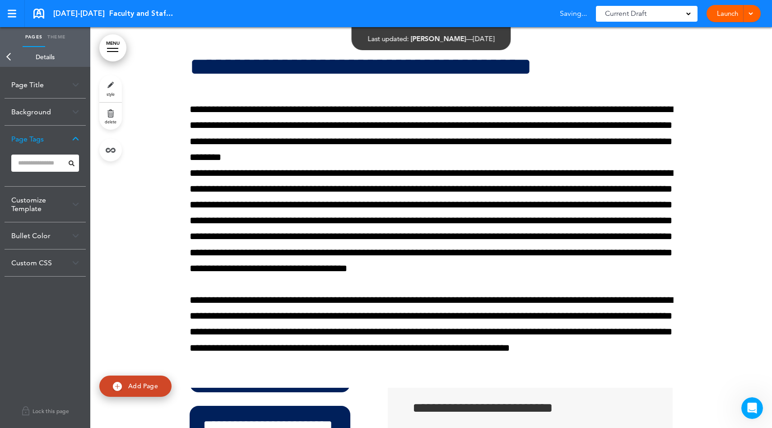
click at [51, 160] on input at bounding box center [45, 162] width 68 height 17
type input "*"
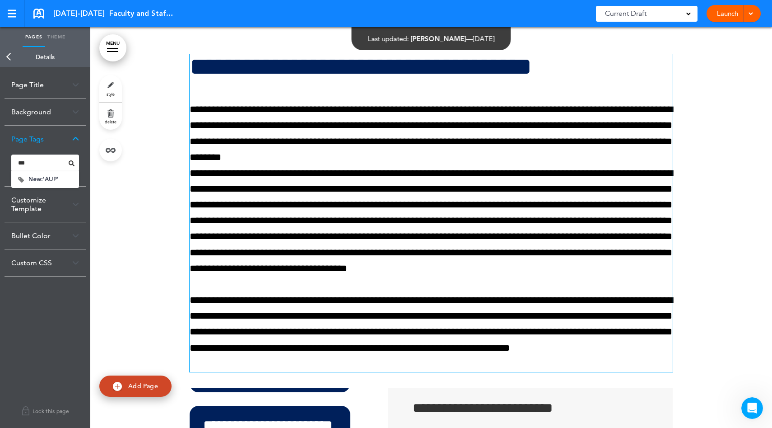
click at [620, 134] on p "**********" at bounding box center [431, 126] width 483 height 48
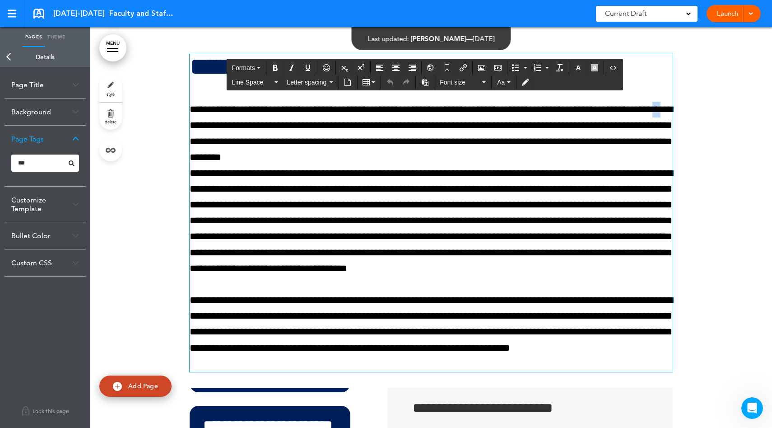
drag, startPoint x: 621, startPoint y: 111, endPoint x: 640, endPoint y: 111, distance: 18.5
click at [640, 111] on p "**********" at bounding box center [431, 126] width 483 height 48
click at [569, 170] on p "**********" at bounding box center [431, 220] width 483 height 111
click at [42, 160] on input "***" at bounding box center [45, 162] width 68 height 17
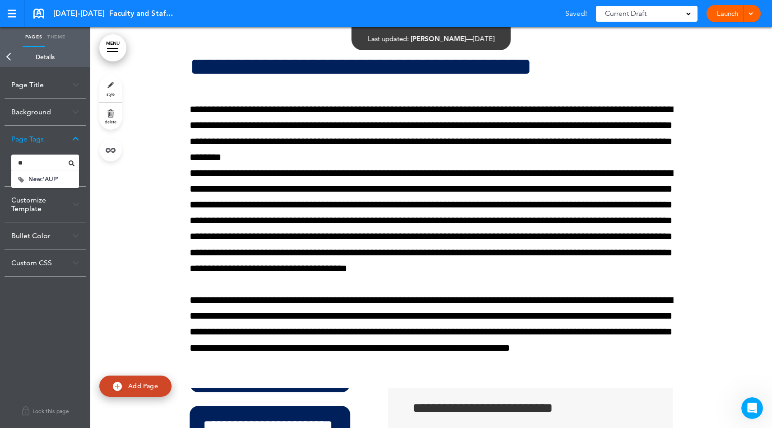
type input "*"
click at [74, 135] on div "Page Tags" at bounding box center [45, 139] width 81 height 27
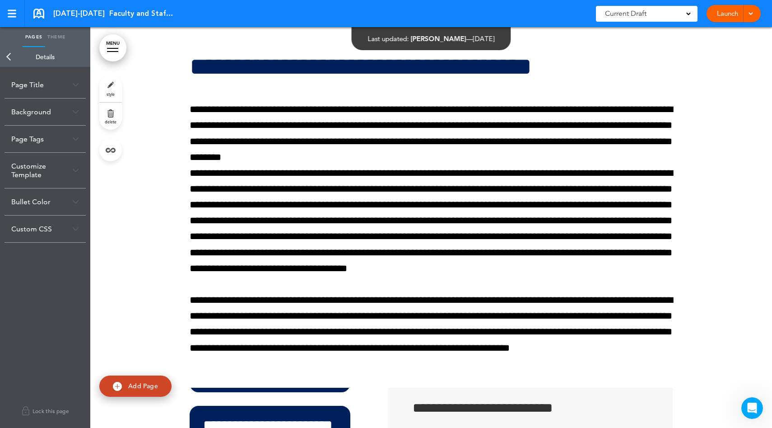
click at [58, 172] on div "Customize Template" at bounding box center [45, 170] width 81 height 35
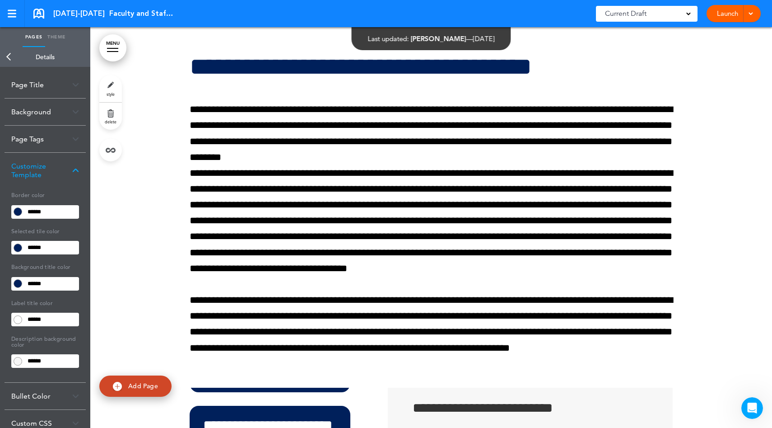
click at [72, 171] on div "Customize Template" at bounding box center [45, 170] width 81 height 35
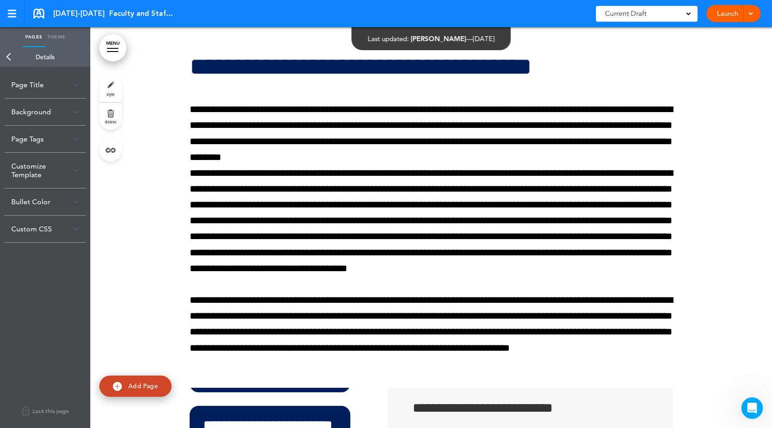
click at [69, 201] on div "Bullet Color" at bounding box center [45, 201] width 81 height 27
click at [8, 60] on link "Back" at bounding box center [9, 57] width 18 height 20
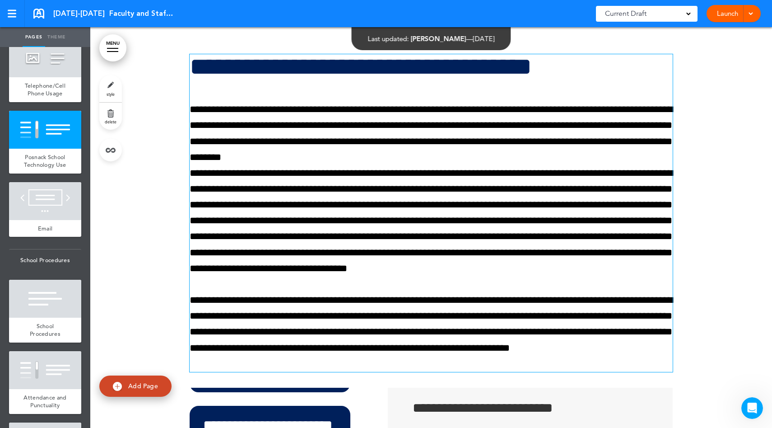
click at [364, 197] on p "**********" at bounding box center [431, 220] width 483 height 111
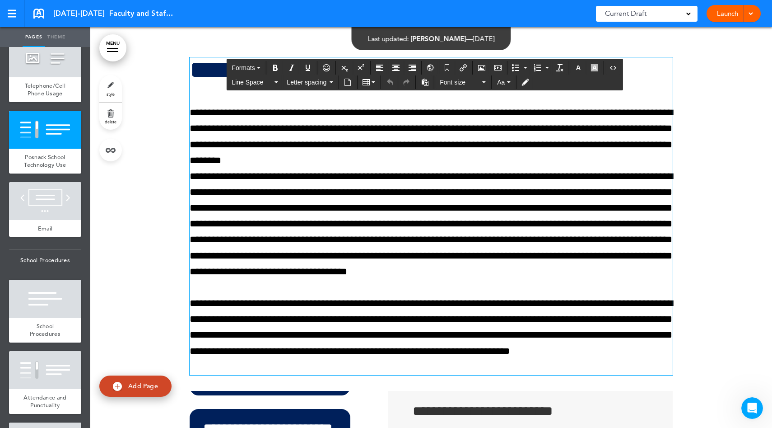
scroll to position [11933, 0]
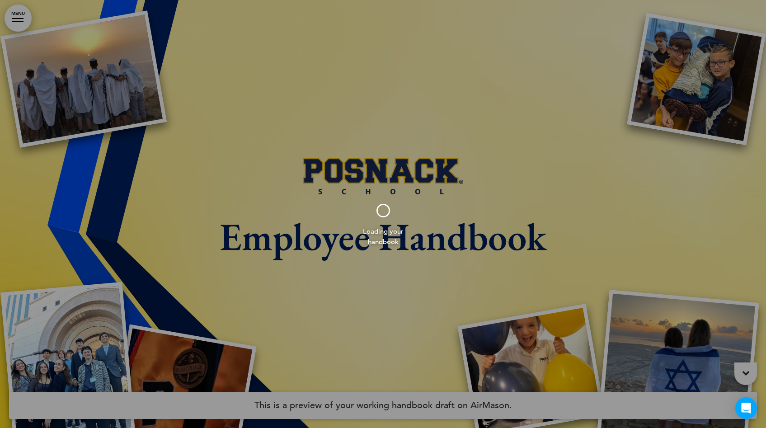
click at [27, 21] on div at bounding box center [383, 214] width 766 height 428
click at [24, 26] on div at bounding box center [383, 214] width 766 height 428
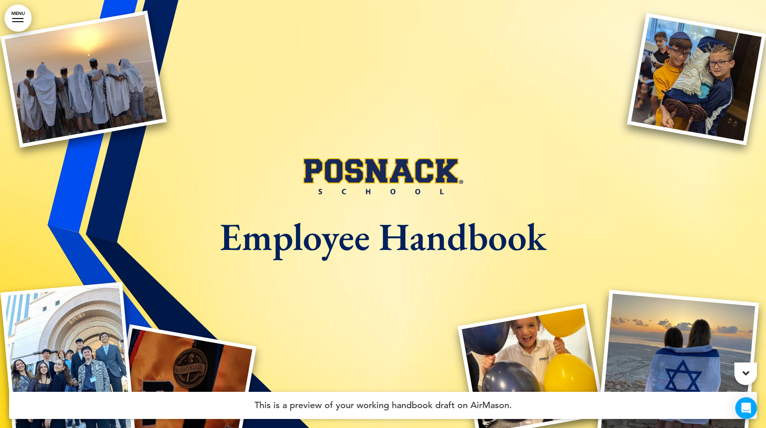
click at [22, 25] on link "MENU" at bounding box center [18, 18] width 27 height 27
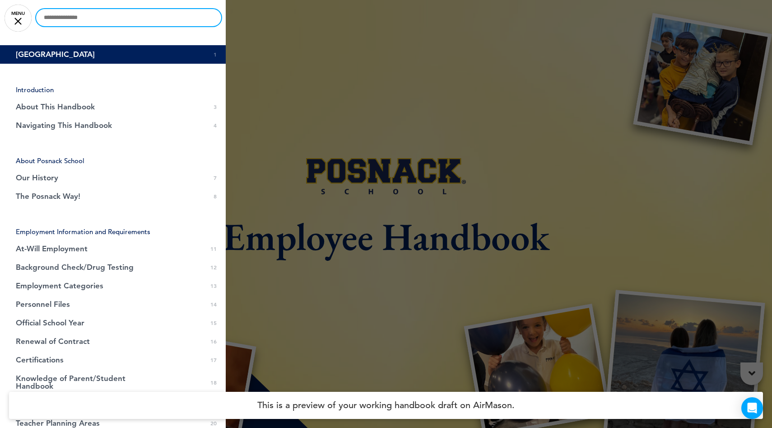
click at [91, 22] on input "text" at bounding box center [128, 17] width 185 height 17
type input "**********"
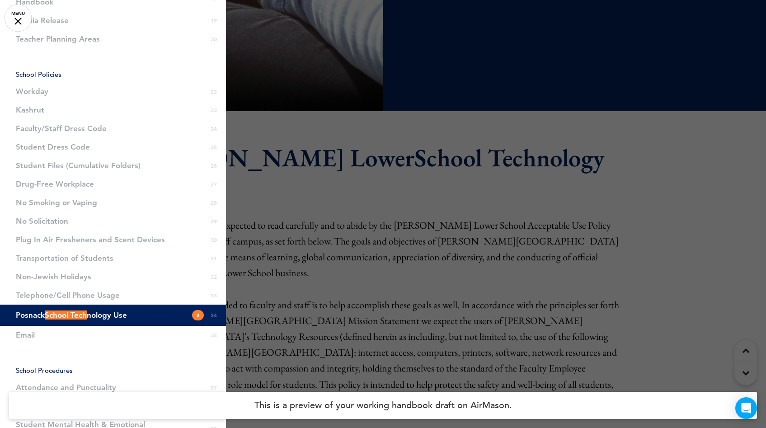
scroll to position [430, 0]
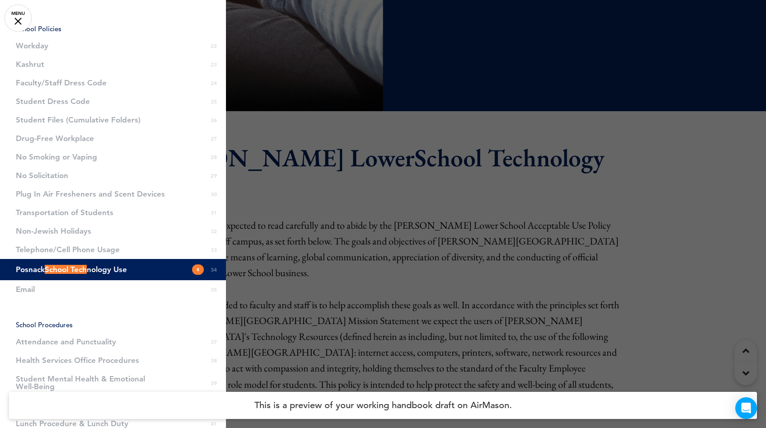
click at [85, 271] on link "Posnack School Tech nology Use 8 34" at bounding box center [113, 269] width 226 height 21
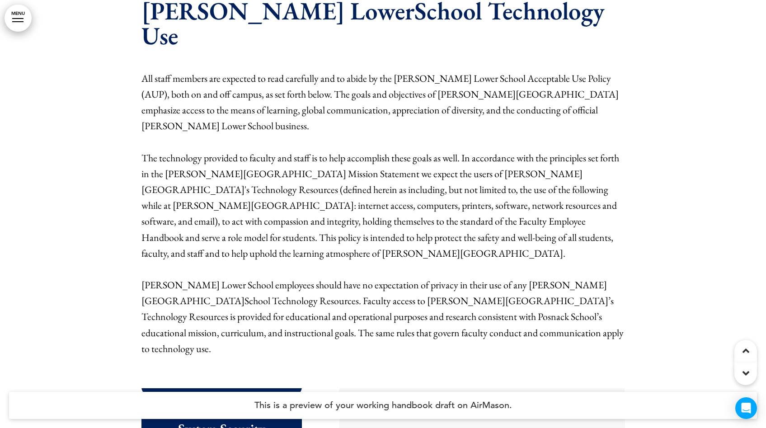
scroll to position [175, 0]
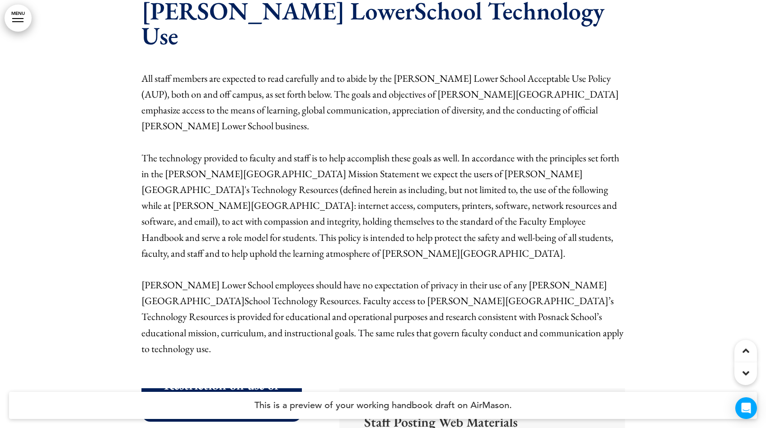
scroll to position [274, 0]
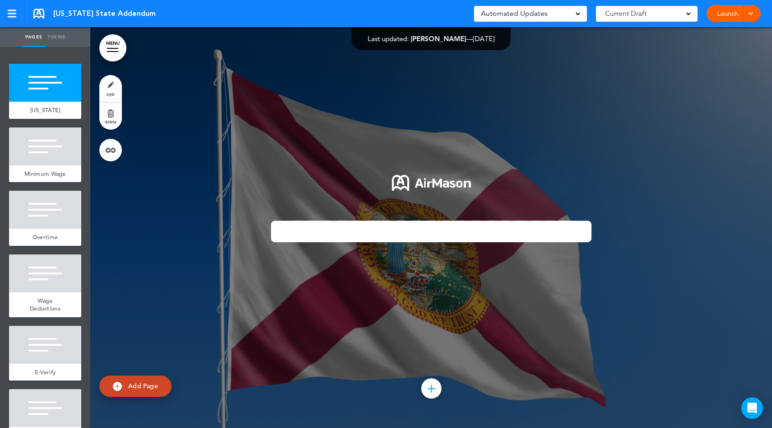
click at [564, 26] on div "Saved! Automated Updates 0 Auto policy updates AirMason detects legislation cha…" at bounding box center [617, 13] width 287 height 27
click at [561, 19] on div "Automated Updates 0" at bounding box center [530, 13] width 99 height 13
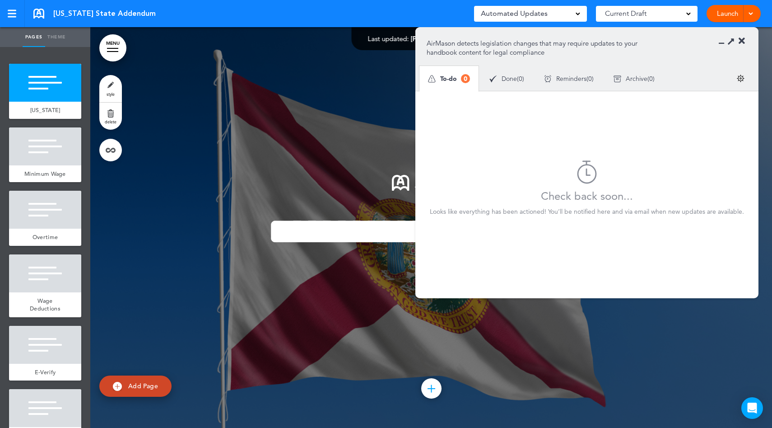
click at [557, 12] on div "Automated Updates 0" at bounding box center [530, 13] width 99 height 13
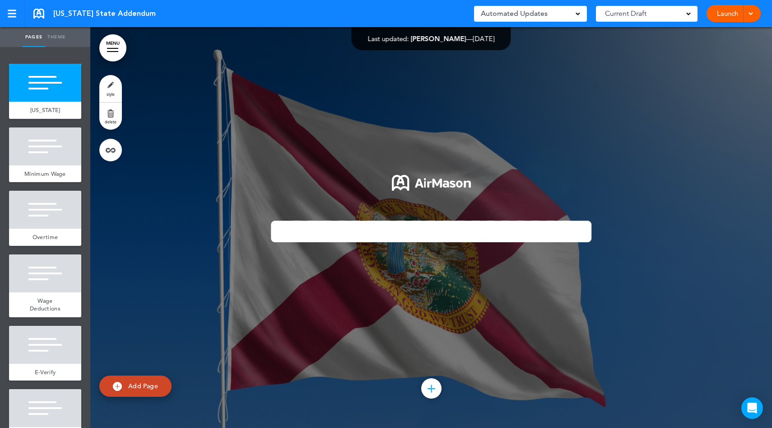
click at [557, 14] on div "Automated Updates 0" at bounding box center [530, 13] width 99 height 13
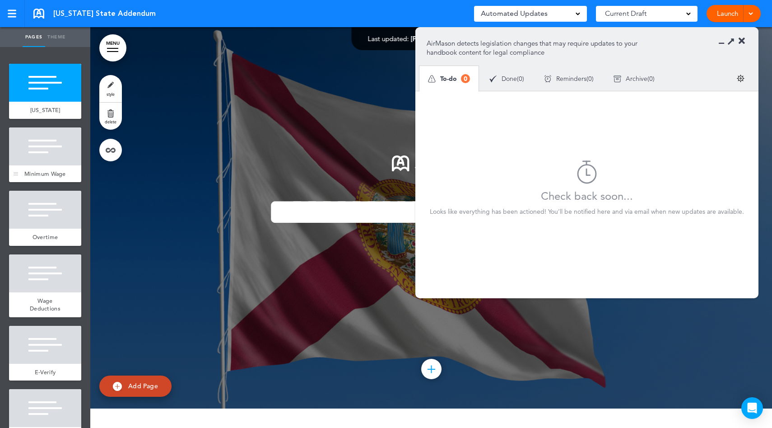
click at [39, 165] on div "Minimum Wage" at bounding box center [45, 173] width 72 height 17
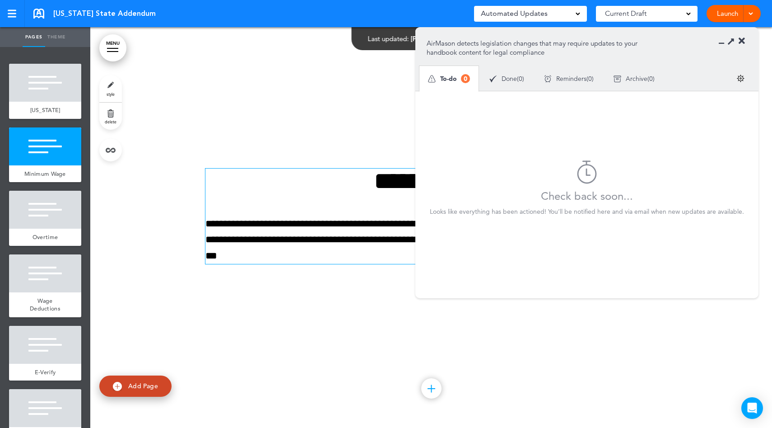
scroll to position [361, 0]
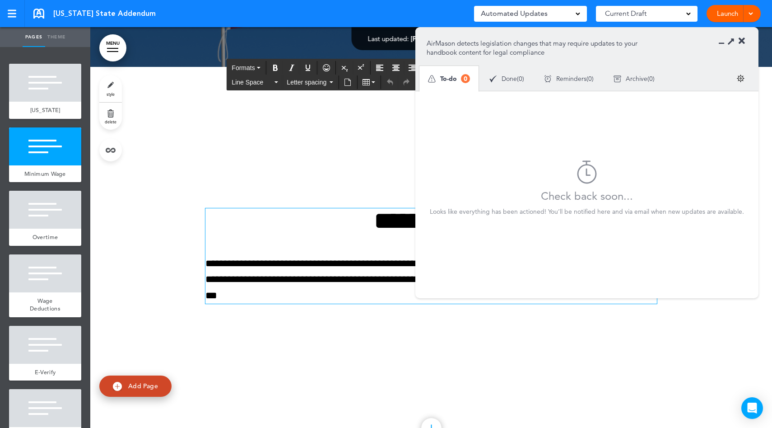
click at [375, 300] on p "**********" at bounding box center [432, 280] width 452 height 48
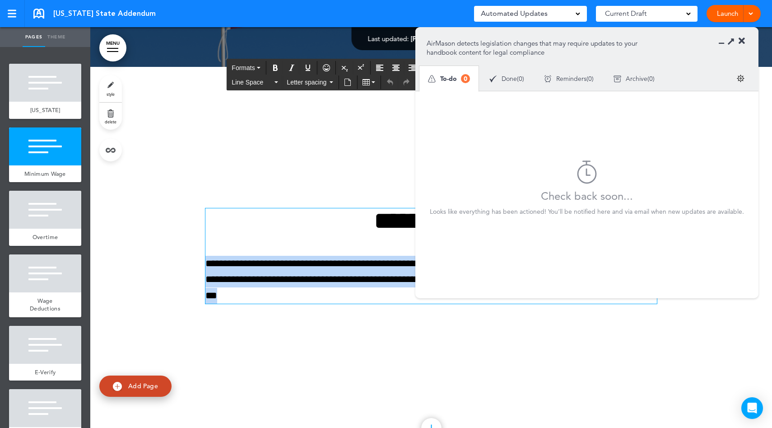
drag, startPoint x: 375, startPoint y: 300, endPoint x: 204, endPoint y: 256, distance: 176.4
click at [206, 256] on p "**********" at bounding box center [432, 280] width 452 height 48
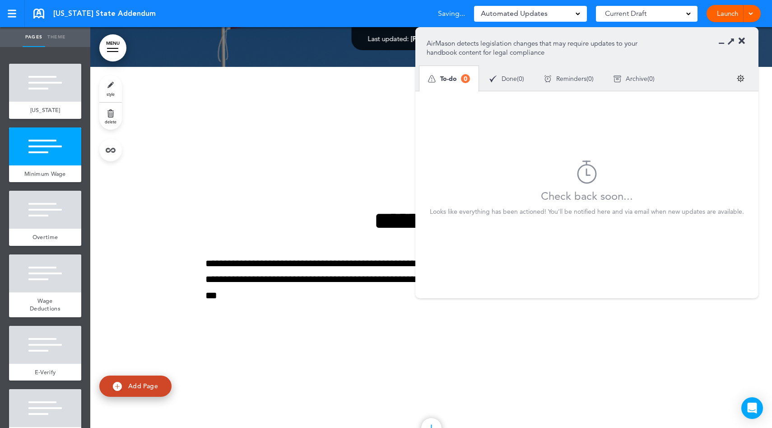
click at [742, 42] on icon at bounding box center [742, 41] width 6 height 9
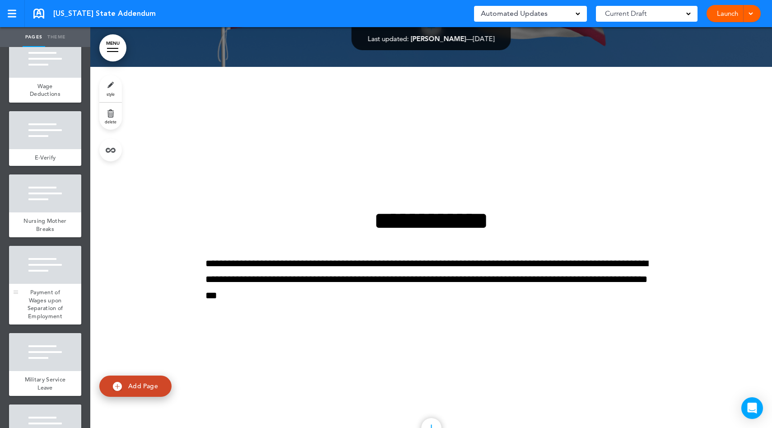
scroll to position [0, 0]
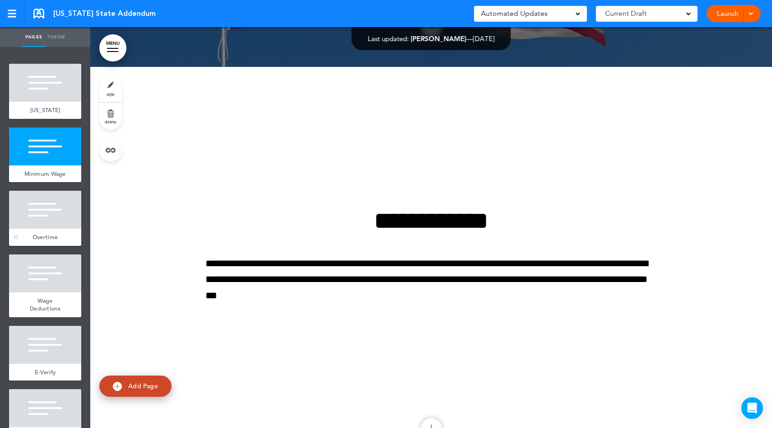
click at [66, 218] on div at bounding box center [45, 210] width 72 height 38
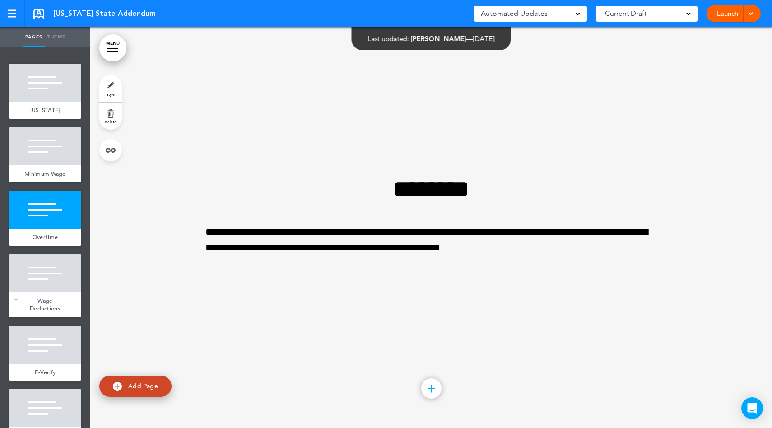
click at [50, 290] on div at bounding box center [45, 273] width 72 height 38
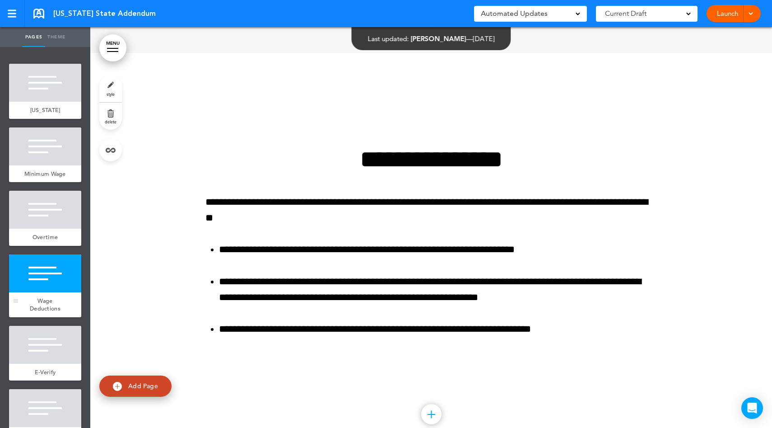
scroll to position [1202, 0]
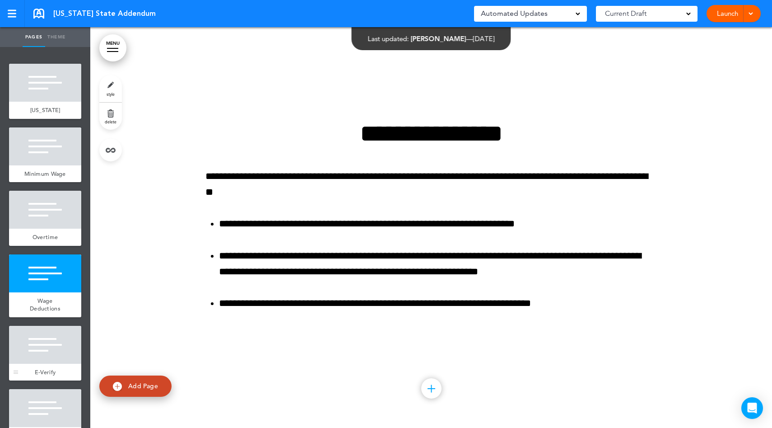
click at [48, 351] on div at bounding box center [45, 345] width 72 height 38
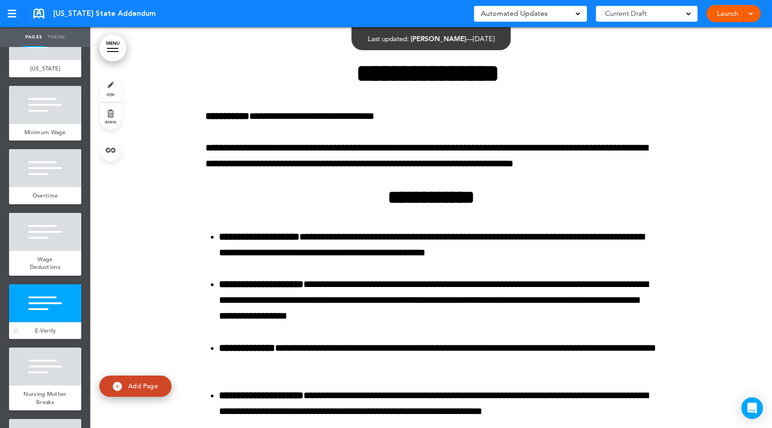
scroll to position [69, 0]
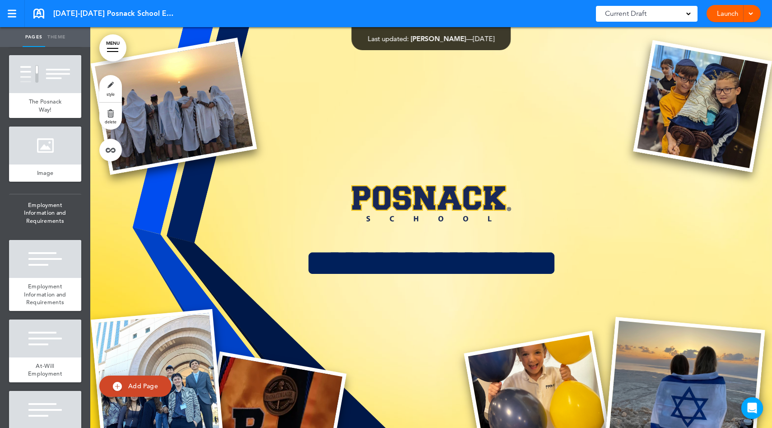
scroll to position [682, 0]
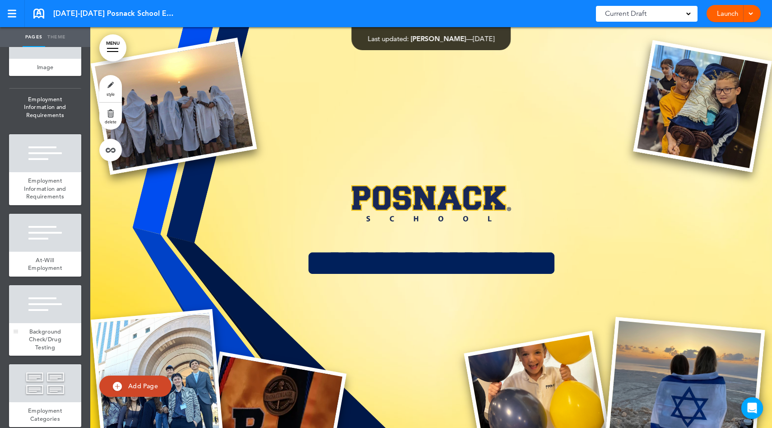
click at [44, 323] on div at bounding box center [45, 304] width 72 height 38
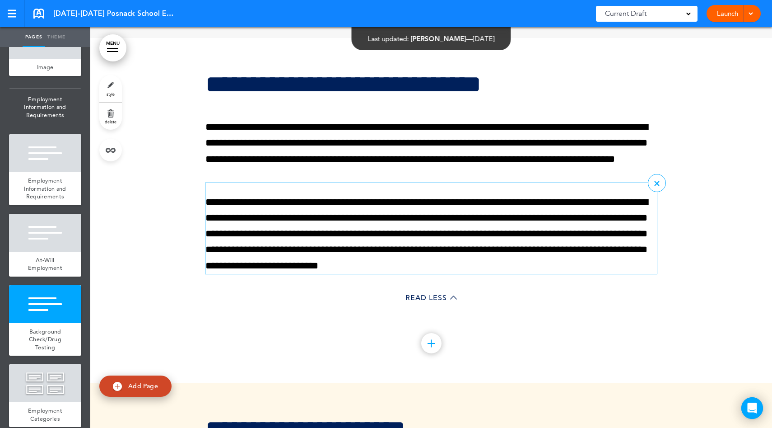
scroll to position [4005, 0]
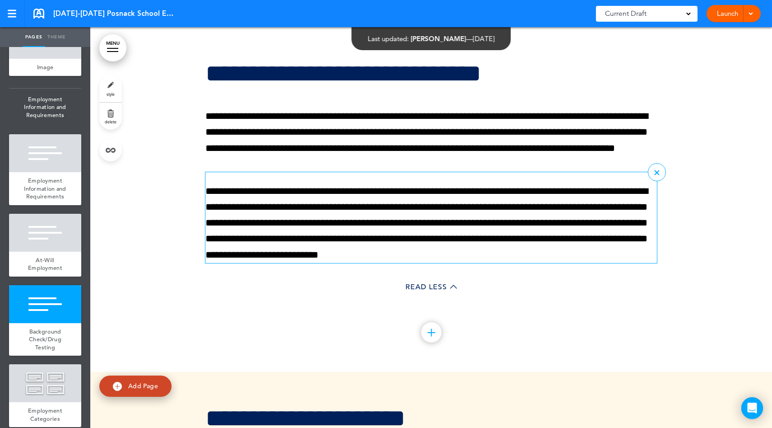
drag, startPoint x: 273, startPoint y: 258, endPoint x: 288, endPoint y: 253, distance: 15.9
click at [274, 257] on p "**********" at bounding box center [432, 223] width 452 height 80
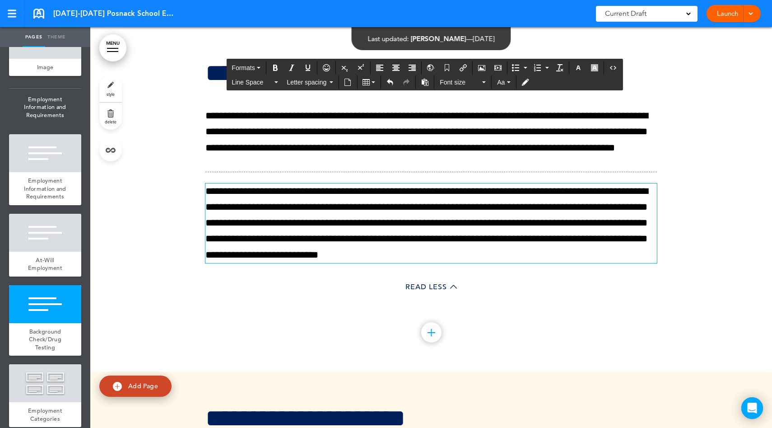
scroll to position [4005, 0]
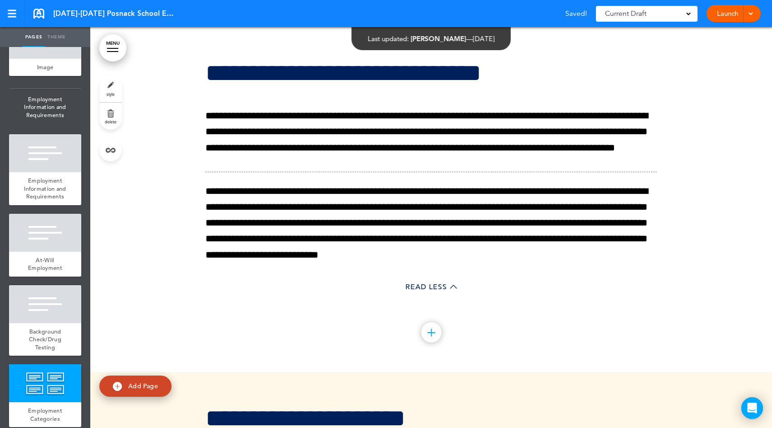
click at [153, 390] on link "Add Page" at bounding box center [135, 385] width 72 height 21
type input "********"
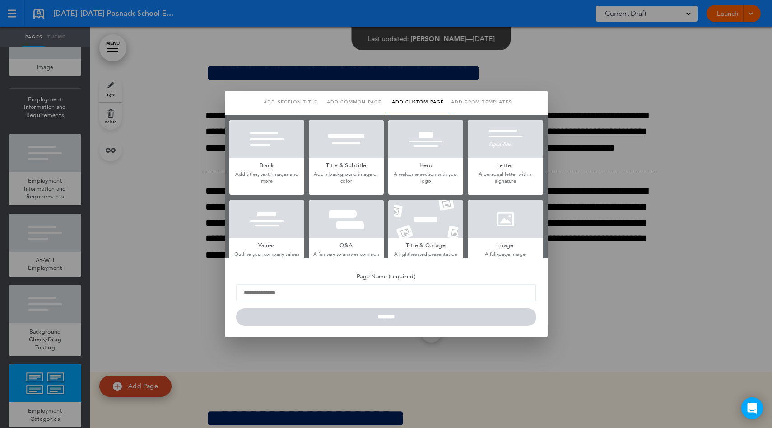
click at [487, 102] on link "Add from templates" at bounding box center [482, 102] width 64 height 23
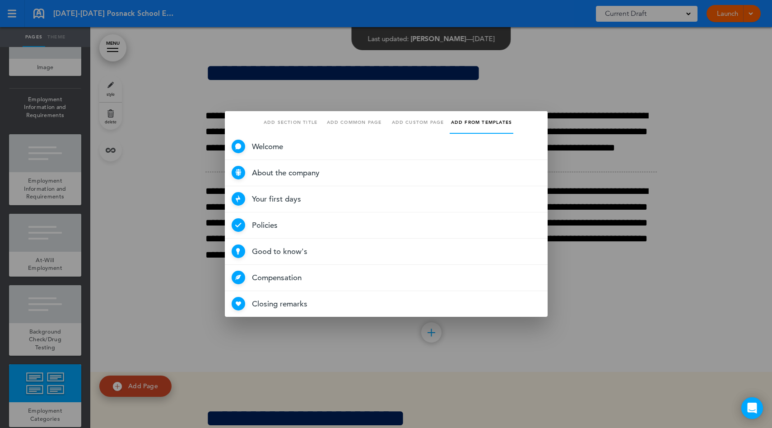
click at [437, 122] on link "Add custom page" at bounding box center [418, 122] width 64 height 23
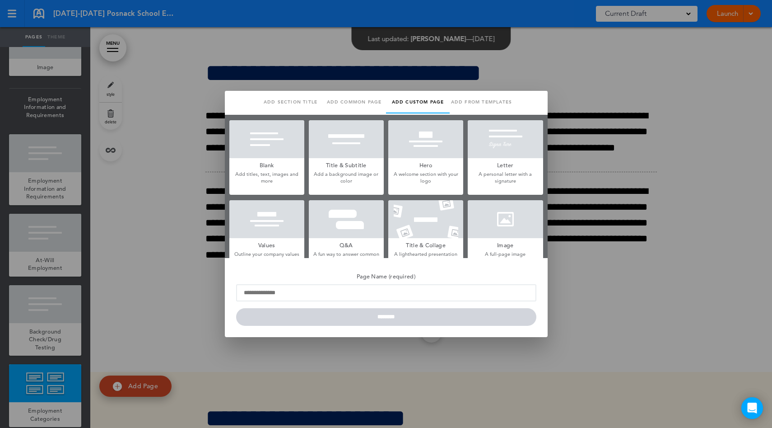
click at [471, 99] on link "Add from templates" at bounding box center [482, 102] width 64 height 23
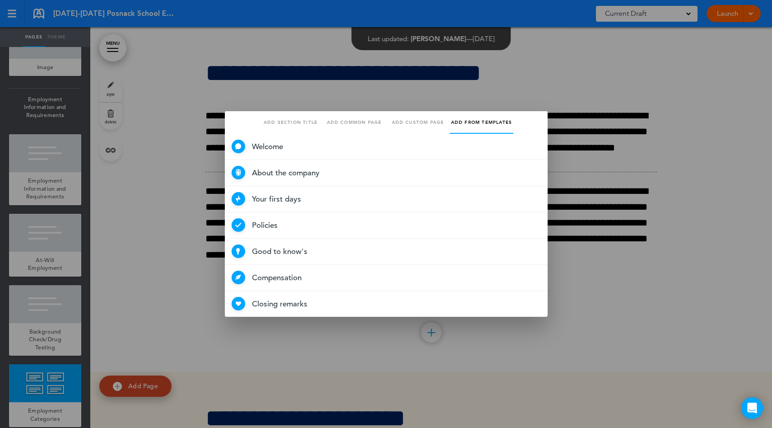
click at [398, 123] on link "Add custom page" at bounding box center [418, 122] width 64 height 23
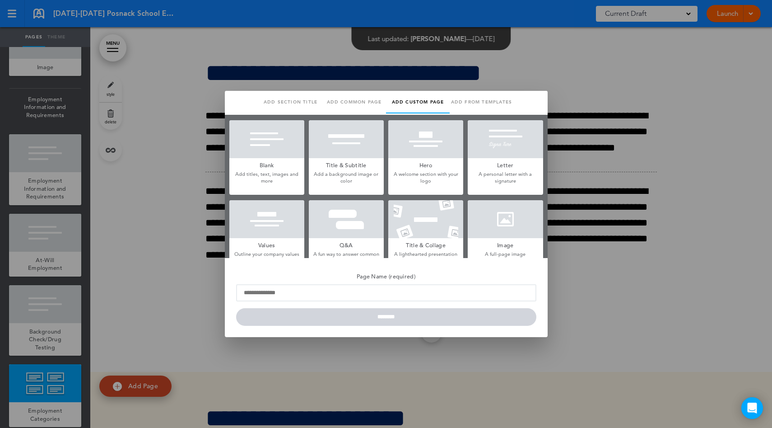
click at [232, 75] on div at bounding box center [386, 214] width 772 height 428
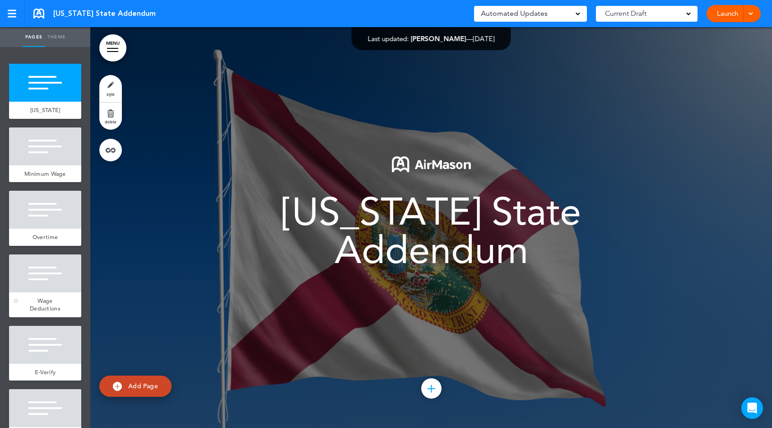
click at [50, 304] on div "Wage Deductions" at bounding box center [45, 304] width 72 height 25
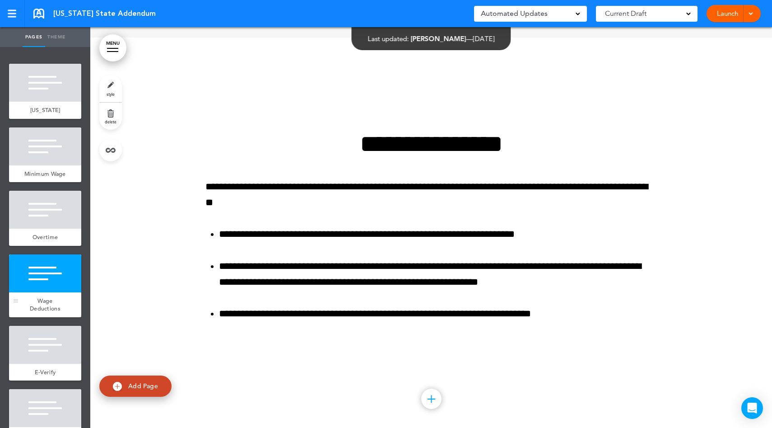
scroll to position [1202, 0]
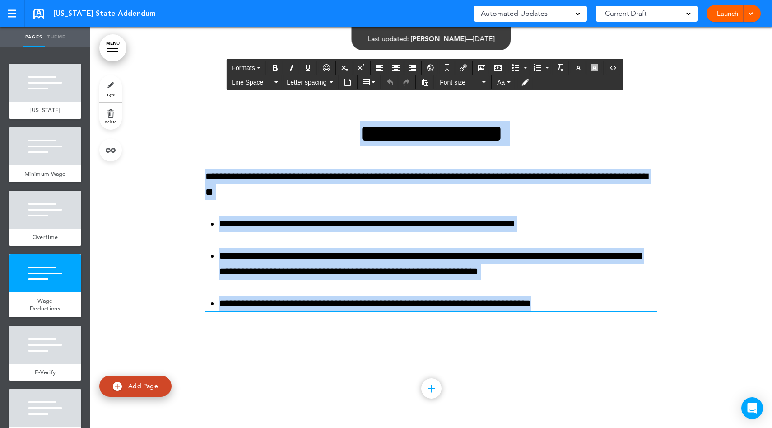
drag, startPoint x: 323, startPoint y: 134, endPoint x: 599, endPoint y: 304, distance: 323.9
click at [599, 304] on div "**********" at bounding box center [432, 216] width 452 height 190
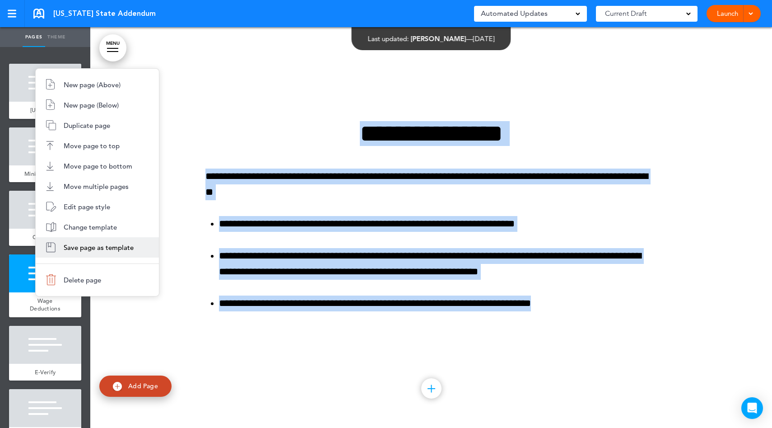
click at [91, 244] on span "Save page as template" at bounding box center [99, 247] width 70 height 9
type input "**********"
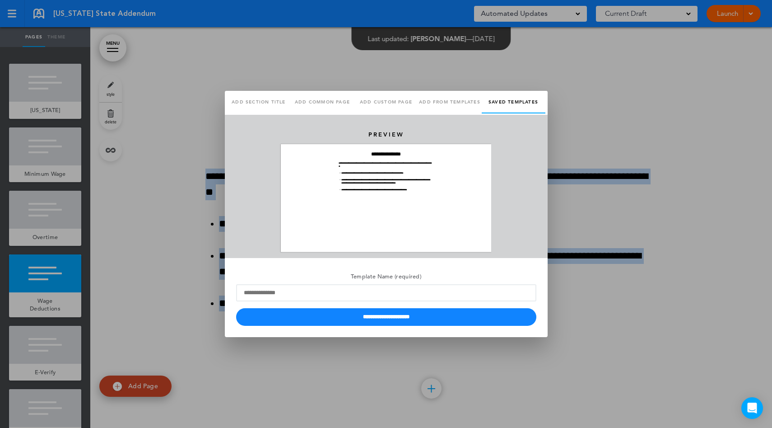
scroll to position [0, 0]
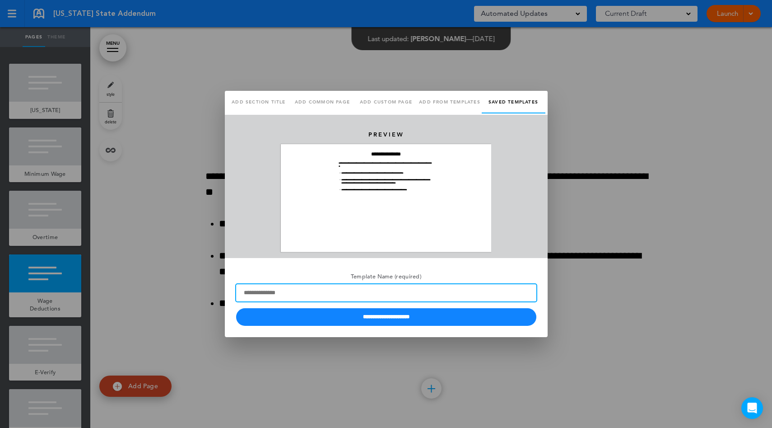
click at [356, 288] on input "Template Name (required)" at bounding box center [386, 292] width 300 height 17
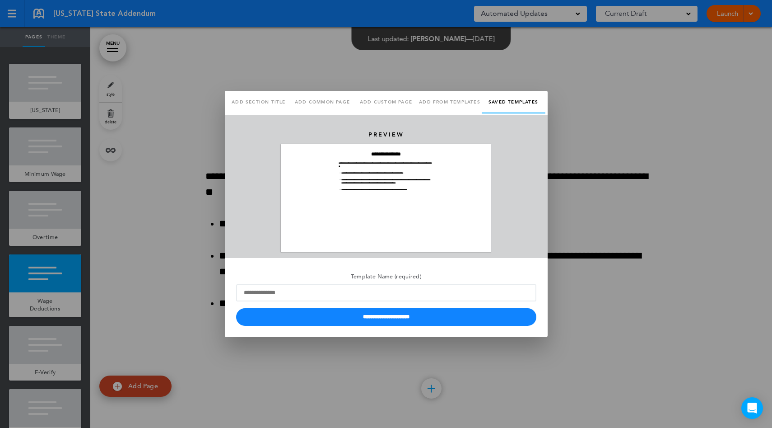
drag, startPoint x: 643, startPoint y: 150, endPoint x: 576, endPoint y: 148, distance: 67.3
click at [643, 149] on div at bounding box center [386, 214] width 772 height 428
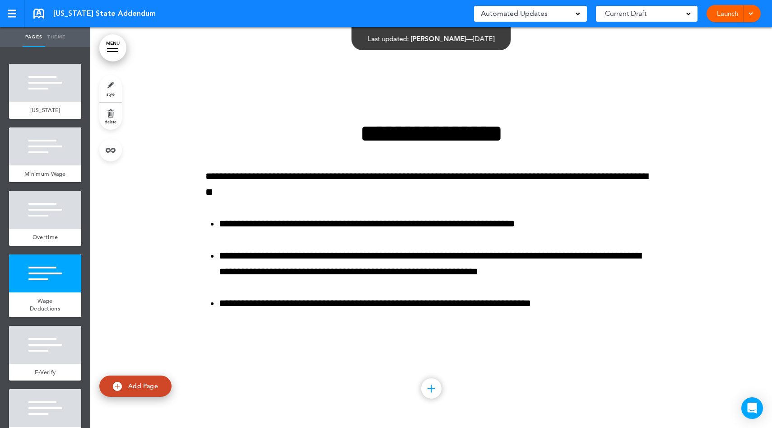
scroll to position [1202, 0]
click at [24, 16] on link at bounding box center [12, 13] width 25 height 27
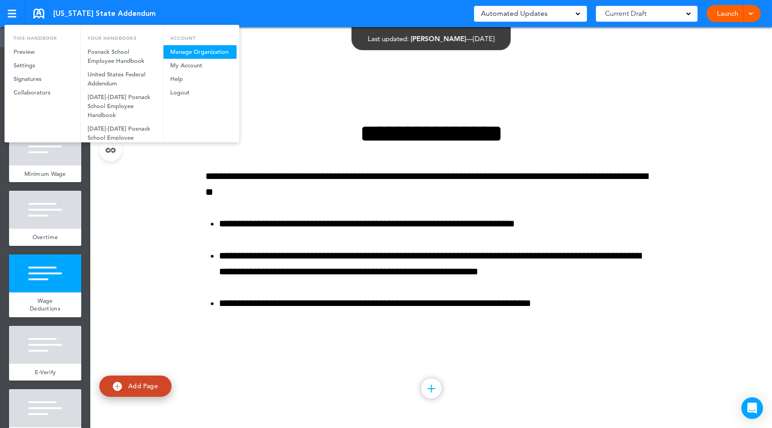
click at [187, 47] on link "Manage Organization" at bounding box center [200, 52] width 73 height 14
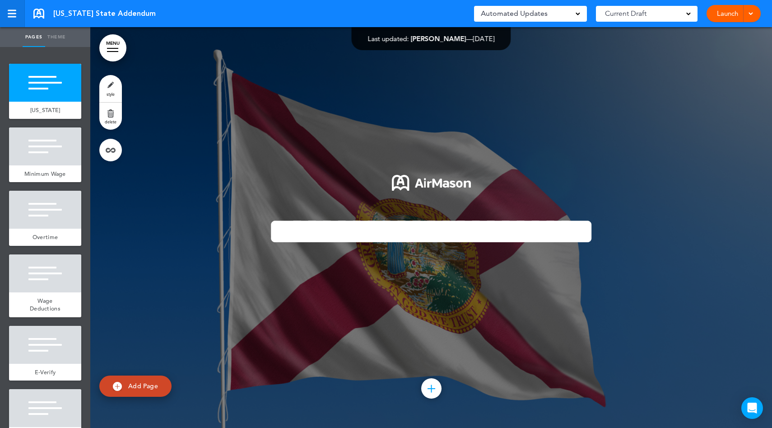
click at [8, 25] on link at bounding box center [12, 13] width 25 height 27
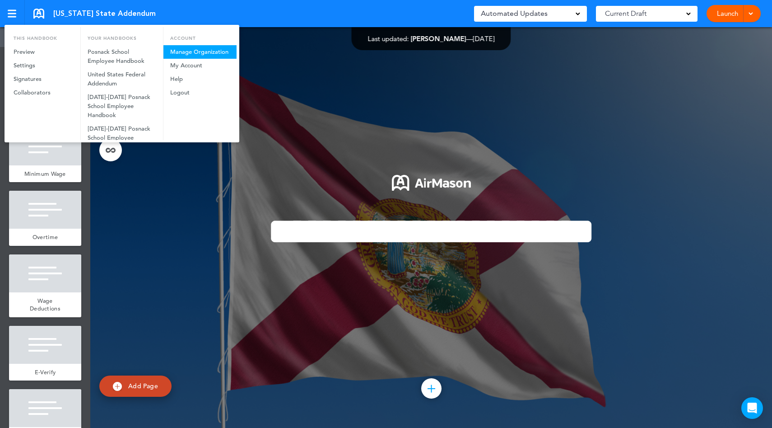
click at [187, 49] on link "Manage Organization" at bounding box center [200, 52] width 73 height 14
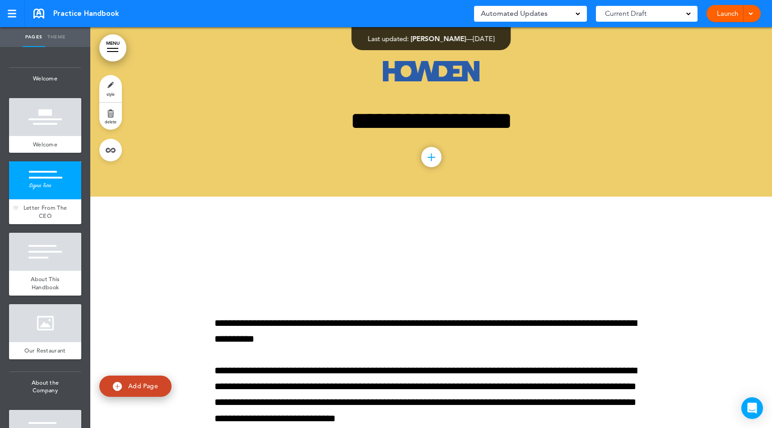
click at [47, 218] on span "Letter From The CEO" at bounding box center [45, 212] width 44 height 16
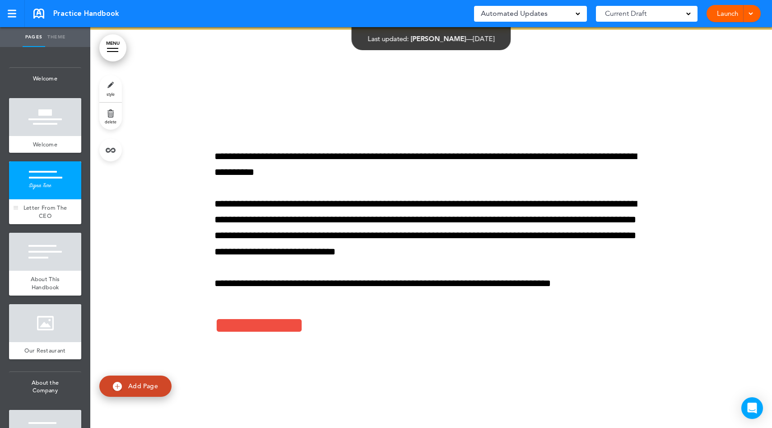
scroll to position [169, 0]
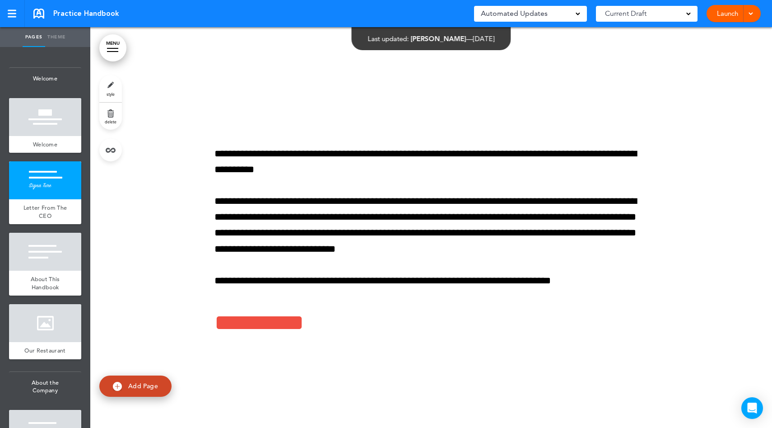
click at [55, 39] on link "Theme" at bounding box center [56, 37] width 23 height 20
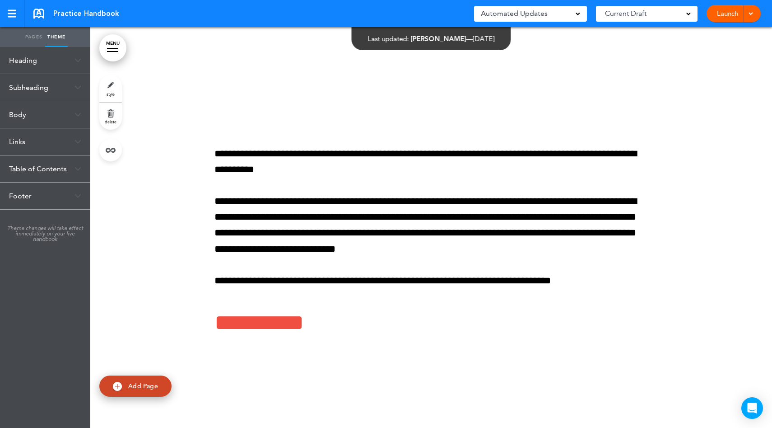
click at [54, 199] on div "Footer" at bounding box center [45, 196] width 90 height 27
click at [39, 30] on link "Pages" at bounding box center [34, 37] width 23 height 20
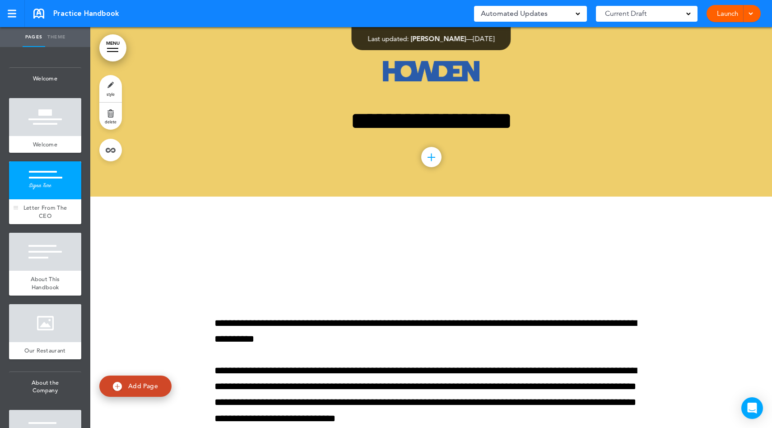
click at [56, 206] on span "Letter From The CEO" at bounding box center [45, 212] width 44 height 16
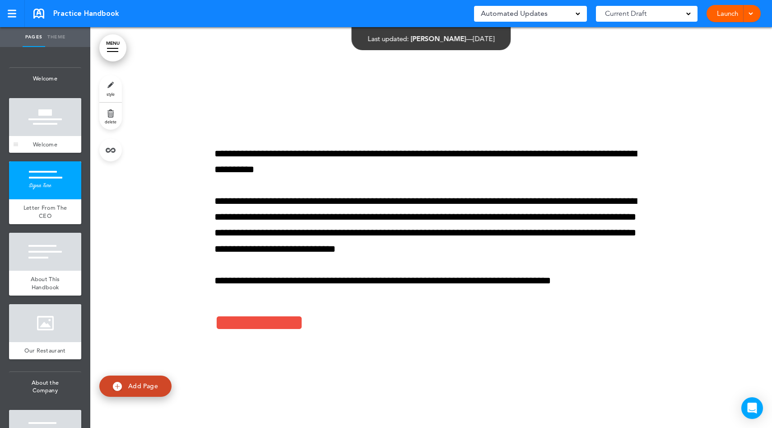
click at [58, 145] on div "Welcome" at bounding box center [45, 144] width 72 height 17
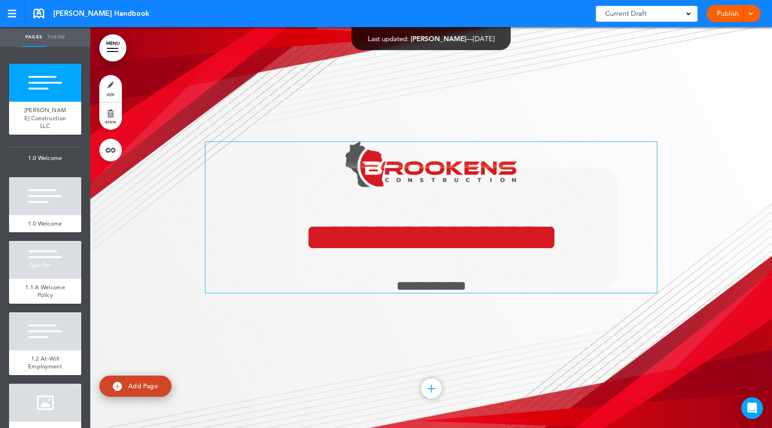
scroll to position [966, 0]
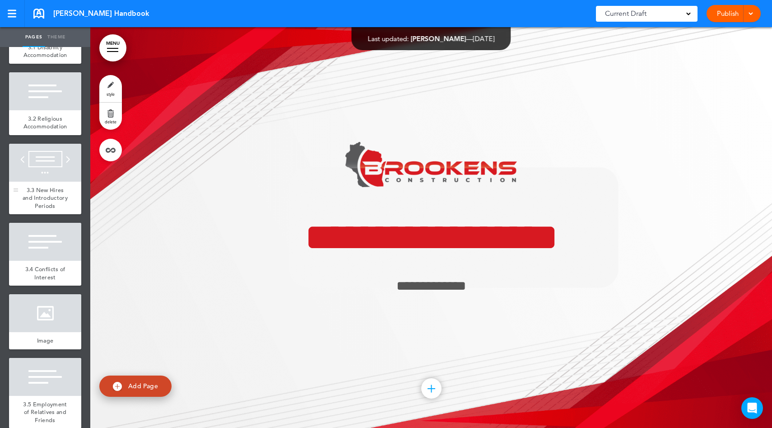
click at [44, 210] on span "3.3 New Hires and Introductory Periods" at bounding box center [45, 197] width 45 height 23
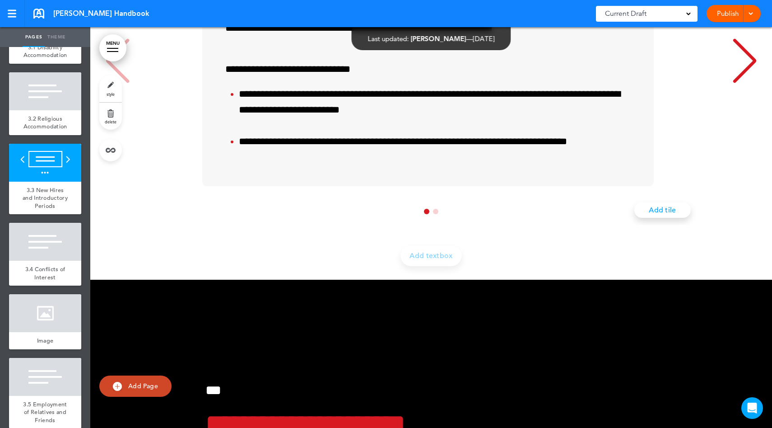
scroll to position [7441, 0]
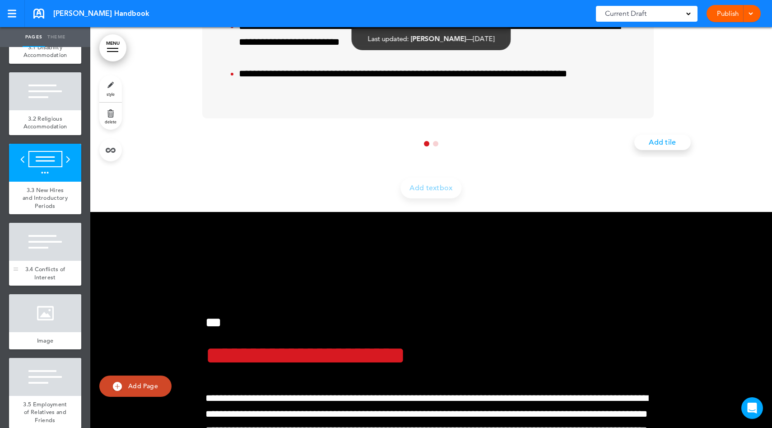
click at [47, 261] on div at bounding box center [45, 242] width 72 height 38
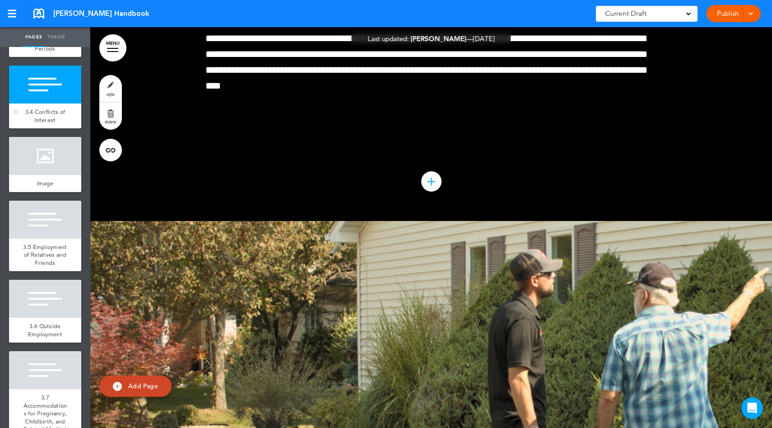
scroll to position [1125, 0]
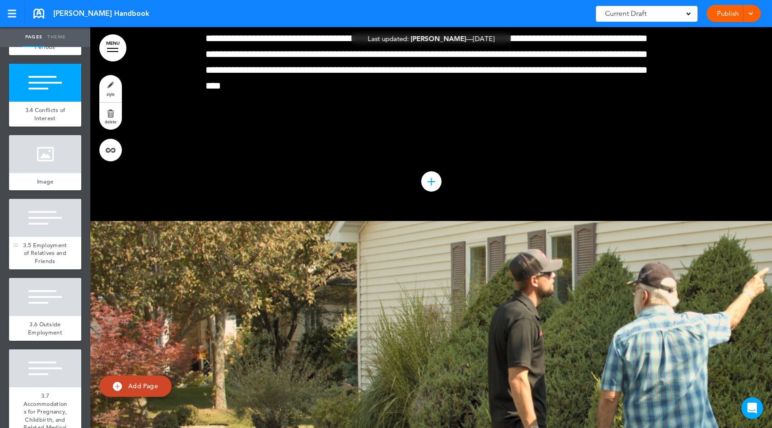
click at [42, 265] on span "3.5 Employment of Relatives and Friends" at bounding box center [45, 252] width 44 height 23
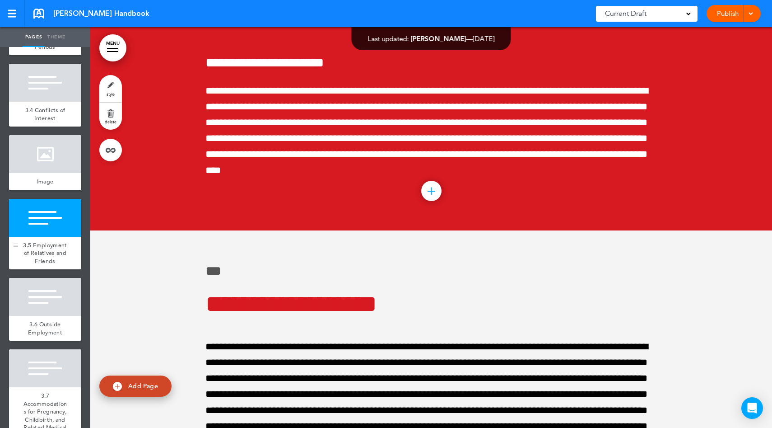
scroll to position [8634, 0]
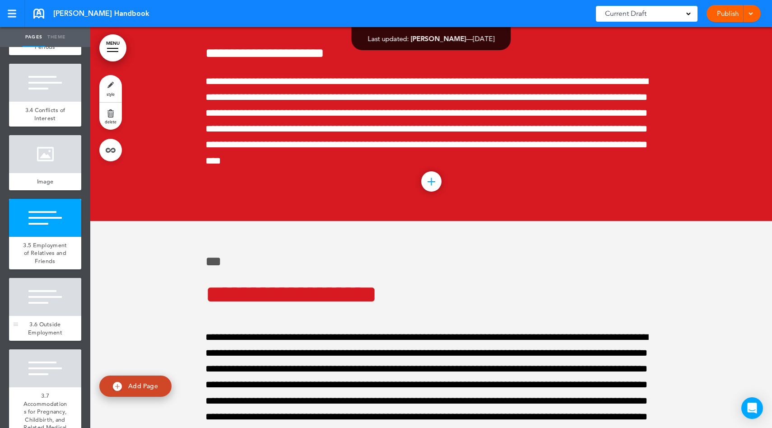
click at [56, 316] on div at bounding box center [45, 297] width 72 height 38
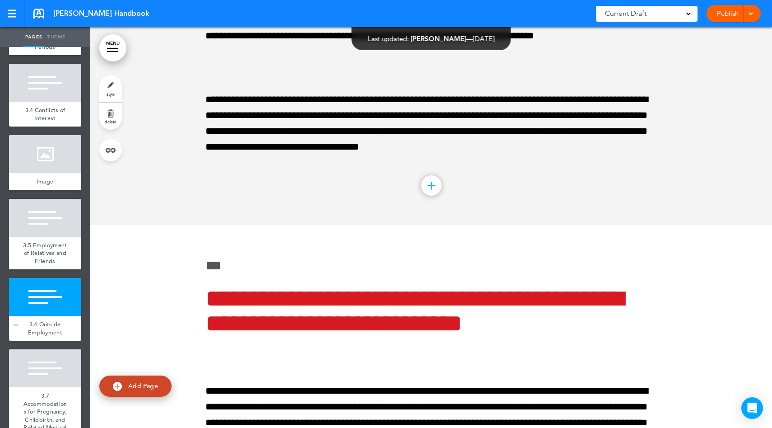
scroll to position [9035, 0]
